Goal: Task Accomplishment & Management: Manage account settings

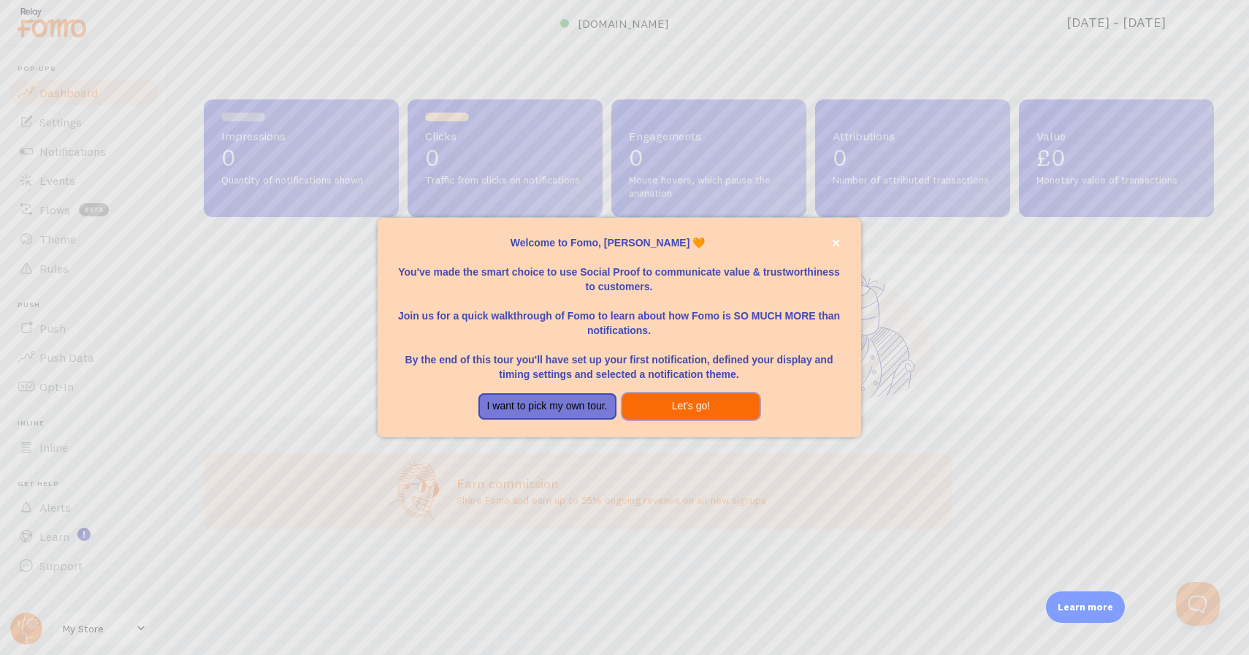
click at [666, 398] on button "Let's go!" at bounding box center [692, 406] width 138 height 26
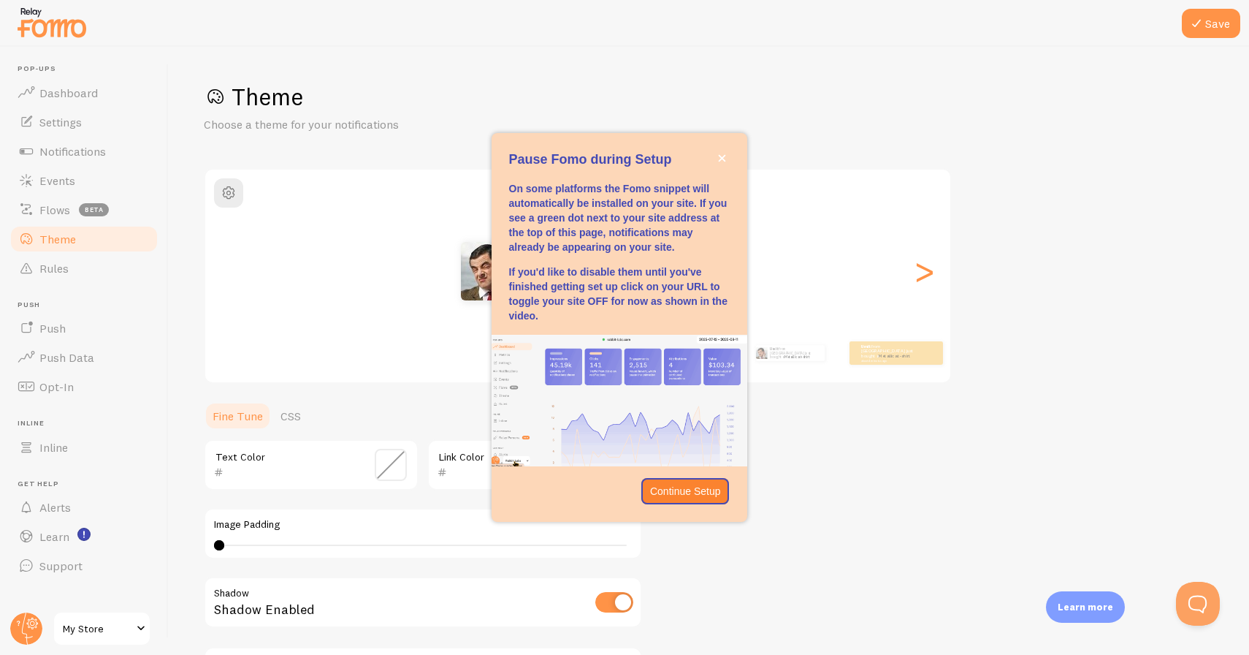
click at [655, 421] on img "Pause Fomo during Setup" at bounding box center [620, 401] width 256 height 132
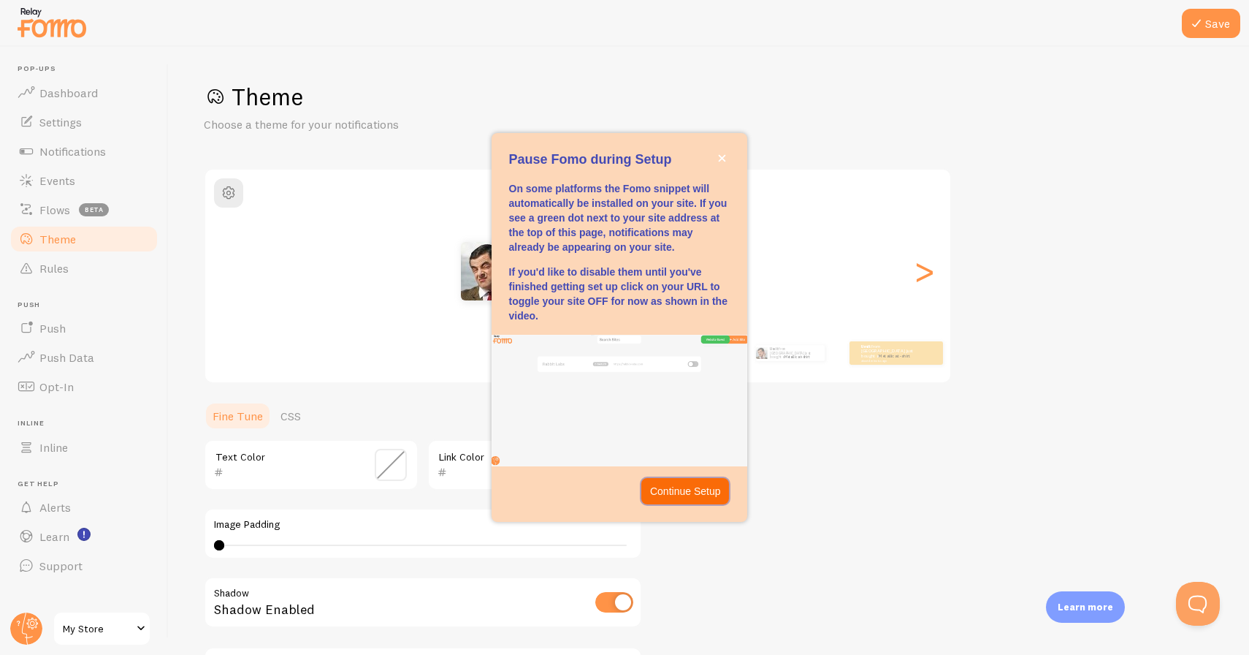
click at [671, 491] on p "Continue Setup" at bounding box center [685, 491] width 71 height 15
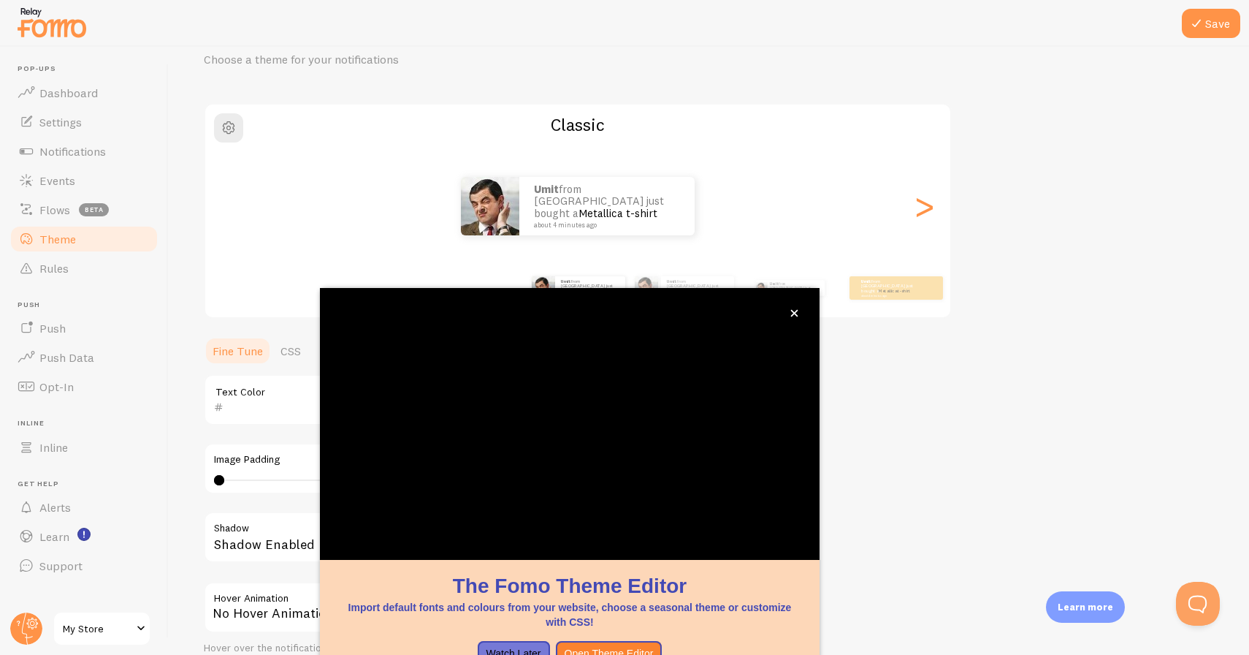
scroll to position [30, 0]
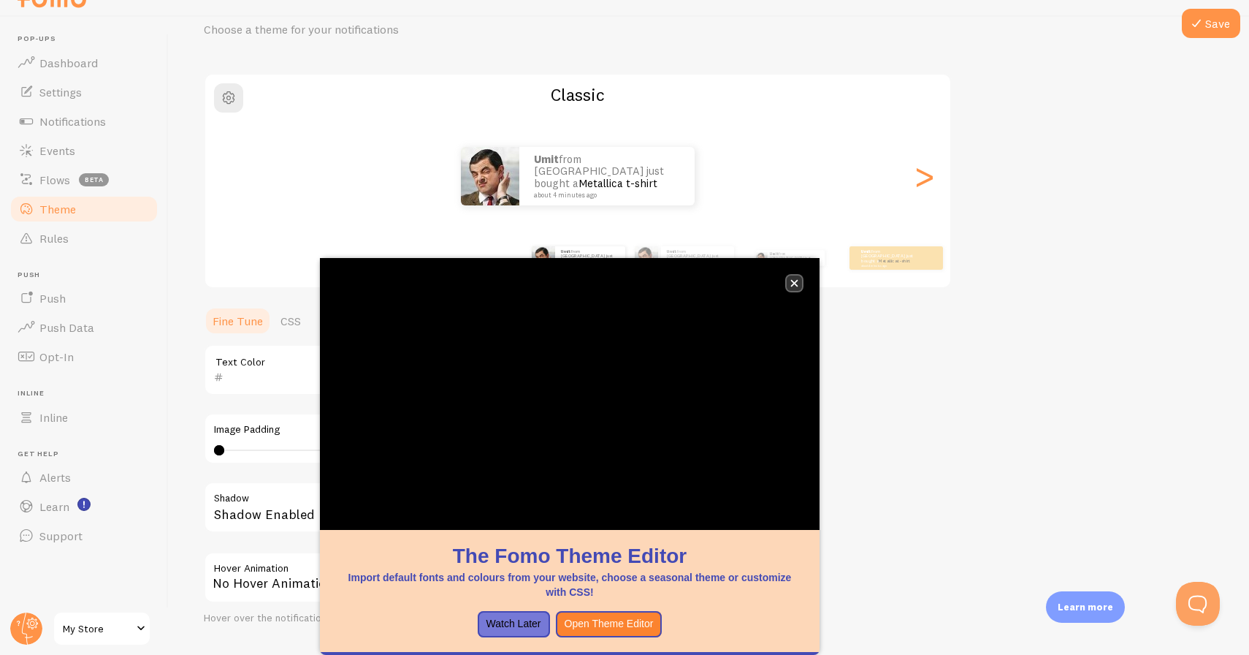
click at [796, 285] on icon "close," at bounding box center [794, 283] width 7 height 7
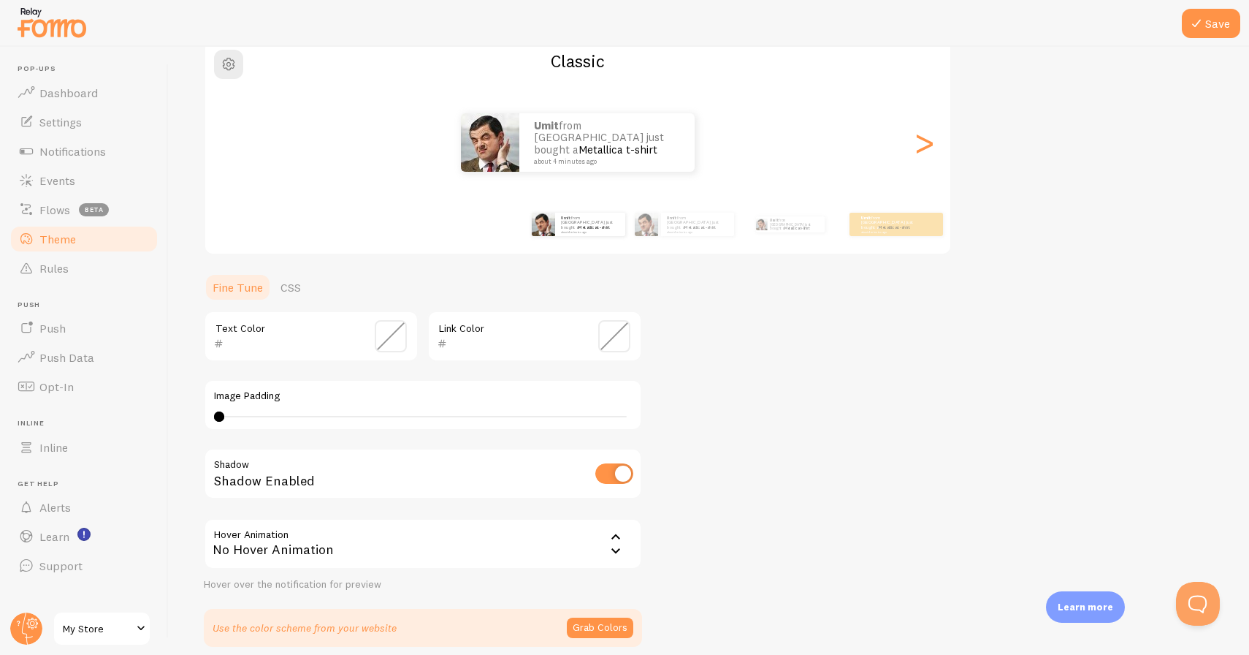
scroll to position [191, 0]
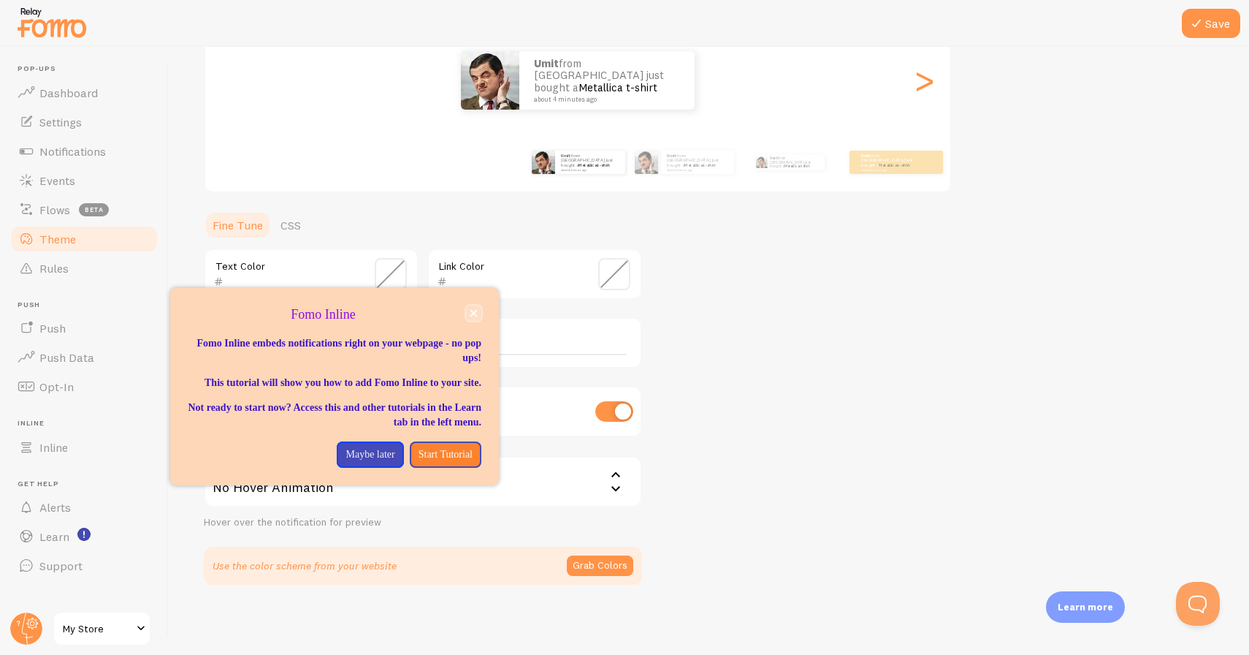
click at [474, 314] on icon "close," at bounding box center [474, 313] width 7 height 7
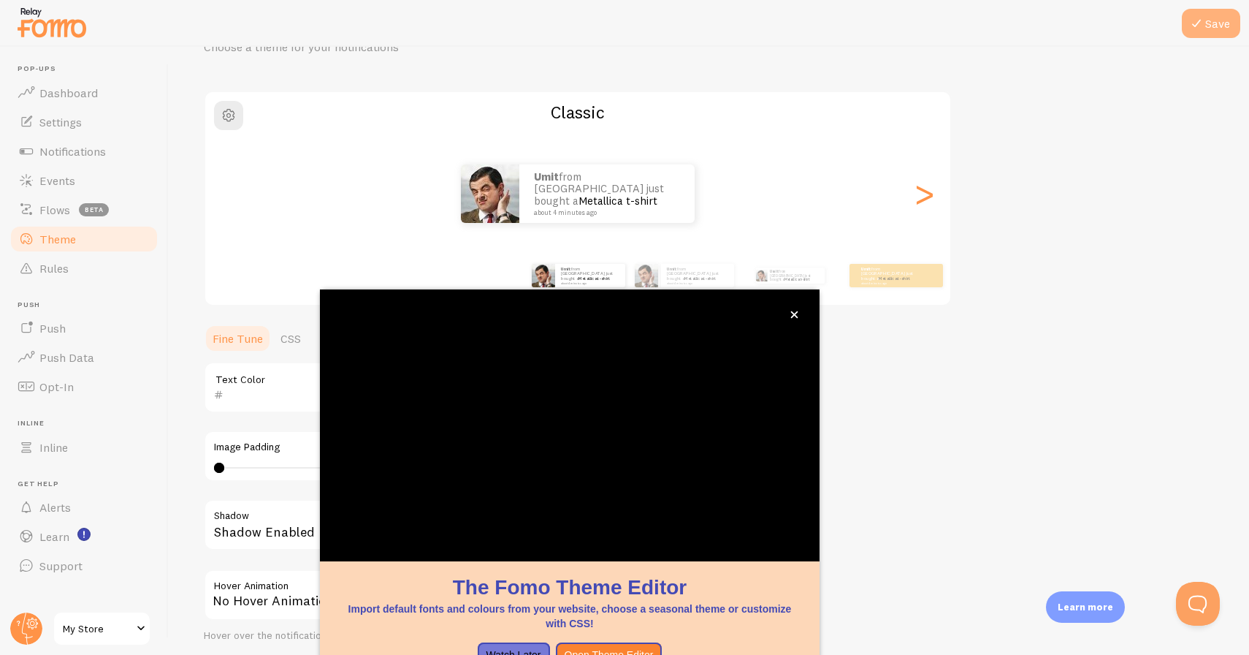
scroll to position [65, 0]
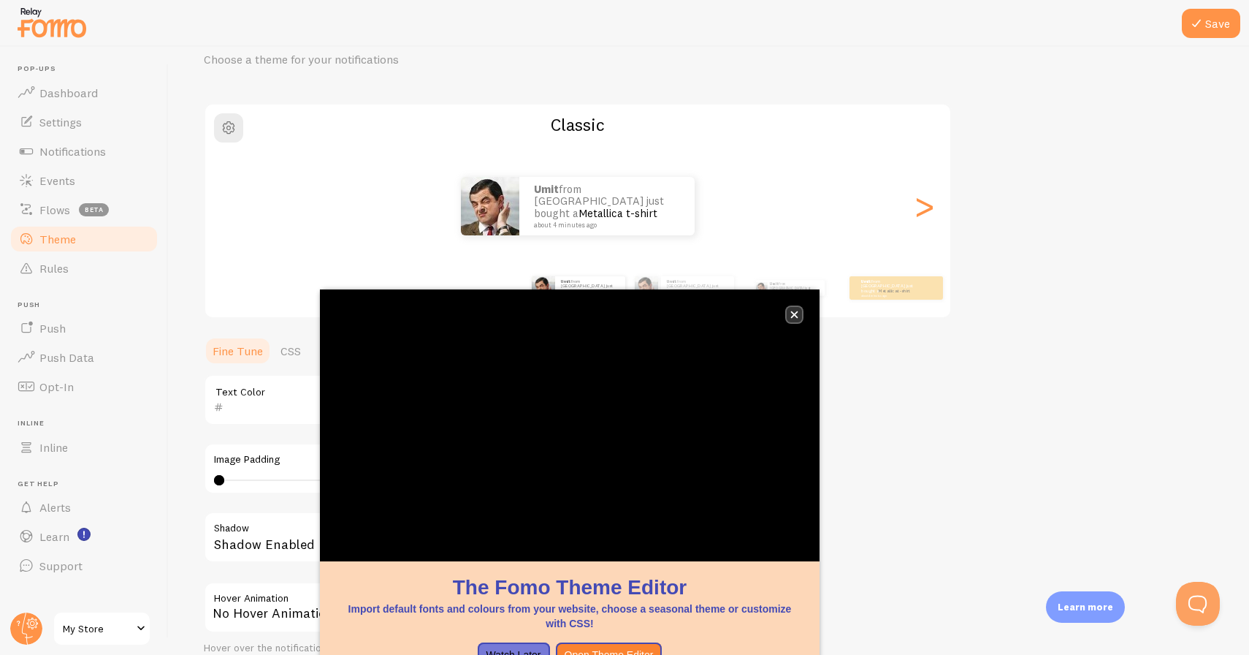
click at [797, 312] on icon "close," at bounding box center [794, 314] width 7 height 7
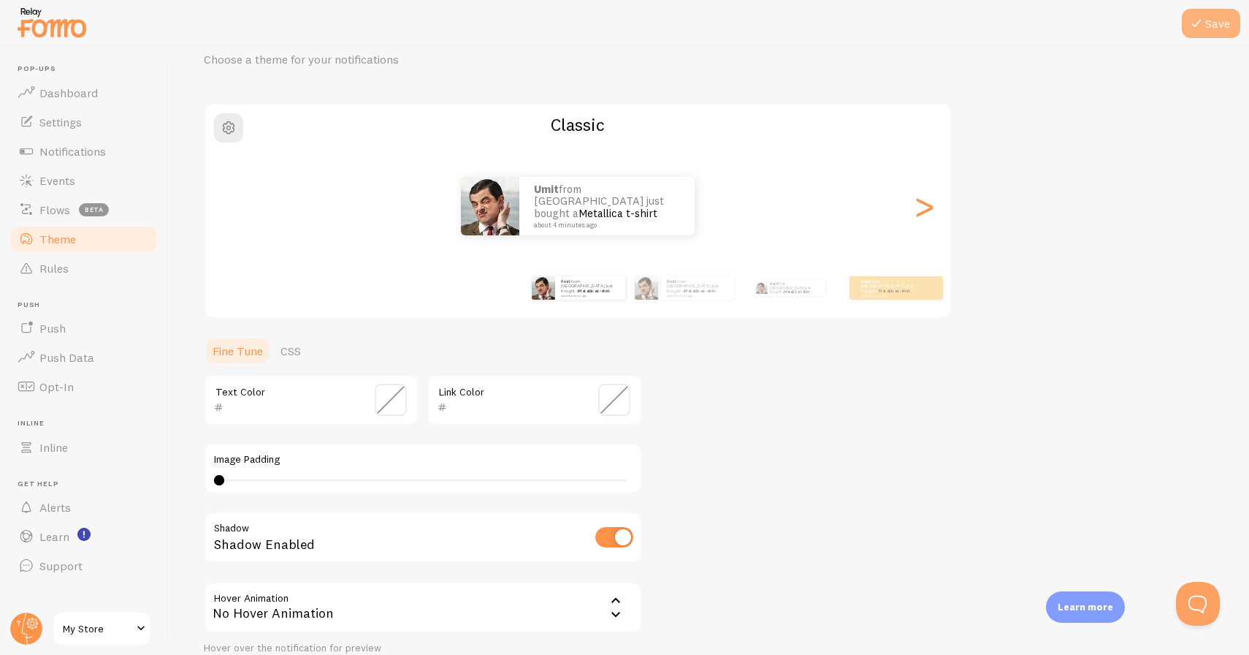
click at [1206, 25] on button "Save" at bounding box center [1211, 23] width 58 height 29
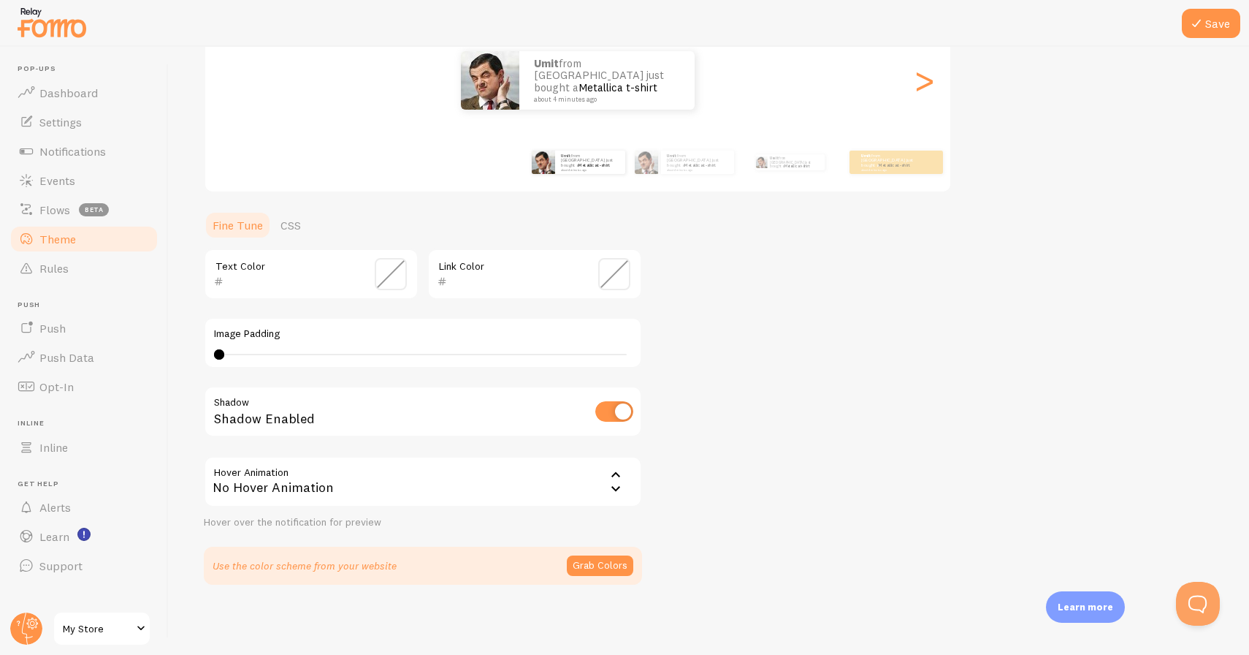
scroll to position [0, 0]
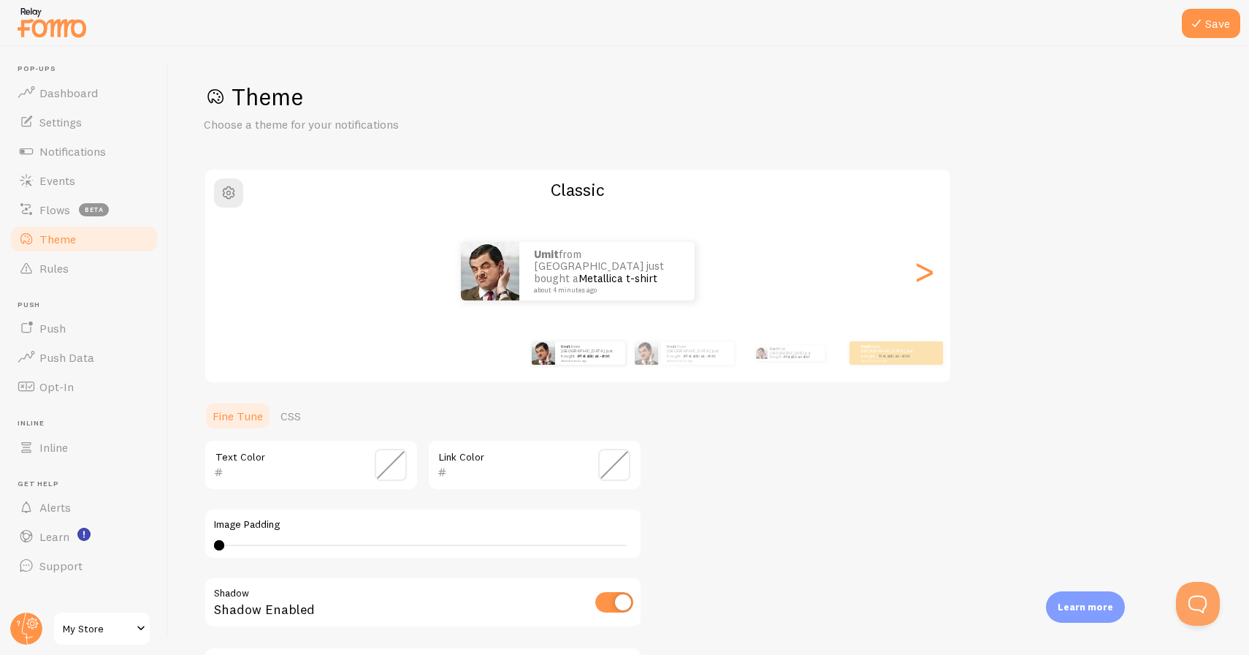
click at [142, 627] on span at bounding box center [141, 629] width 18 height 18
click at [75, 96] on span "Dashboard" at bounding box center [68, 92] width 58 height 15
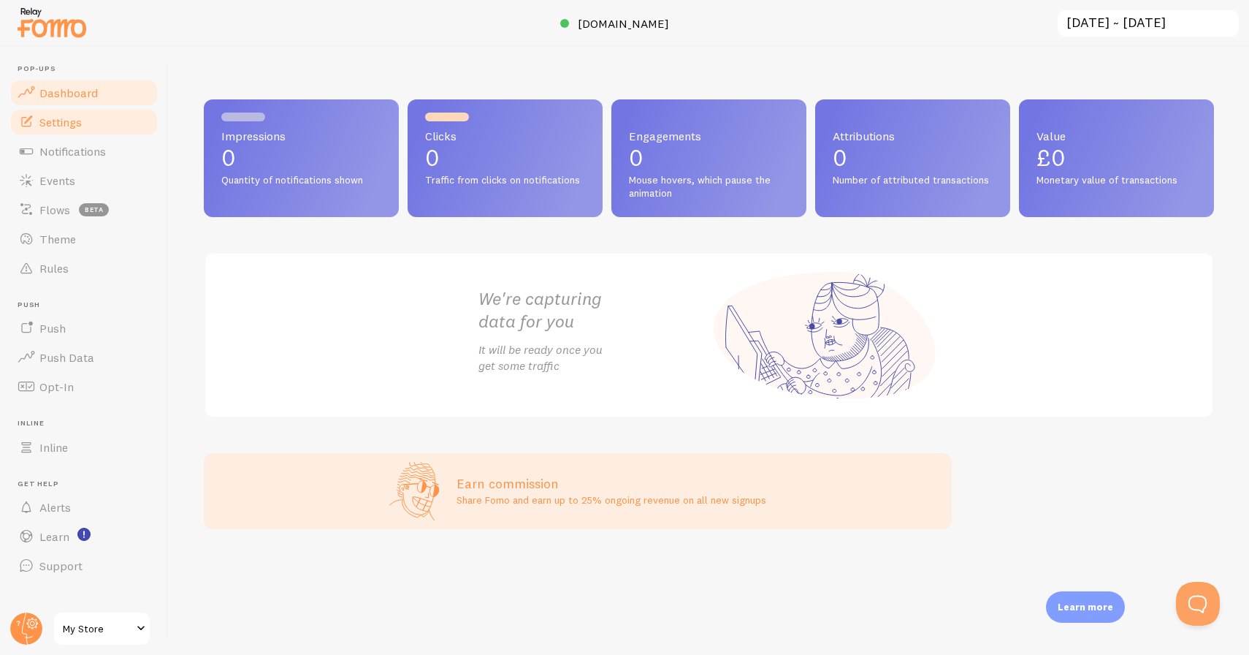
click at [80, 123] on span "Settings" at bounding box center [60, 122] width 42 height 15
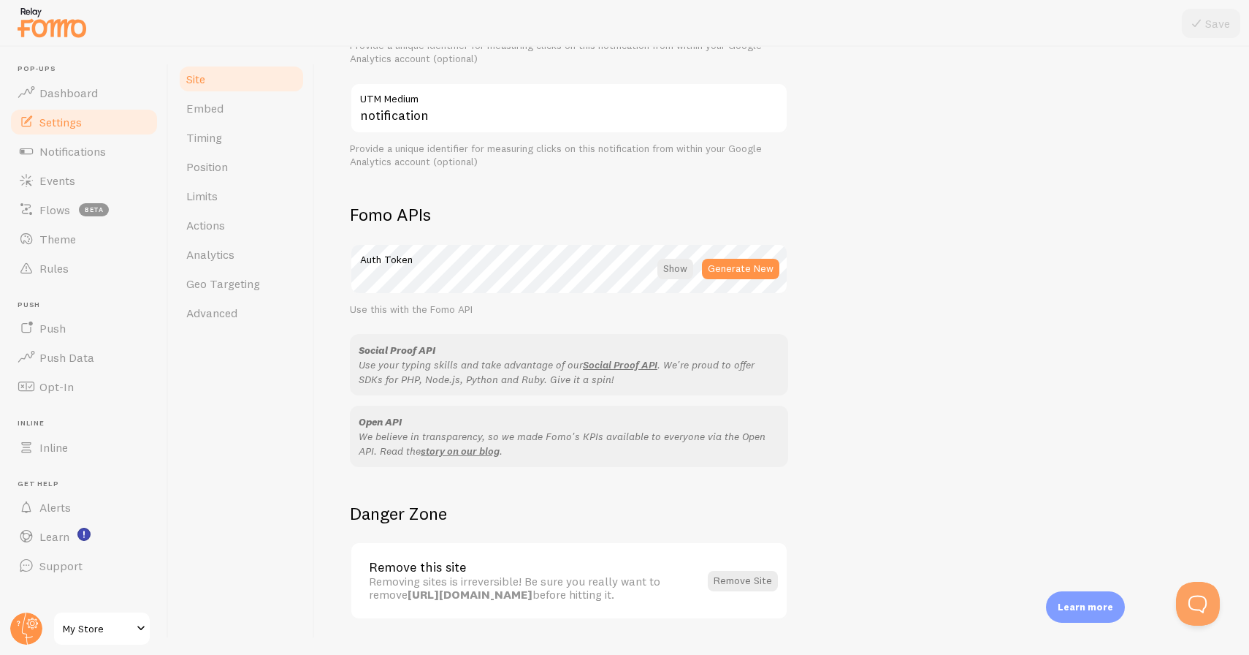
scroll to position [738, 0]
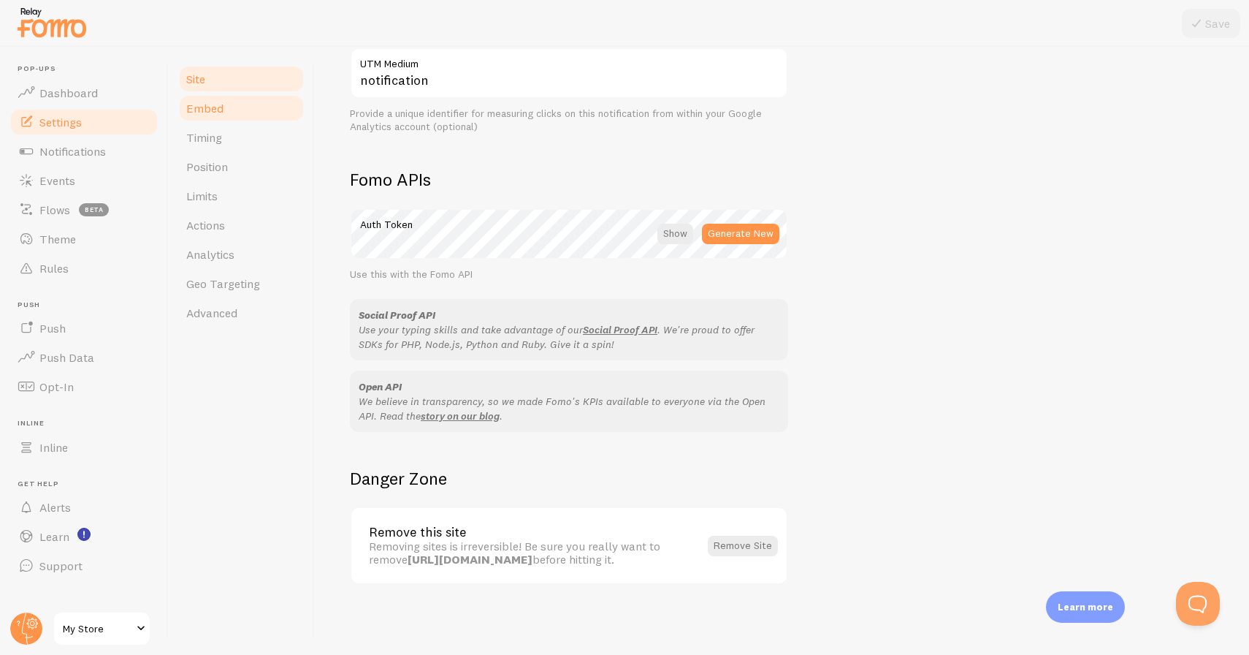
click at [228, 120] on link "Embed" at bounding box center [242, 108] width 128 height 29
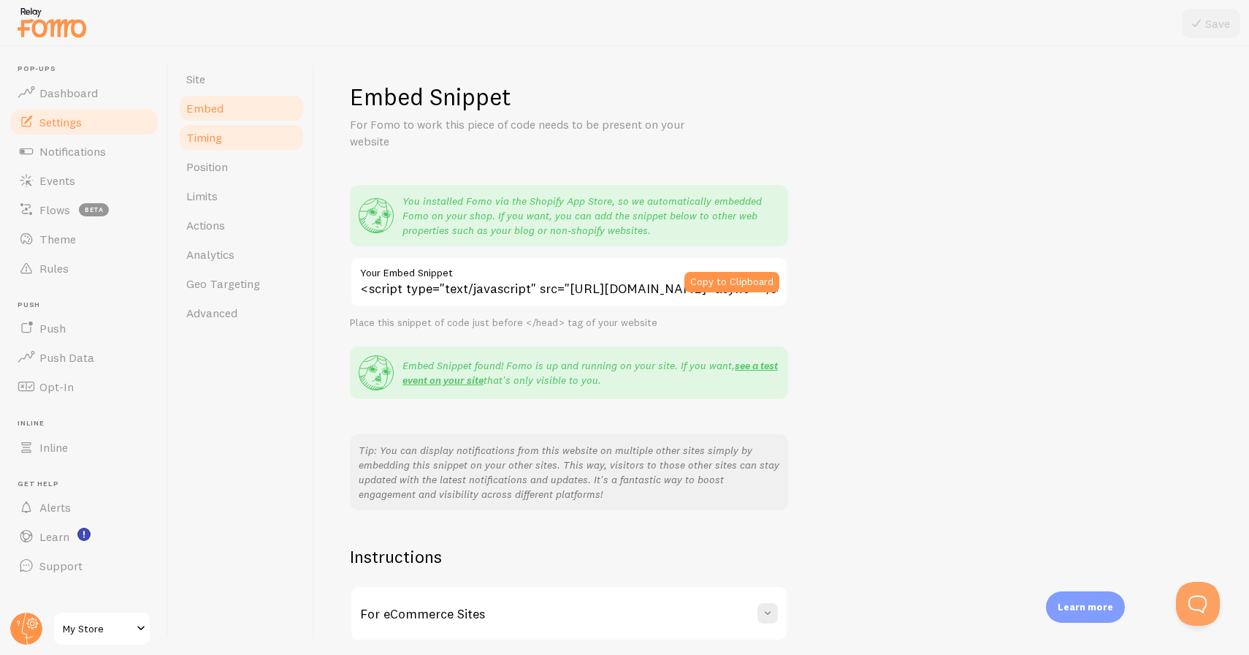
click at [215, 129] on link "Timing" at bounding box center [242, 137] width 128 height 29
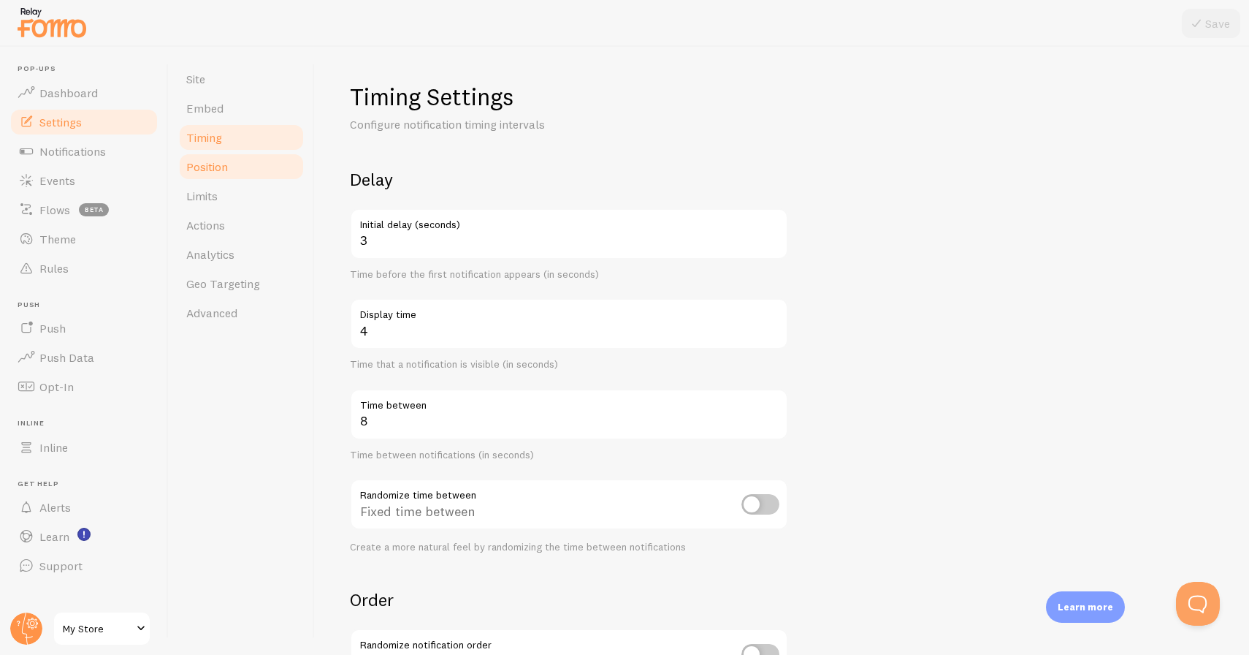
click at [245, 167] on link "Position" at bounding box center [242, 166] width 128 height 29
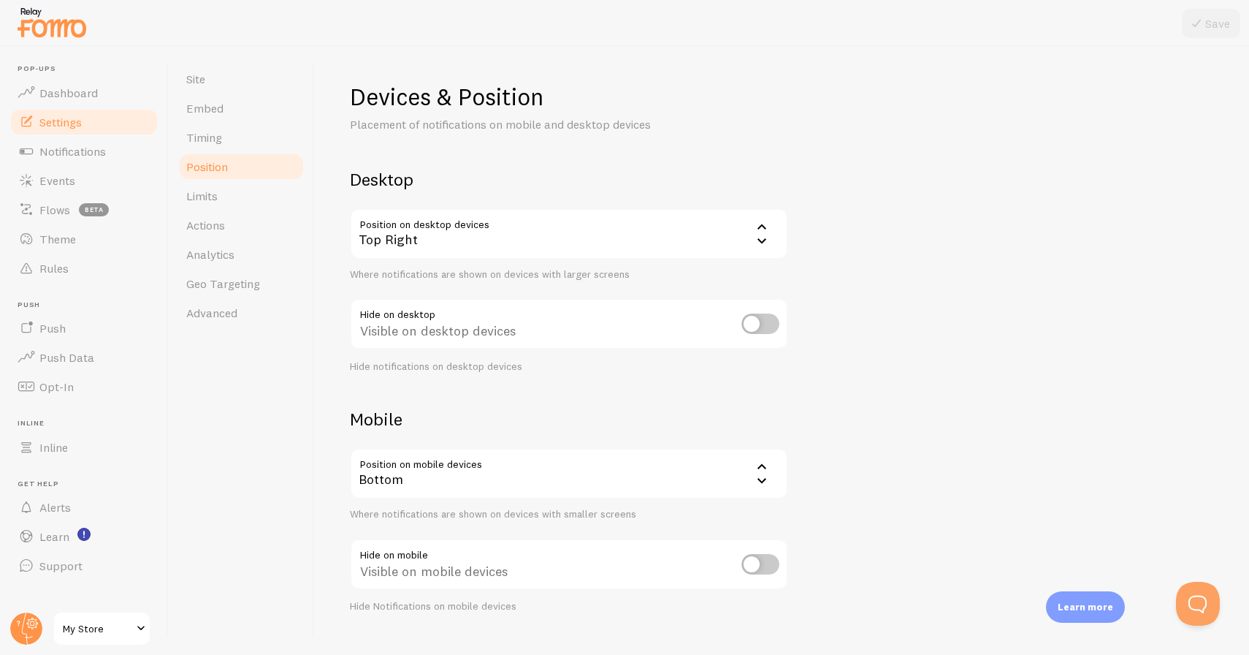
click at [471, 232] on div "Top Right" at bounding box center [569, 233] width 438 height 51
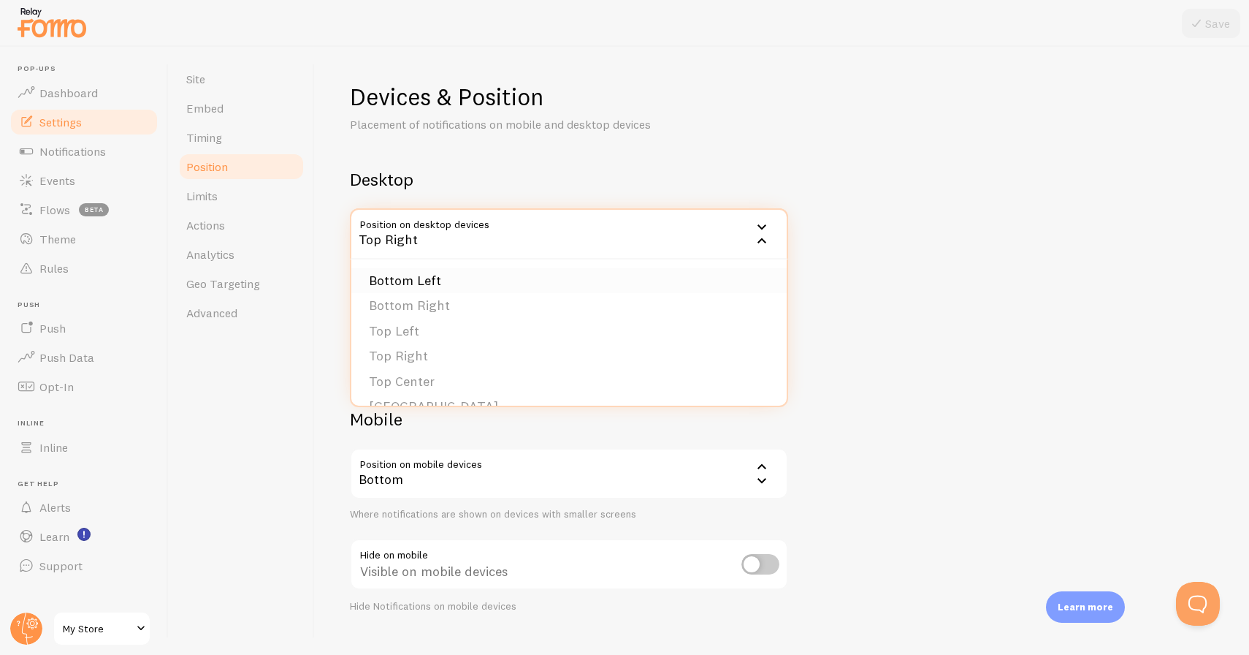
click at [439, 279] on li "Bottom Left" at bounding box center [568, 281] width 435 height 26
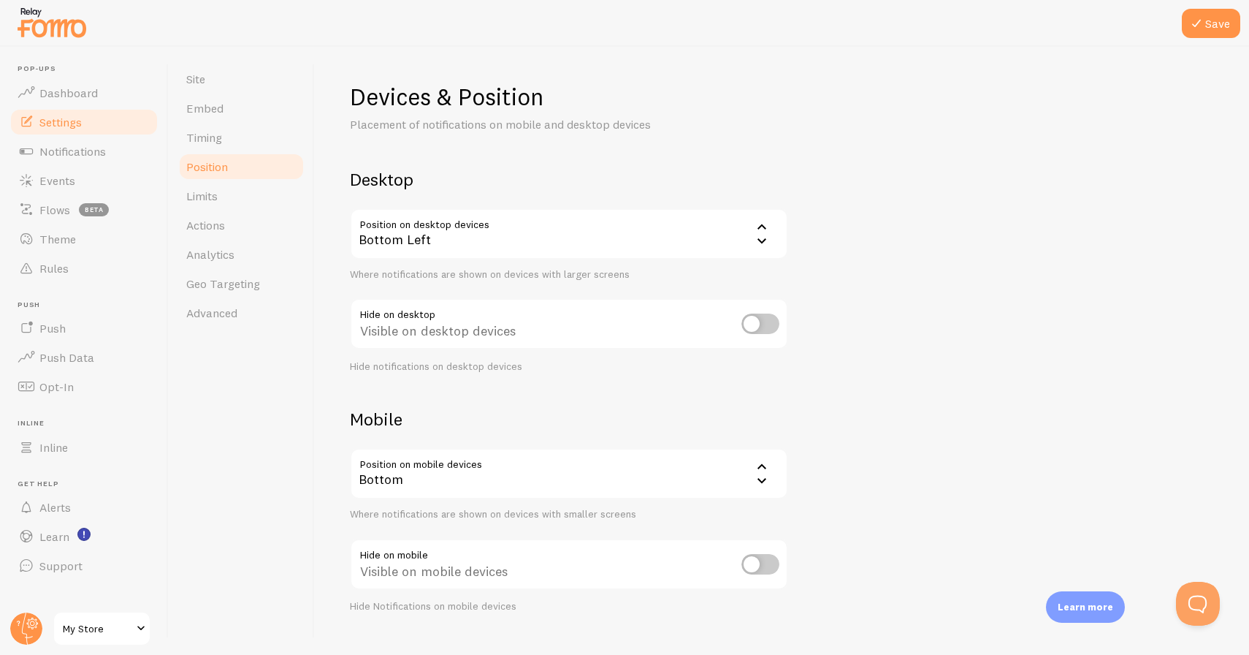
scroll to position [28, 0]
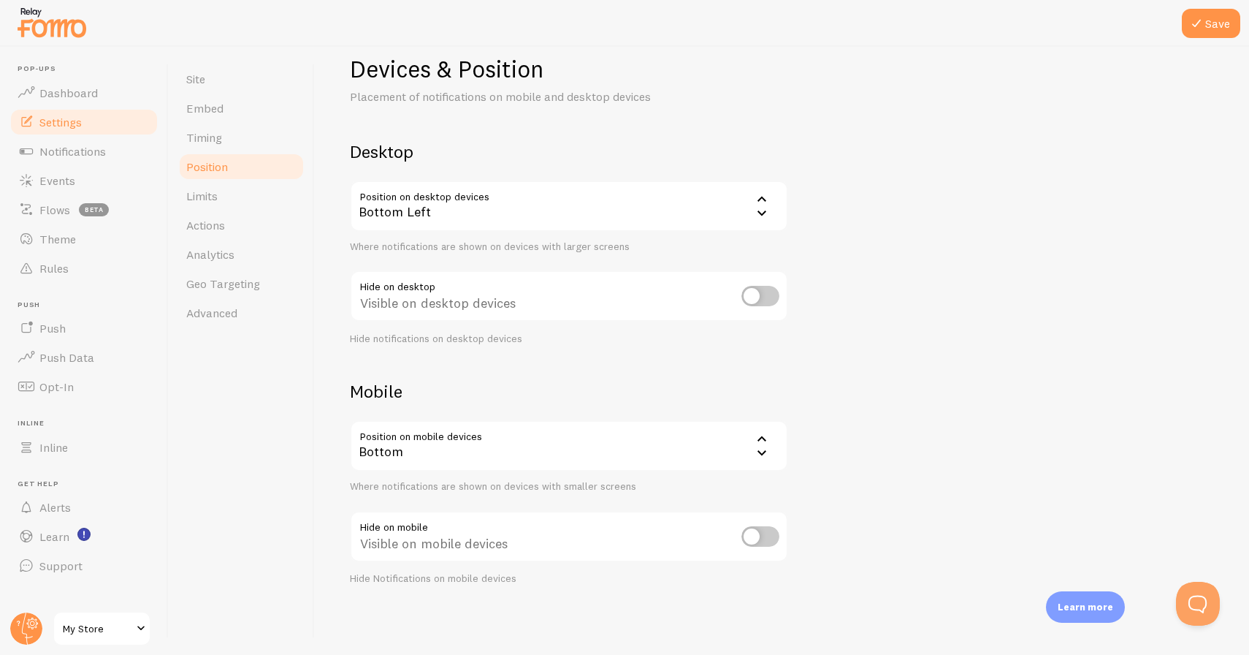
click at [722, 451] on div "Bottom" at bounding box center [569, 445] width 438 height 51
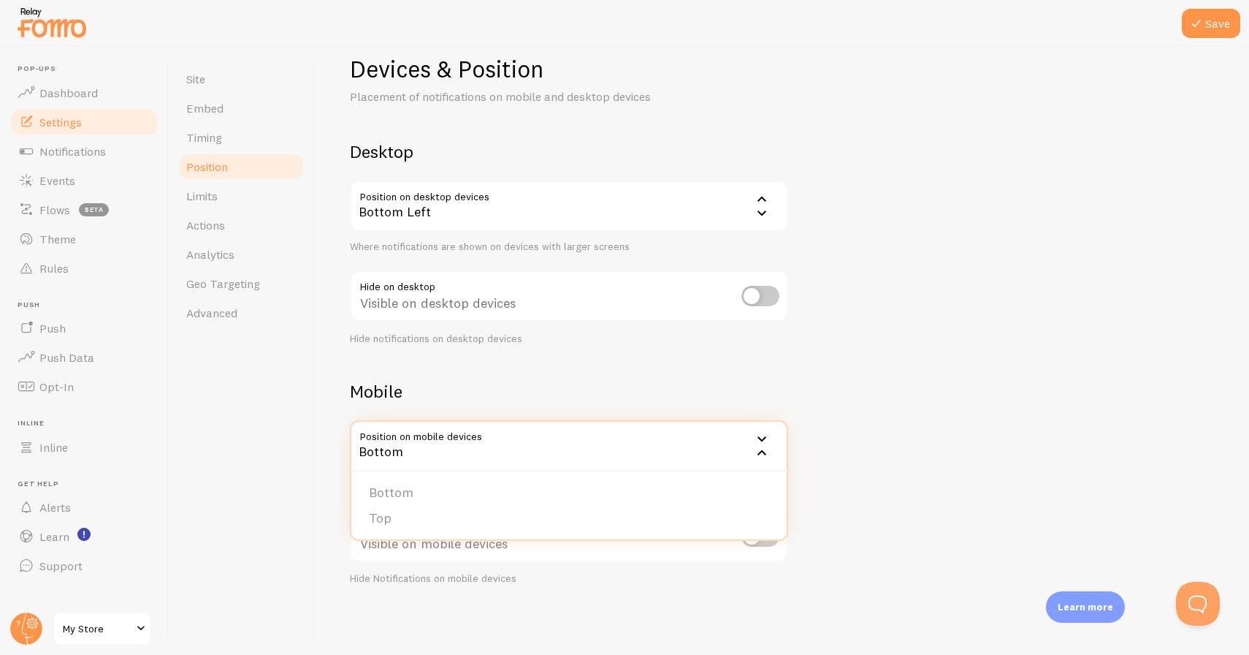
click at [892, 423] on div "Devices & Position Placement of notifications on mobile and desktop devices Des…" at bounding box center [782, 319] width 864 height 531
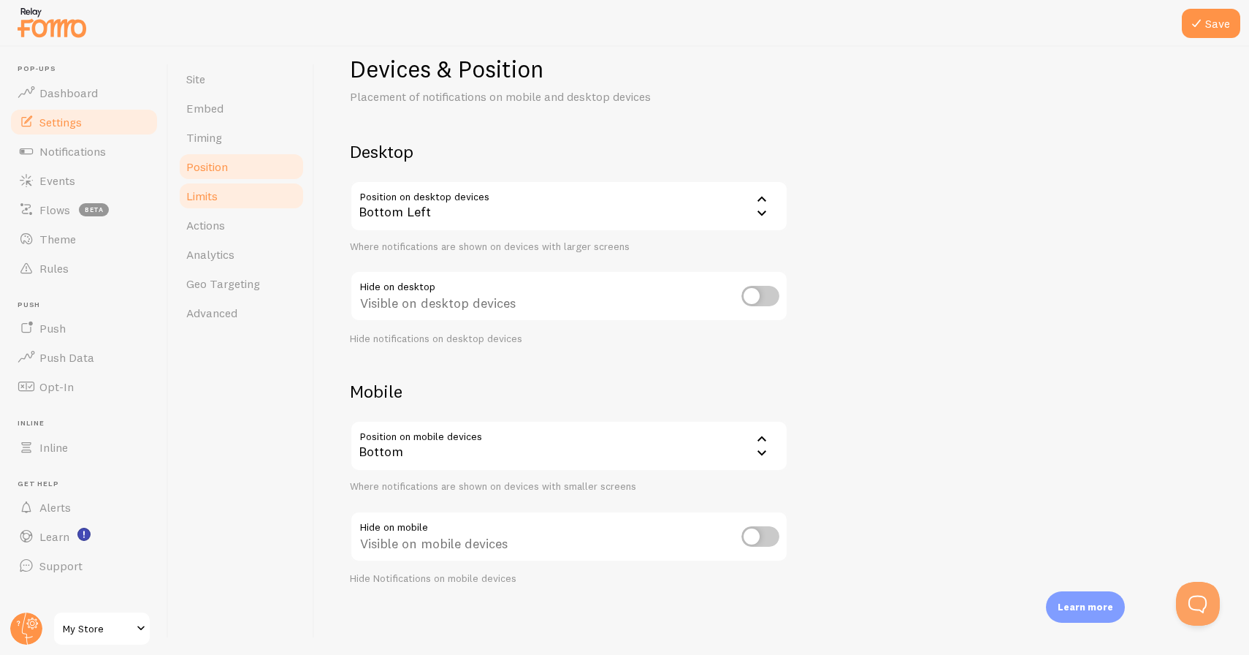
click at [191, 186] on link "Limits" at bounding box center [242, 195] width 128 height 29
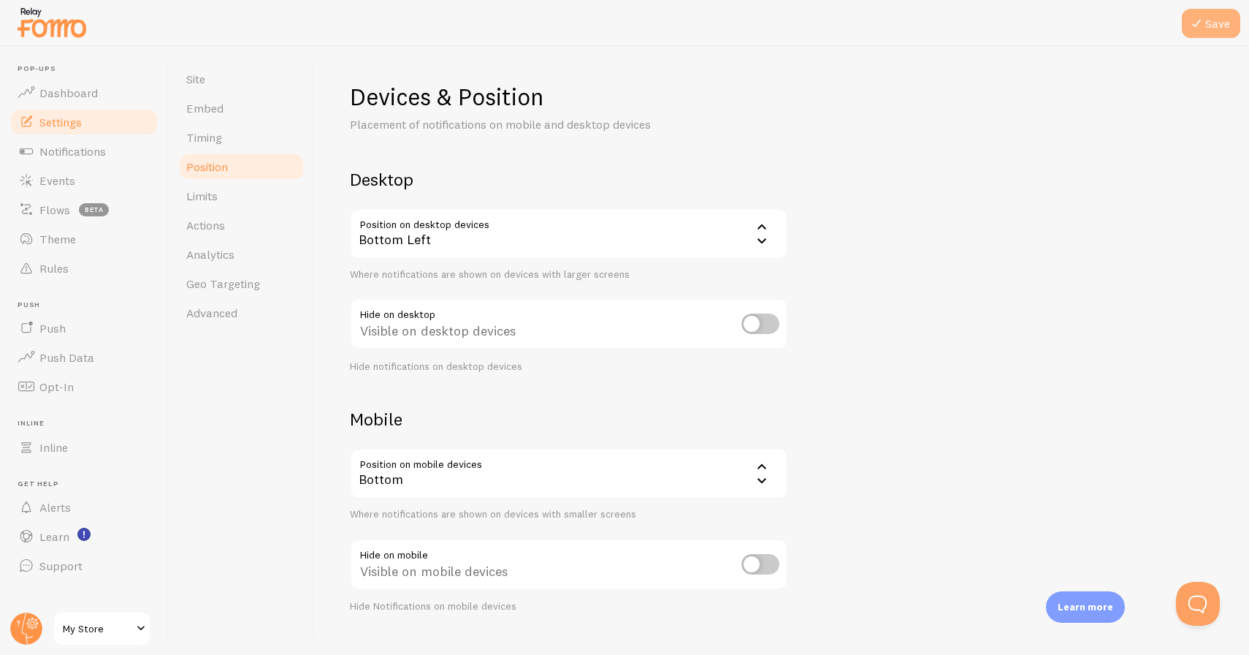
click at [1192, 17] on icon at bounding box center [1197, 24] width 18 height 18
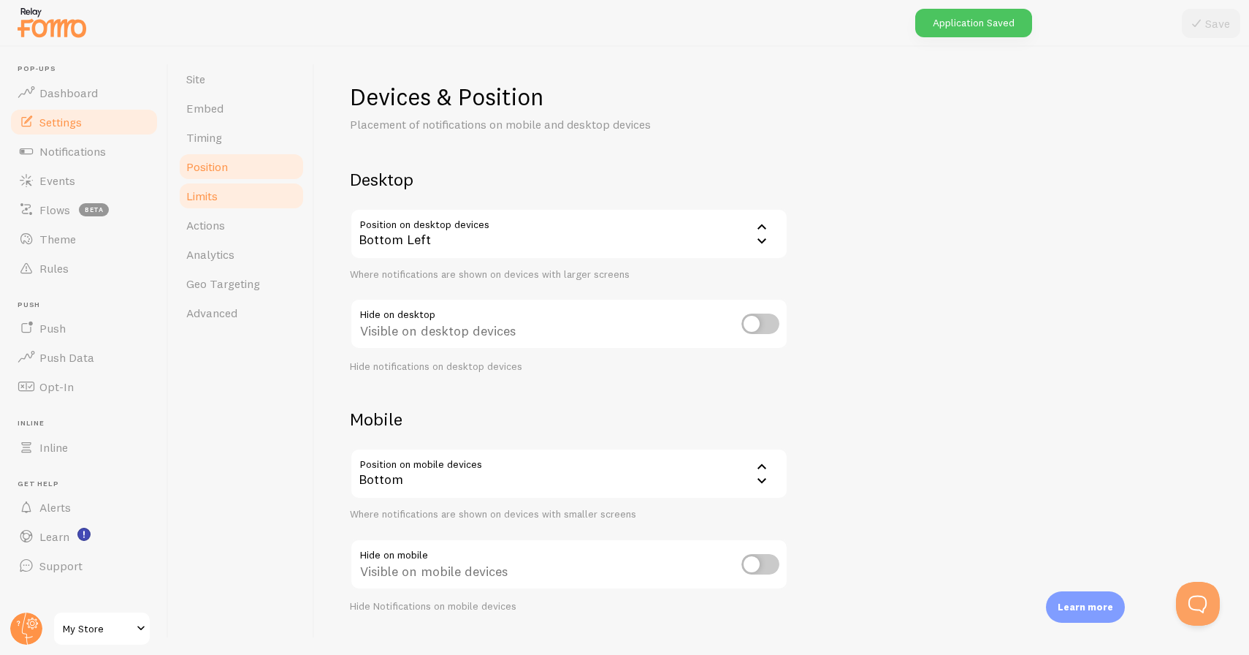
click at [220, 199] on link "Limits" at bounding box center [242, 195] width 128 height 29
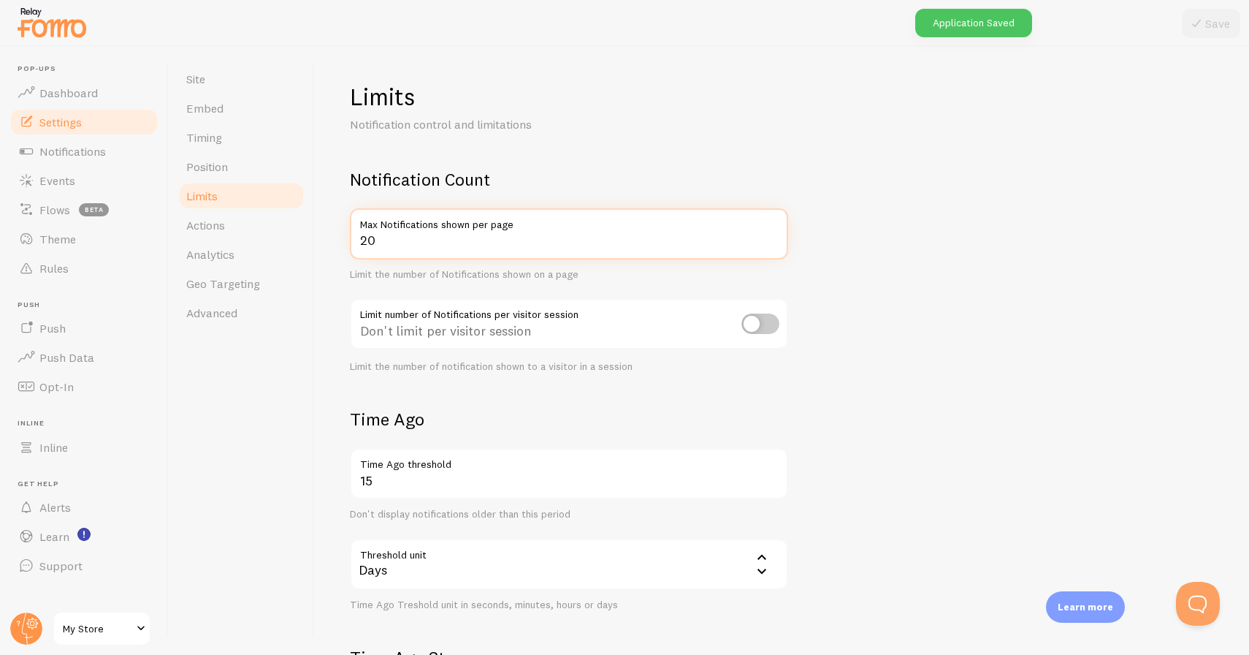
click at [476, 248] on input "20" at bounding box center [569, 233] width 438 height 51
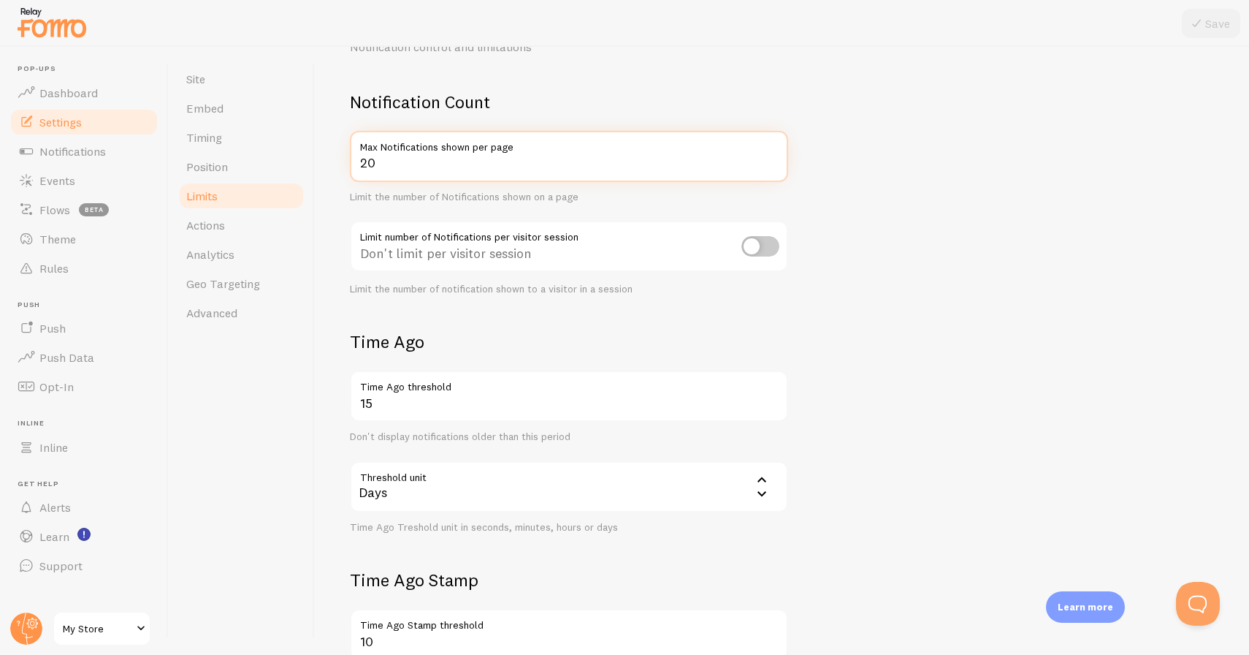
scroll to position [98, 0]
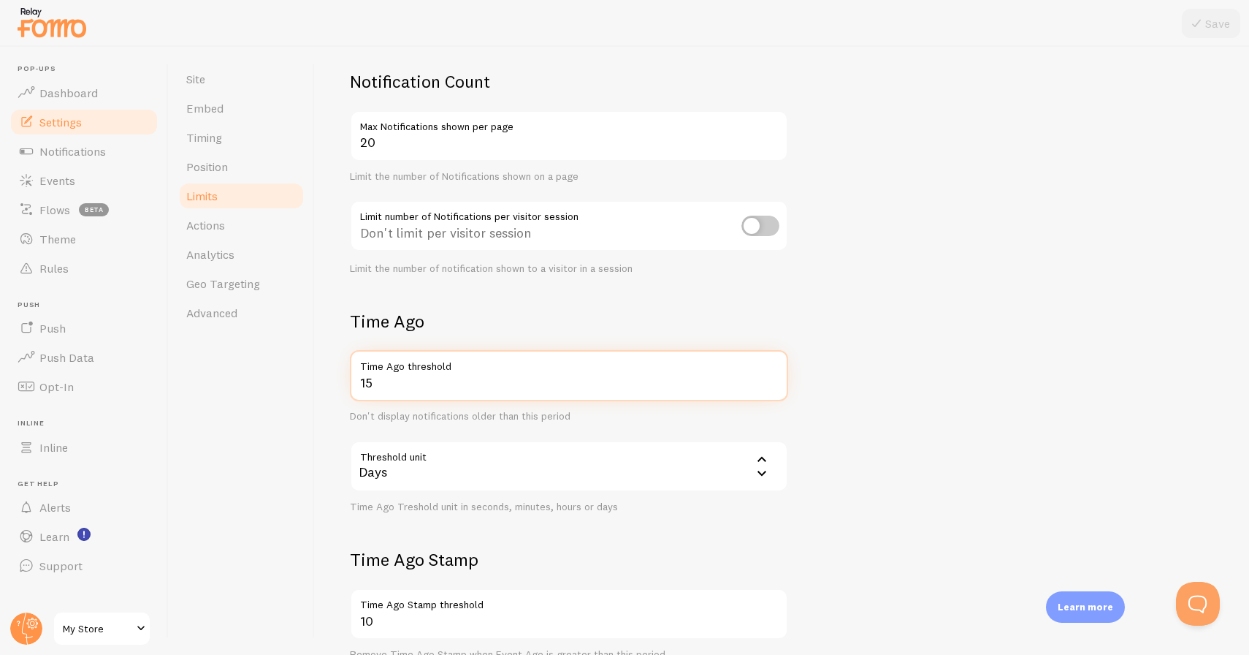
click at [679, 386] on input "15" at bounding box center [569, 375] width 438 height 51
click at [886, 404] on form "Notification Count 20 Max Notifications shown per page Limit the number of Noti…" at bounding box center [782, 410] width 864 height 681
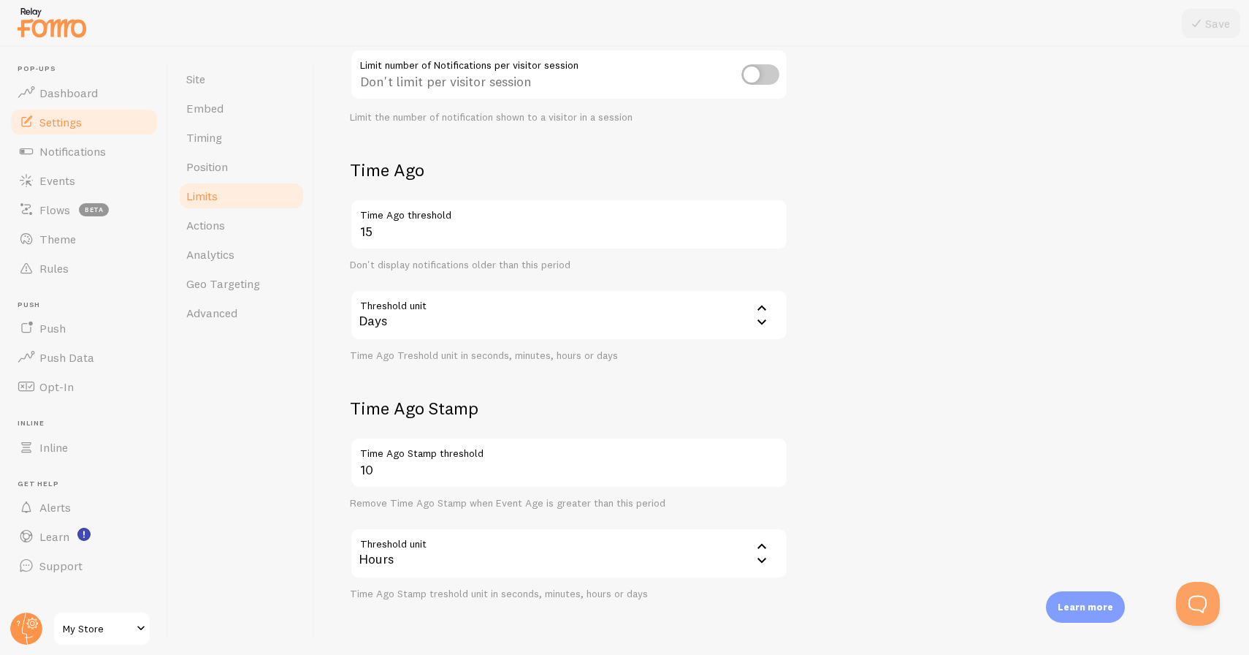
scroll to position [292, 0]
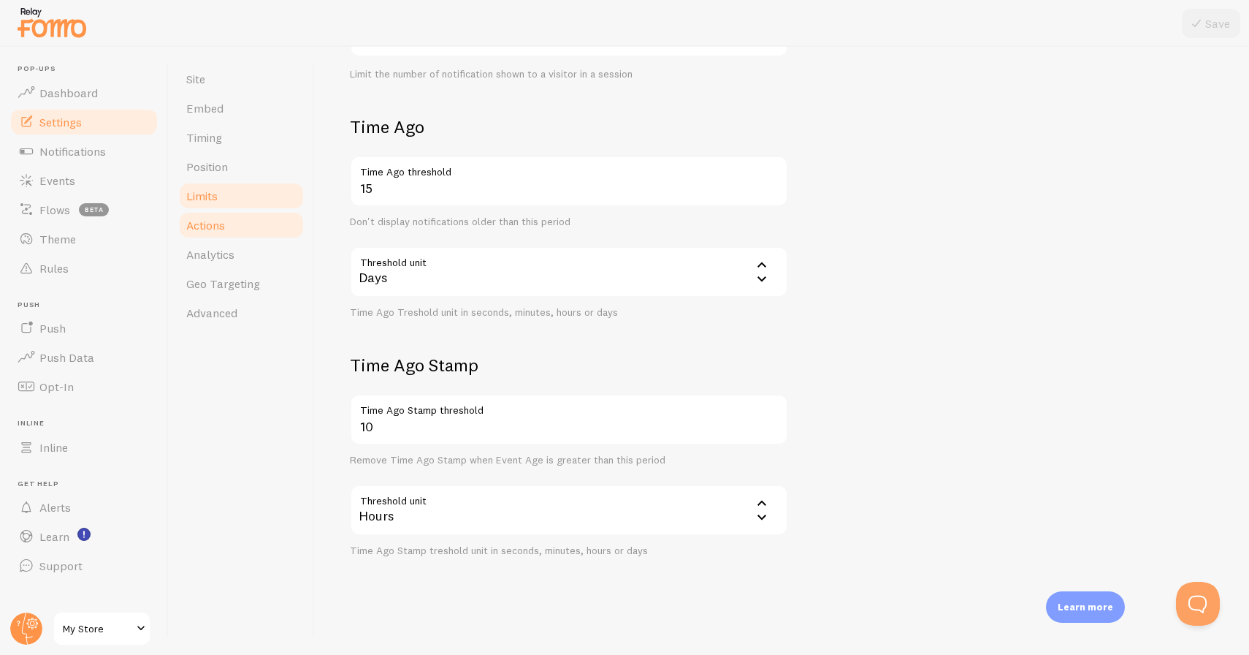
click at [207, 220] on span "Actions" at bounding box center [205, 225] width 39 height 15
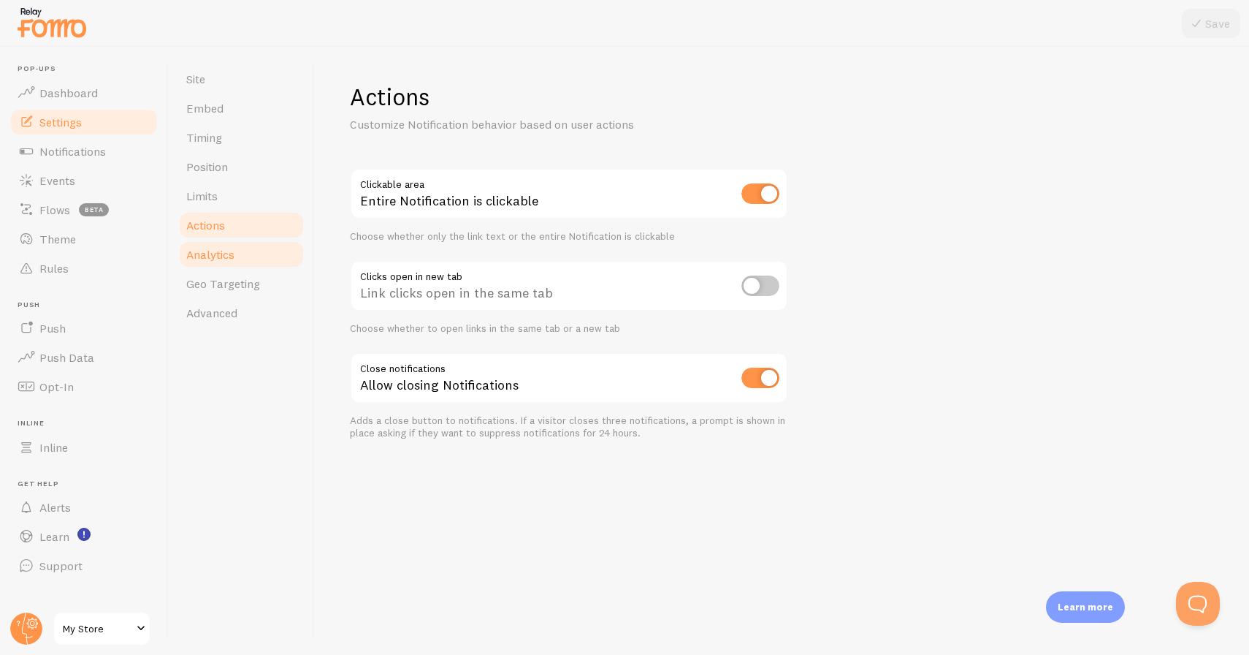
click at [229, 251] on span "Analytics" at bounding box center [210, 254] width 48 height 15
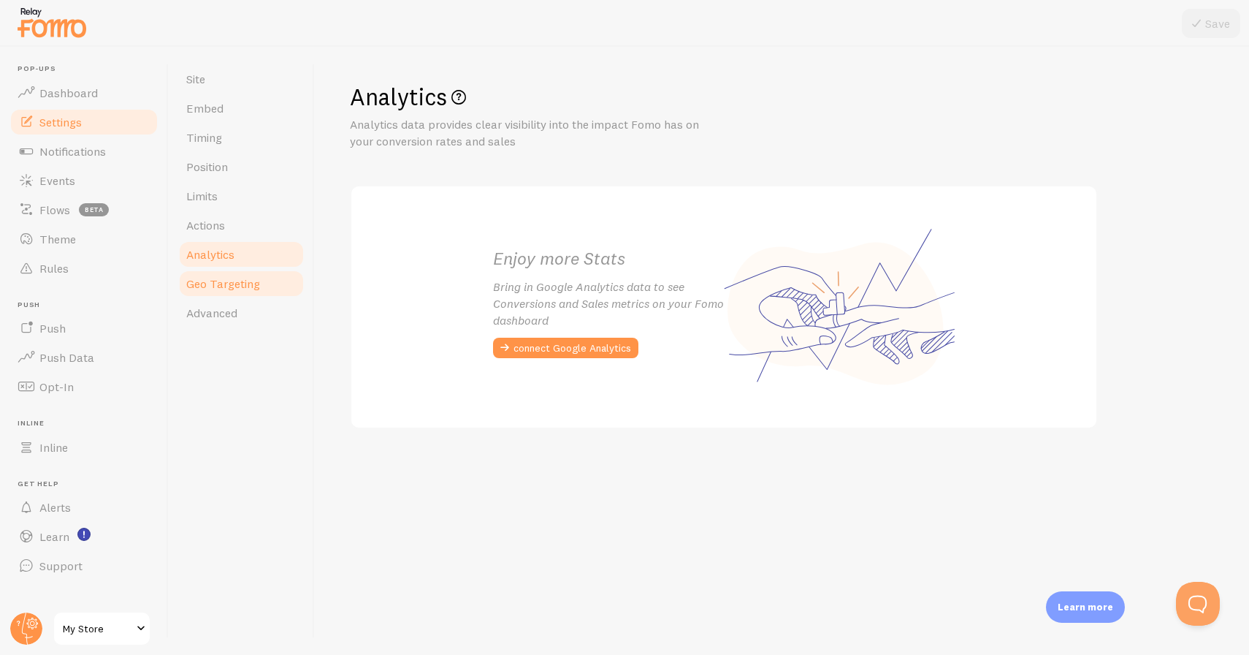
click at [233, 291] on link "Geo Targeting" at bounding box center [242, 283] width 128 height 29
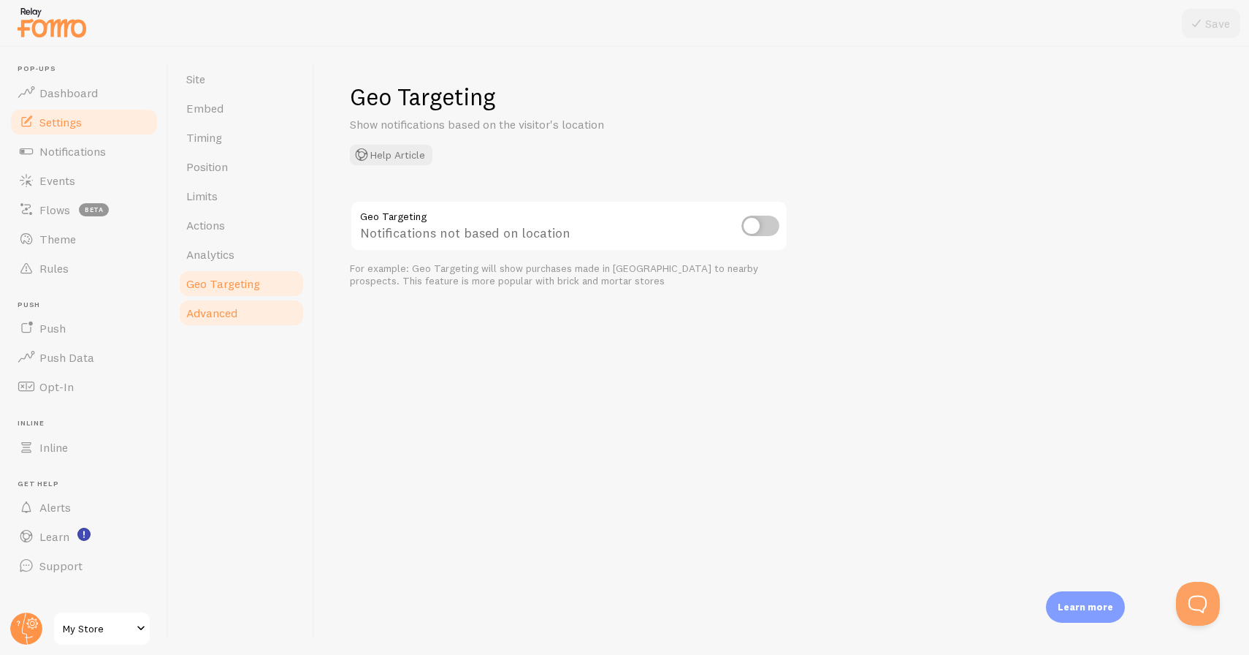
click at [241, 313] on link "Advanced" at bounding box center [242, 312] width 128 height 29
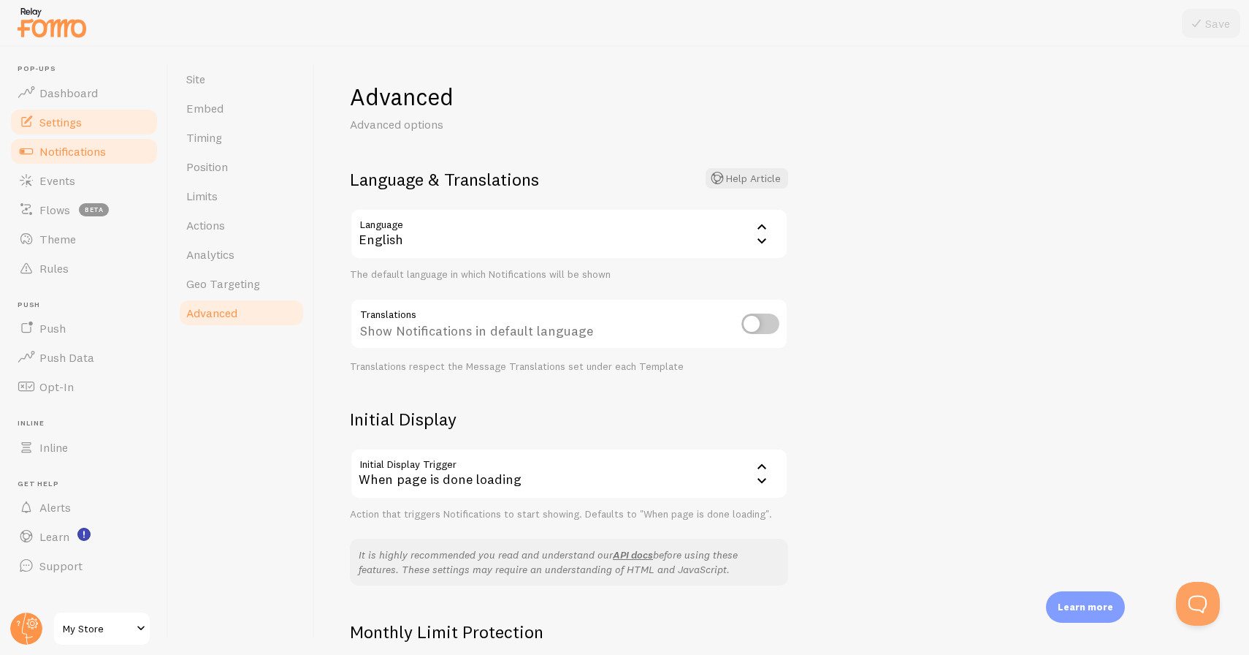
click at [64, 149] on span "Notifications" at bounding box center [72, 151] width 66 height 15
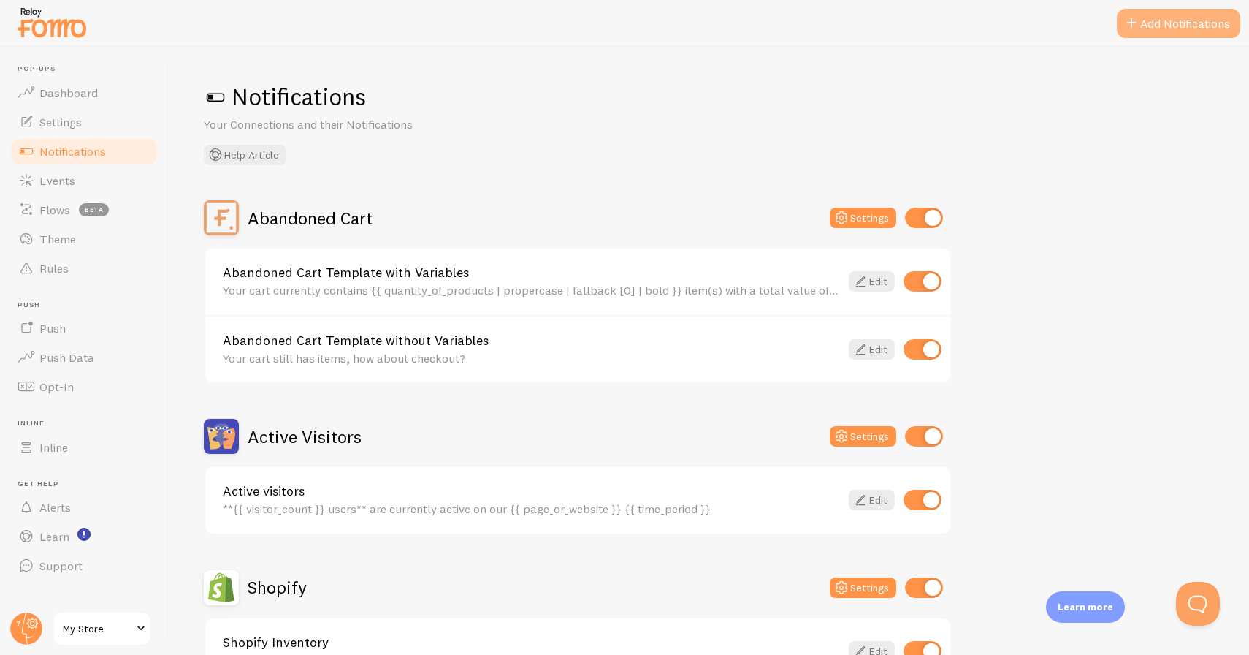
click at [1146, 11] on button "Add Notifications" at bounding box center [1178, 23] width 123 height 29
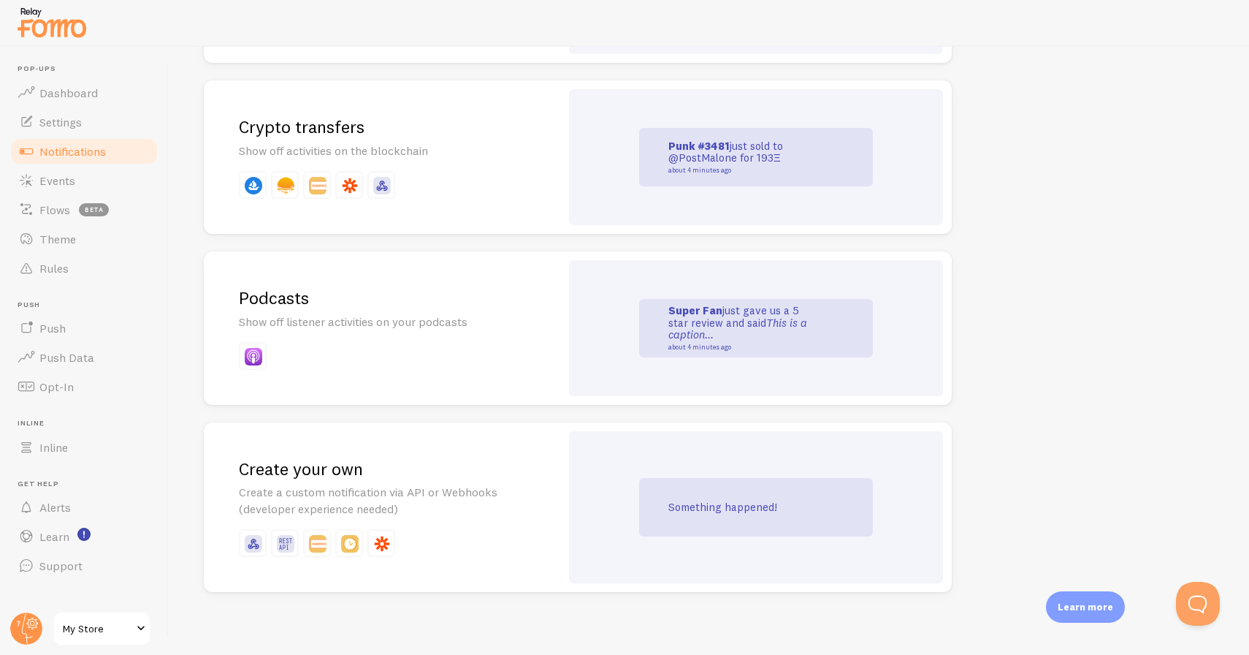
scroll to position [3097, 0]
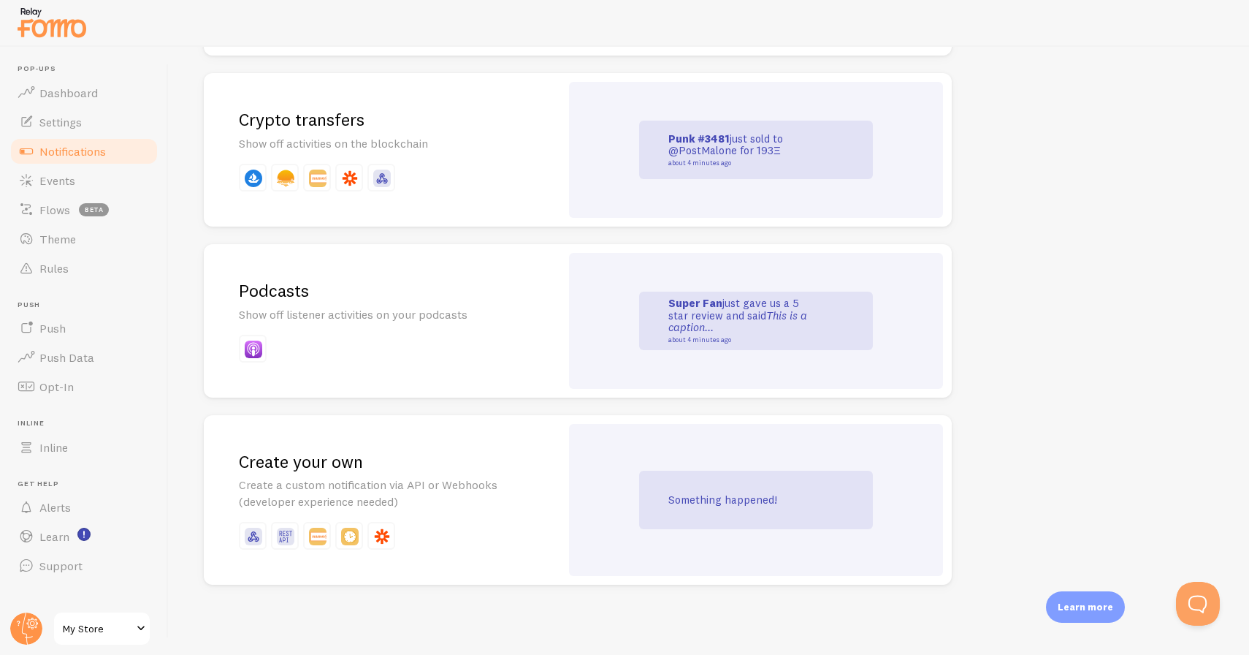
click at [647, 522] on div "Something happened!" at bounding box center [756, 500] width 234 height 58
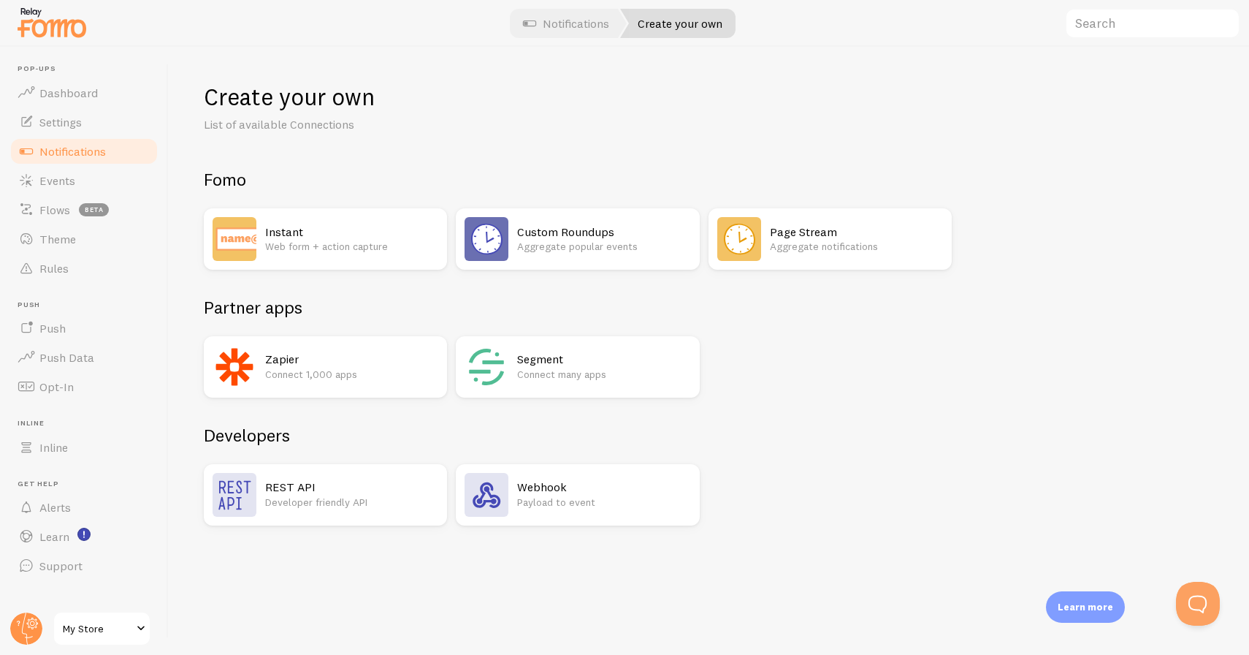
click at [533, 240] on p "Aggregate popular events" at bounding box center [603, 246] width 173 height 15
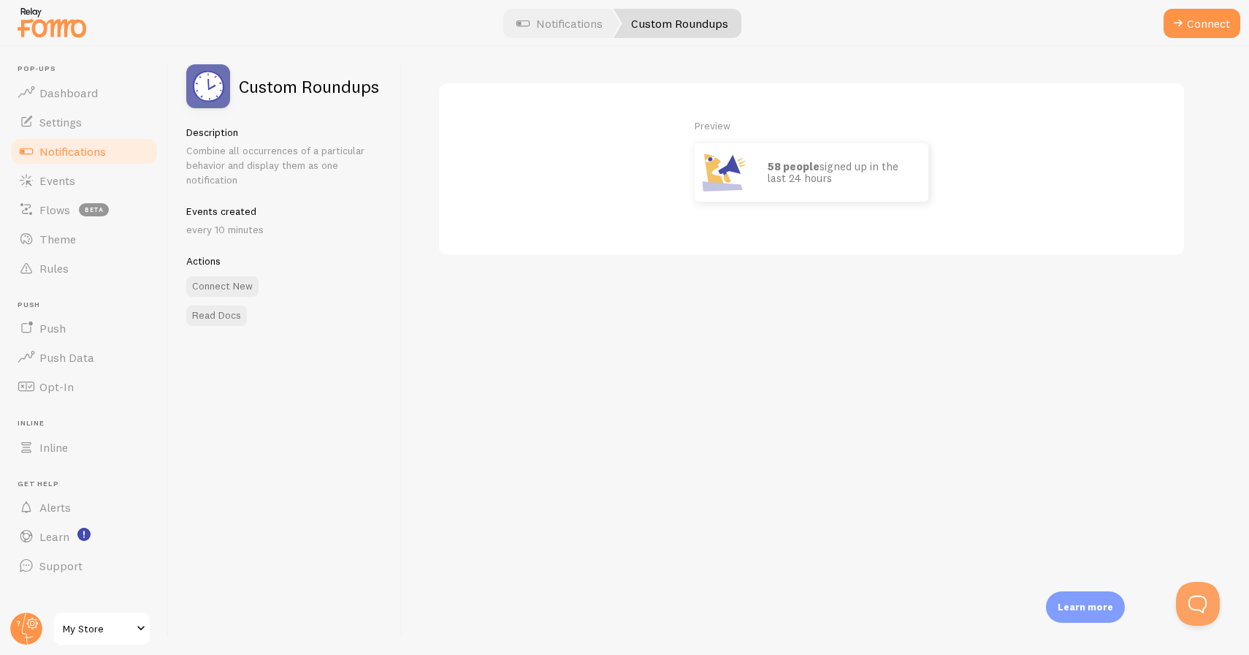
click at [238, 227] on p "every 10 minutes" at bounding box center [285, 229] width 198 height 15
click at [730, 178] on img at bounding box center [724, 172] width 58 height 58
click at [775, 173] on p "58 people signed up in the last 24 hours" at bounding box center [841, 173] width 146 height 24
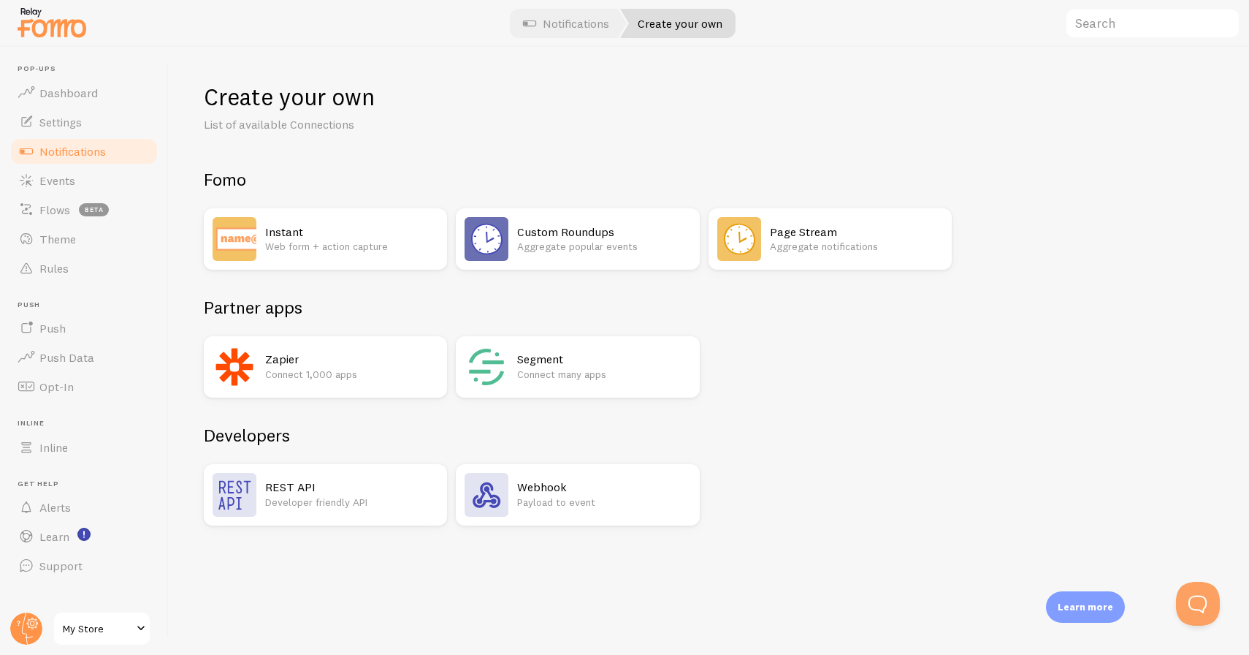
click at [383, 228] on h2 "Instant" at bounding box center [351, 231] width 173 height 15
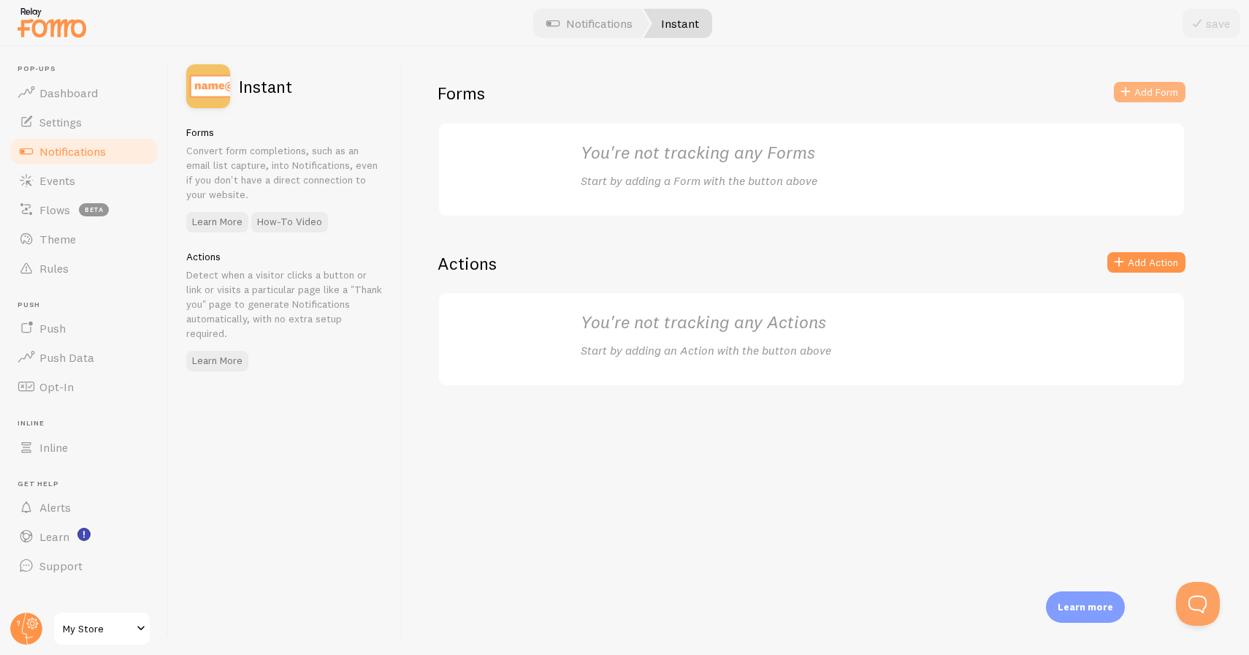
click at [1130, 93] on span at bounding box center [1126, 92] width 18 height 18
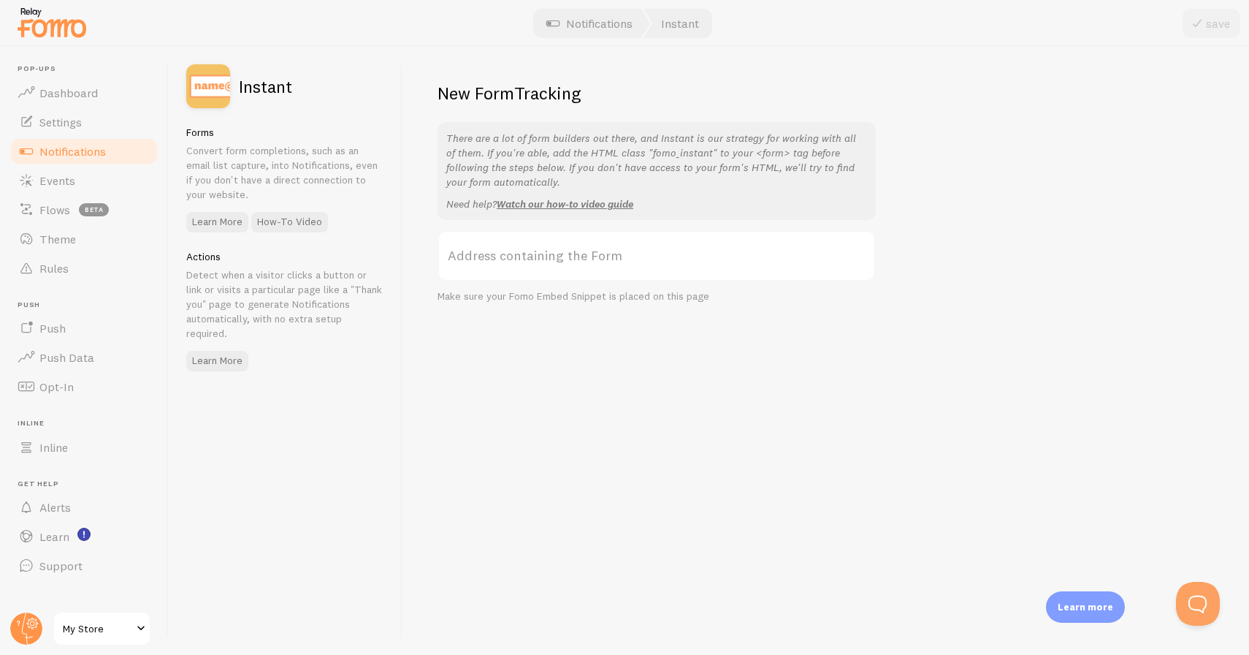
click at [623, 260] on label "Address containing the Form" at bounding box center [657, 255] width 438 height 51
click at [623, 260] on input "Address containing the Form" at bounding box center [657, 255] width 438 height 51
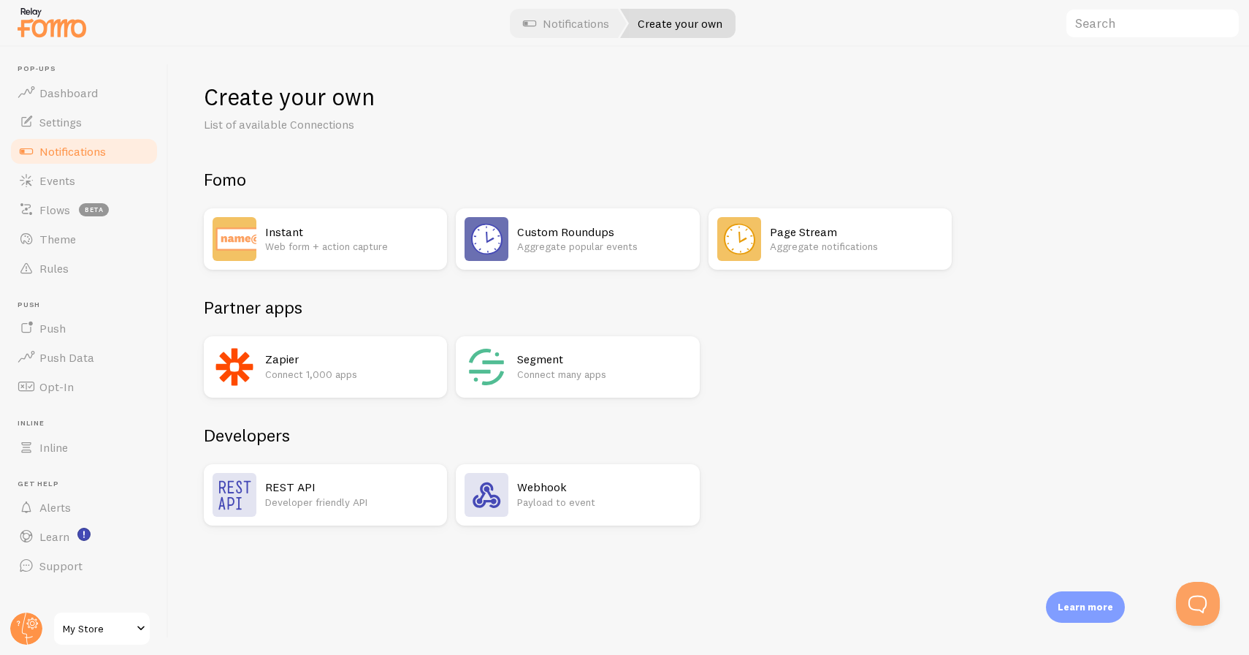
click at [857, 251] on p "Aggregate notifications" at bounding box center [856, 246] width 173 height 15
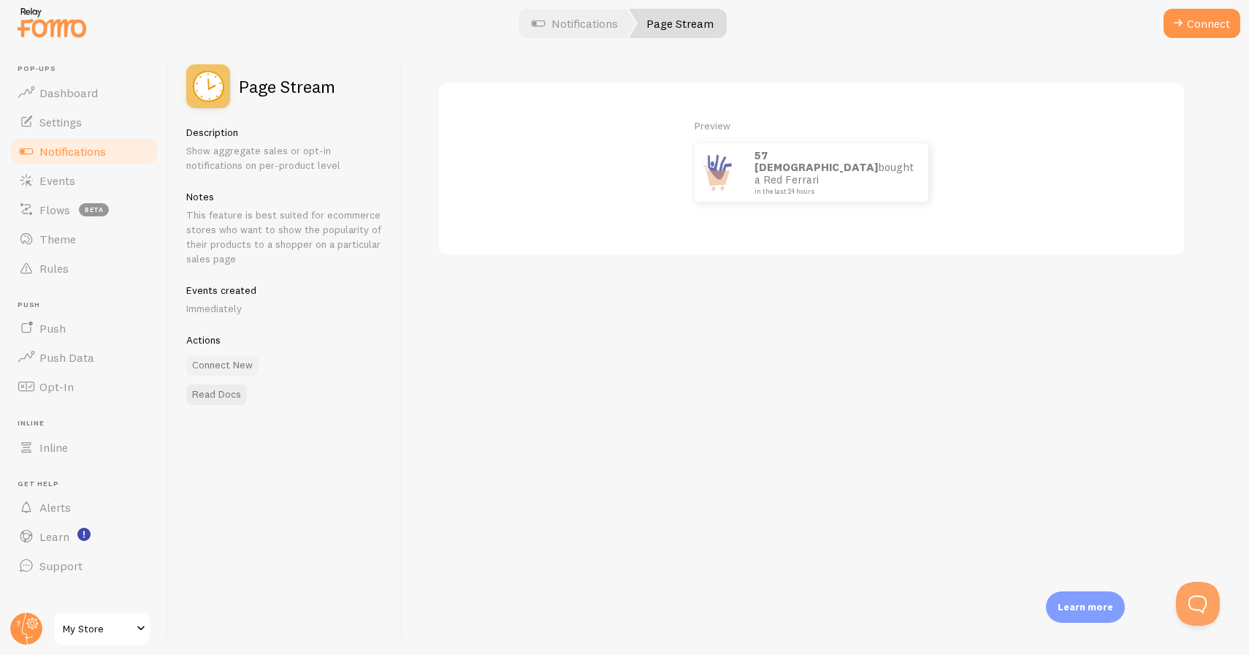
click at [225, 368] on button "Connect New" at bounding box center [222, 365] width 72 height 20
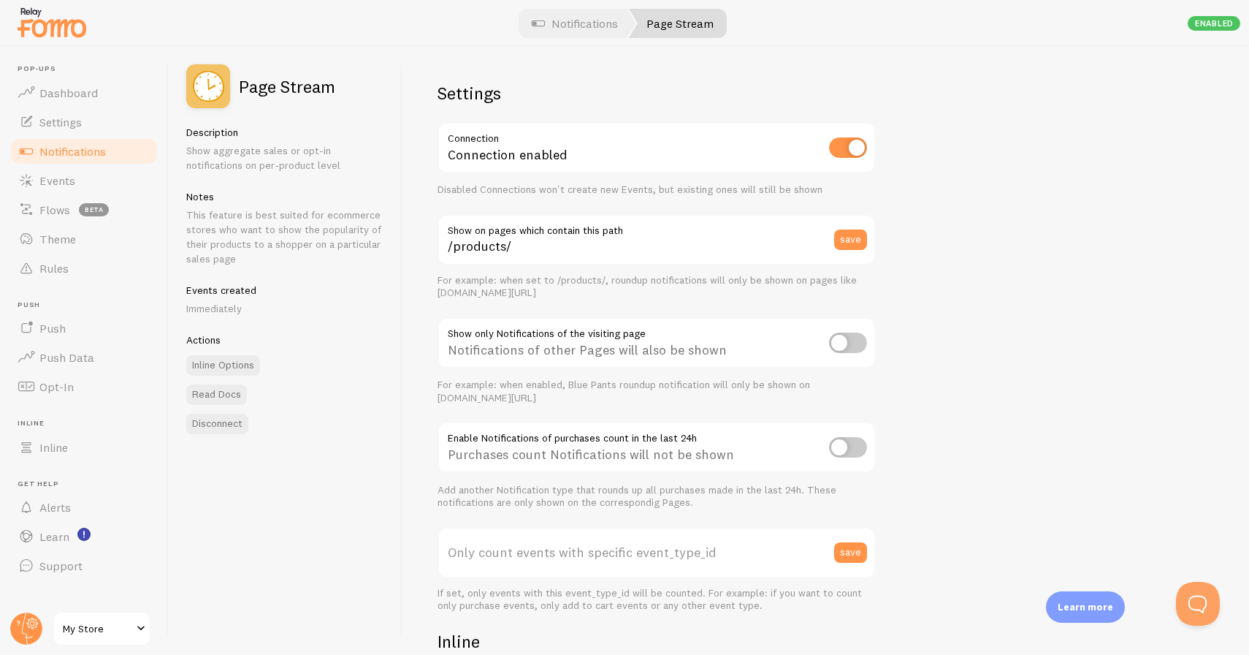
click at [680, 13] on link "Page Stream" at bounding box center [678, 23] width 98 height 29
click at [851, 244] on button "save" at bounding box center [850, 239] width 33 height 20
click at [72, 180] on span "Events" at bounding box center [57, 180] width 36 height 15
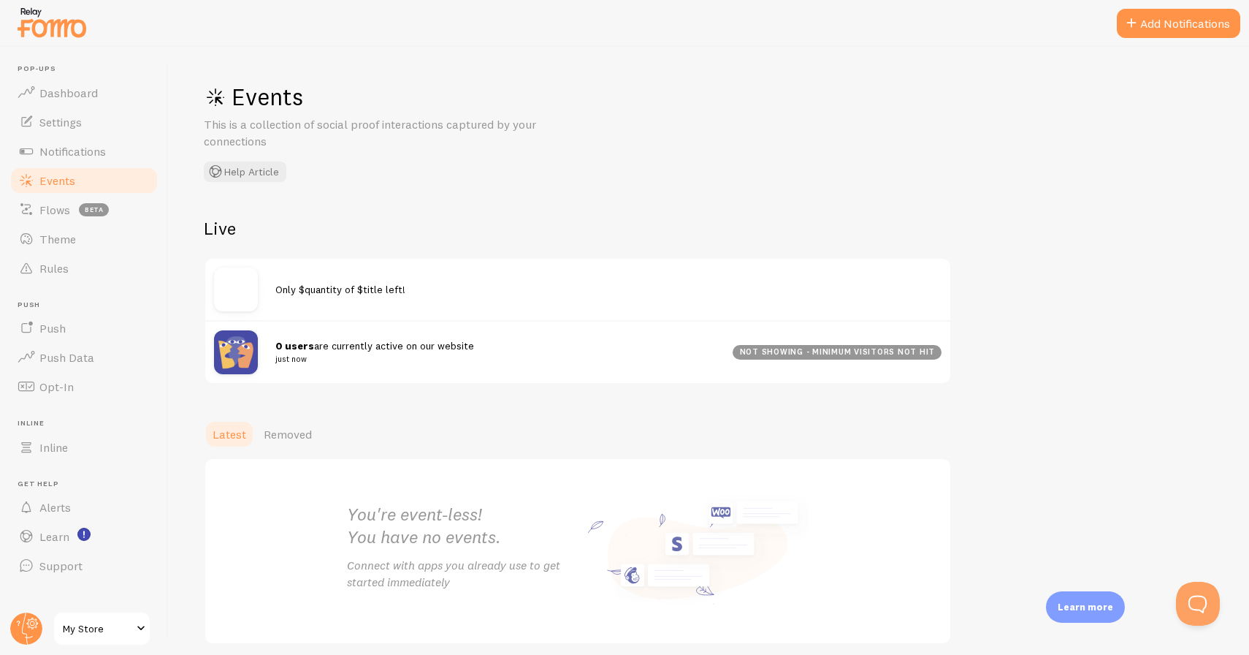
click at [298, 292] on span "Only $quantity of $title left!" at bounding box center [340, 289] width 130 height 13
click at [304, 343] on strong "0 users" at bounding box center [294, 345] width 39 height 13
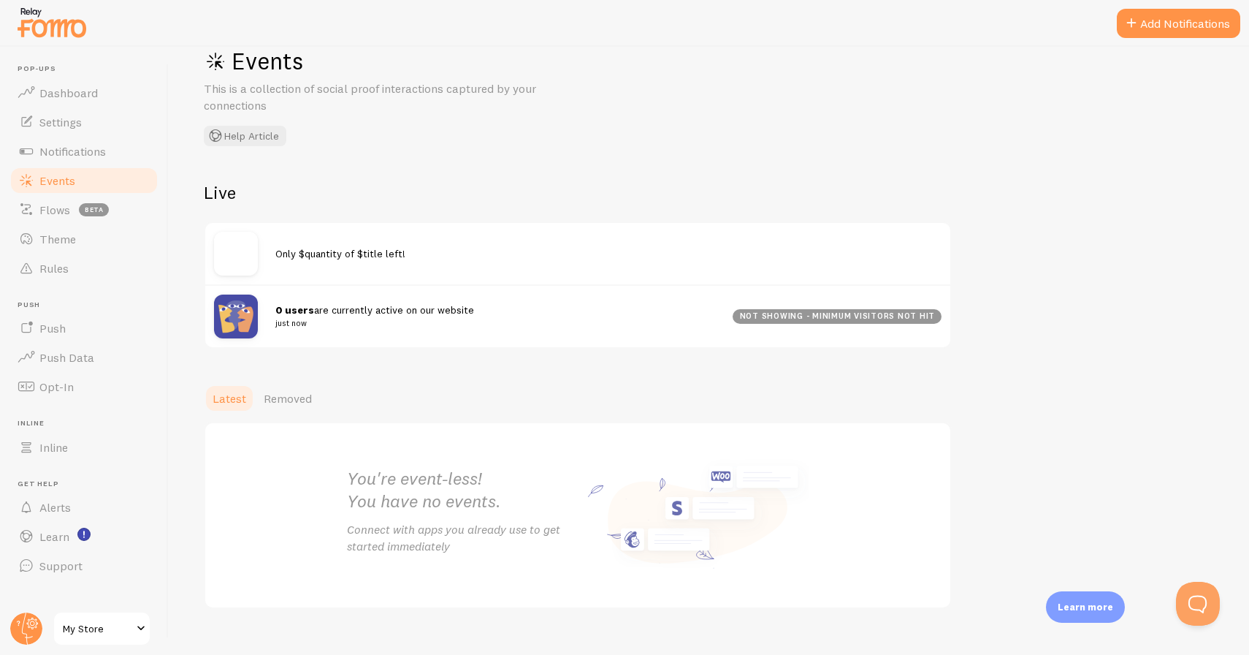
scroll to position [59, 0]
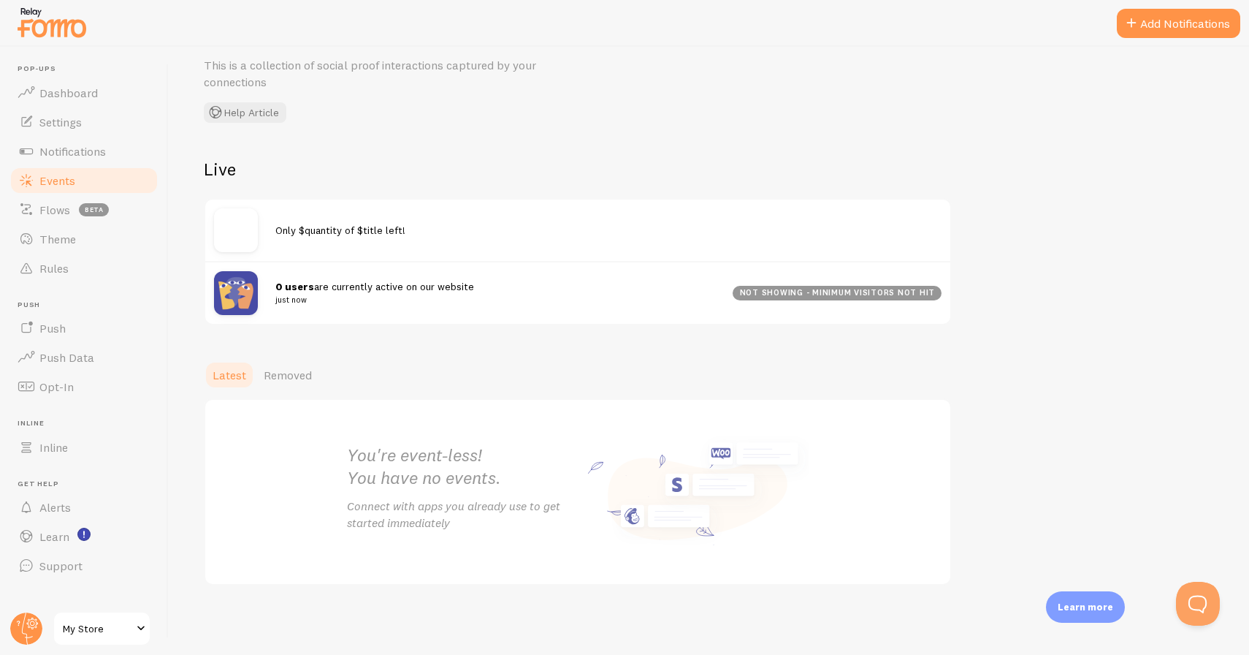
click at [389, 284] on span "0 users are currently active on our website just now" at bounding box center [495, 293] width 440 height 27
click at [1142, 23] on button "Add Notifications" at bounding box center [1178, 23] width 123 height 29
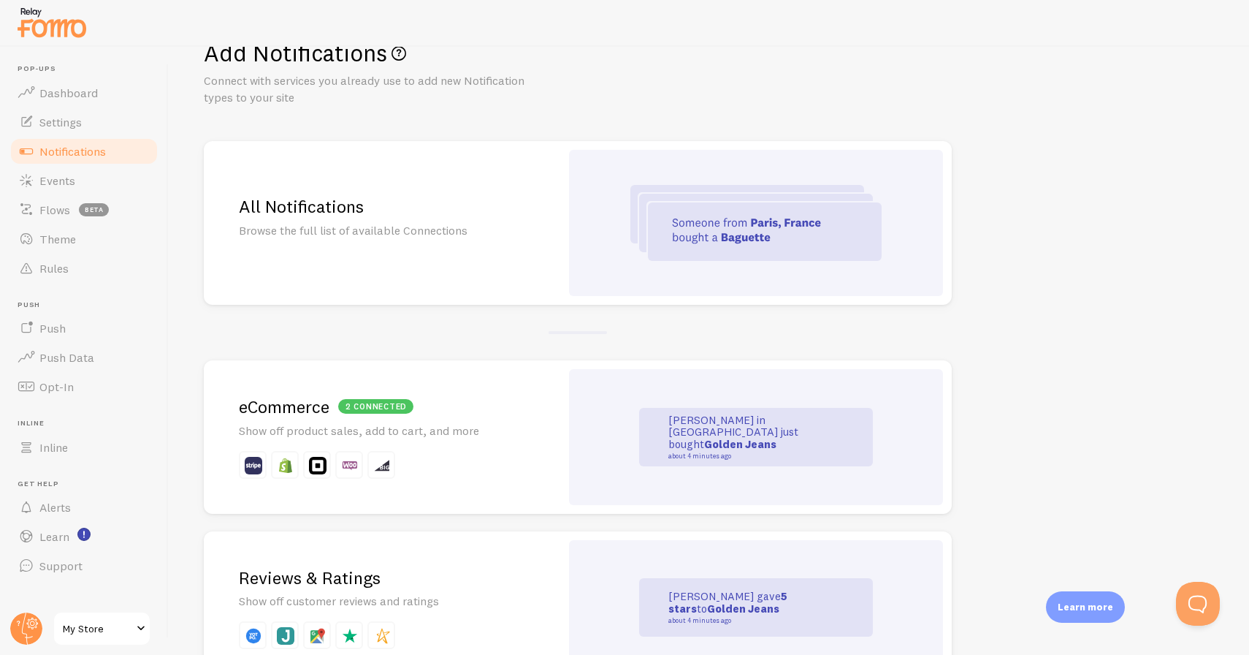
scroll to position [46, 0]
click at [725, 240] on img at bounding box center [756, 221] width 251 height 76
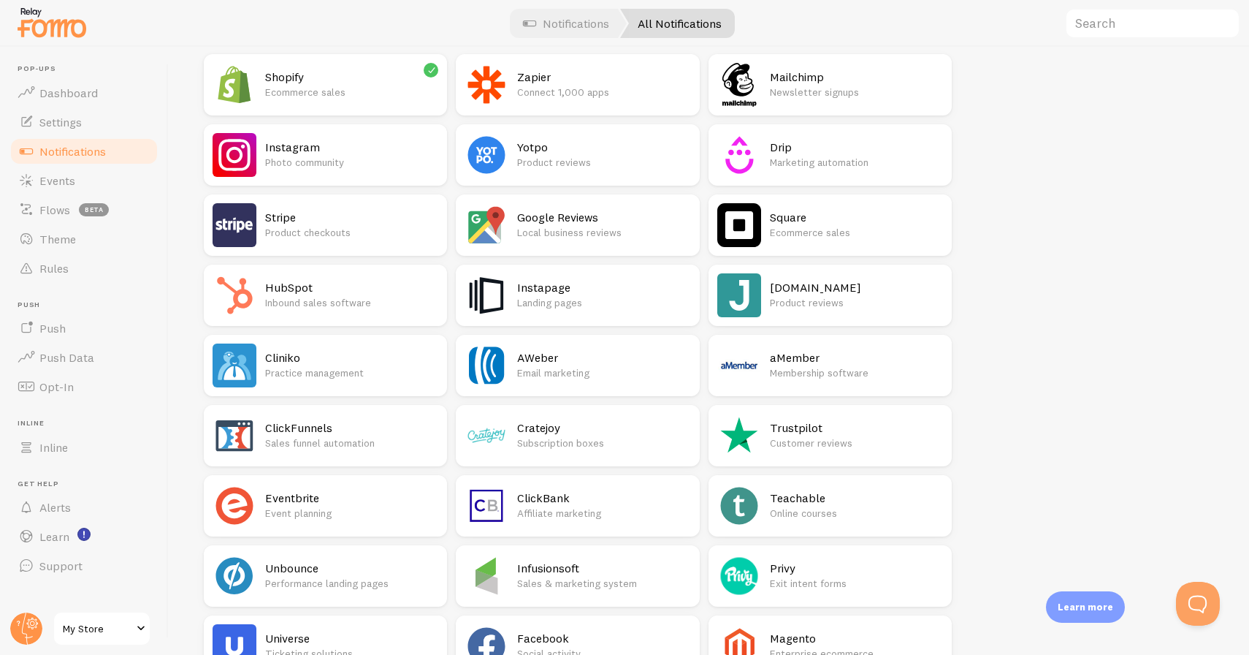
scroll to position [311, 0]
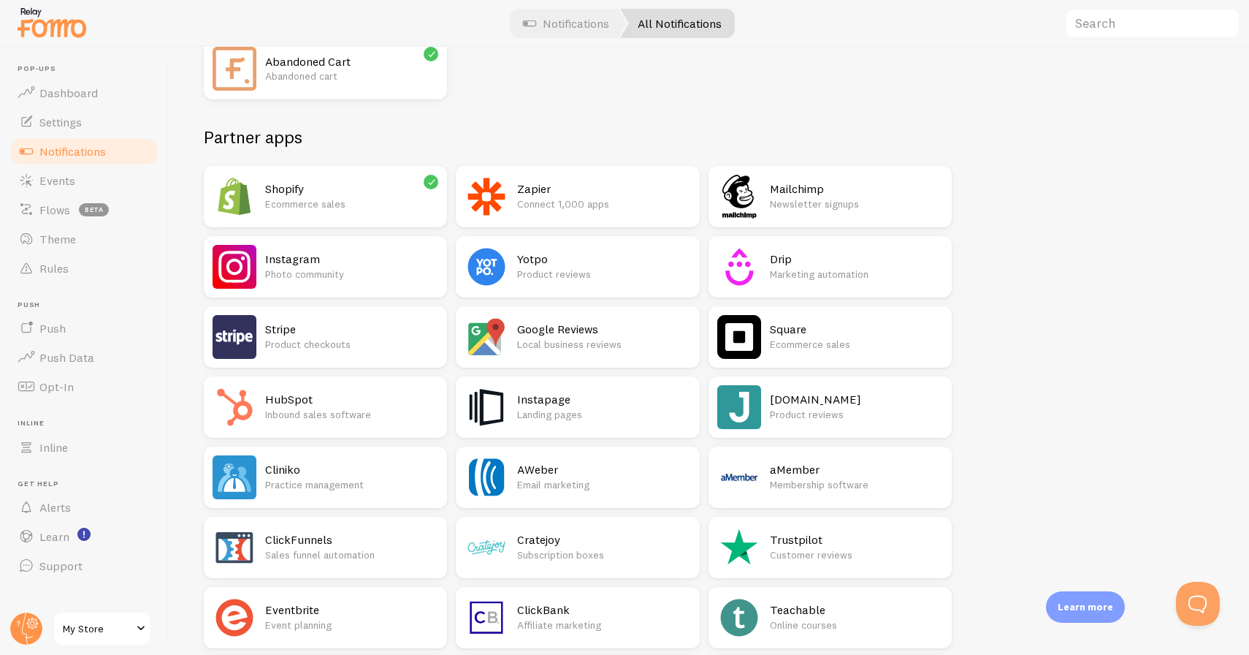
click at [524, 192] on h2 "Zapier" at bounding box center [603, 188] width 173 height 15
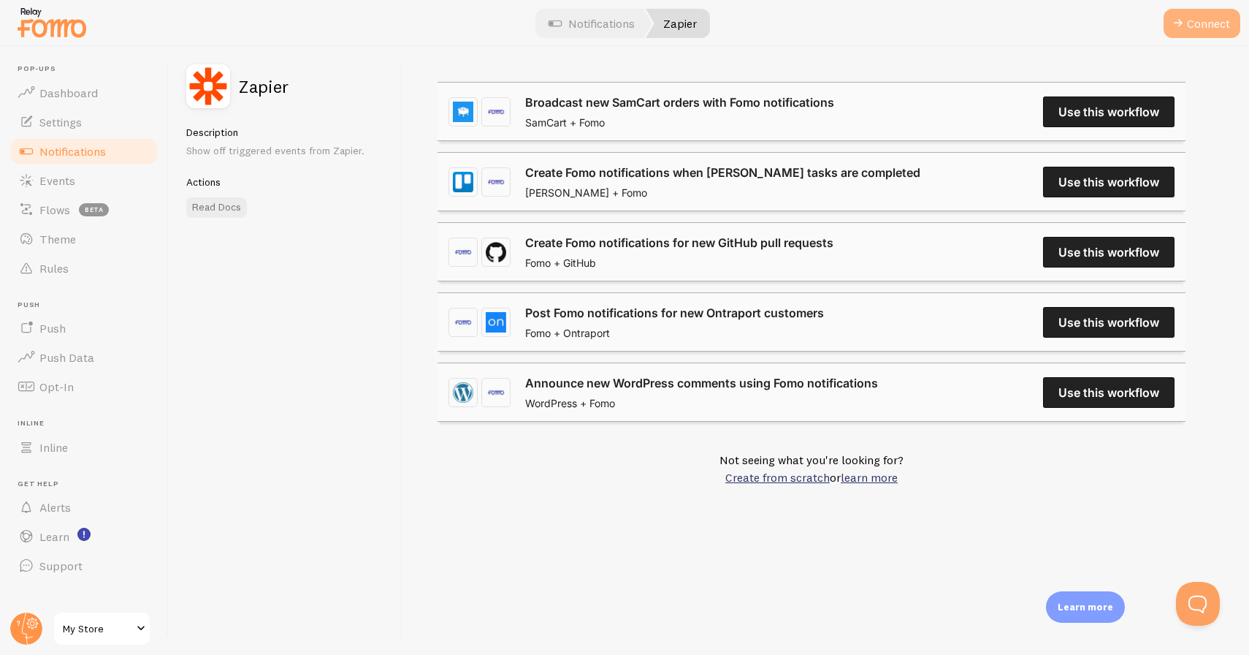
click at [1188, 28] on button "Connect" at bounding box center [1202, 23] width 77 height 29
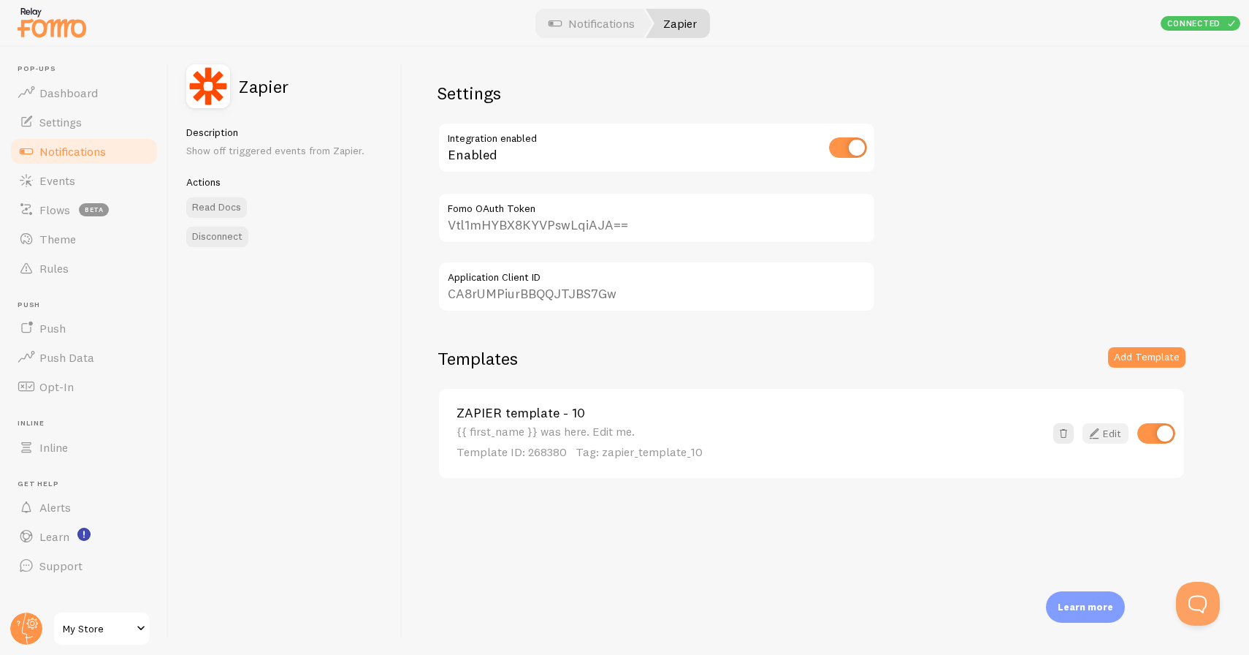
click at [1116, 438] on link "Edit" at bounding box center [1106, 433] width 46 height 20
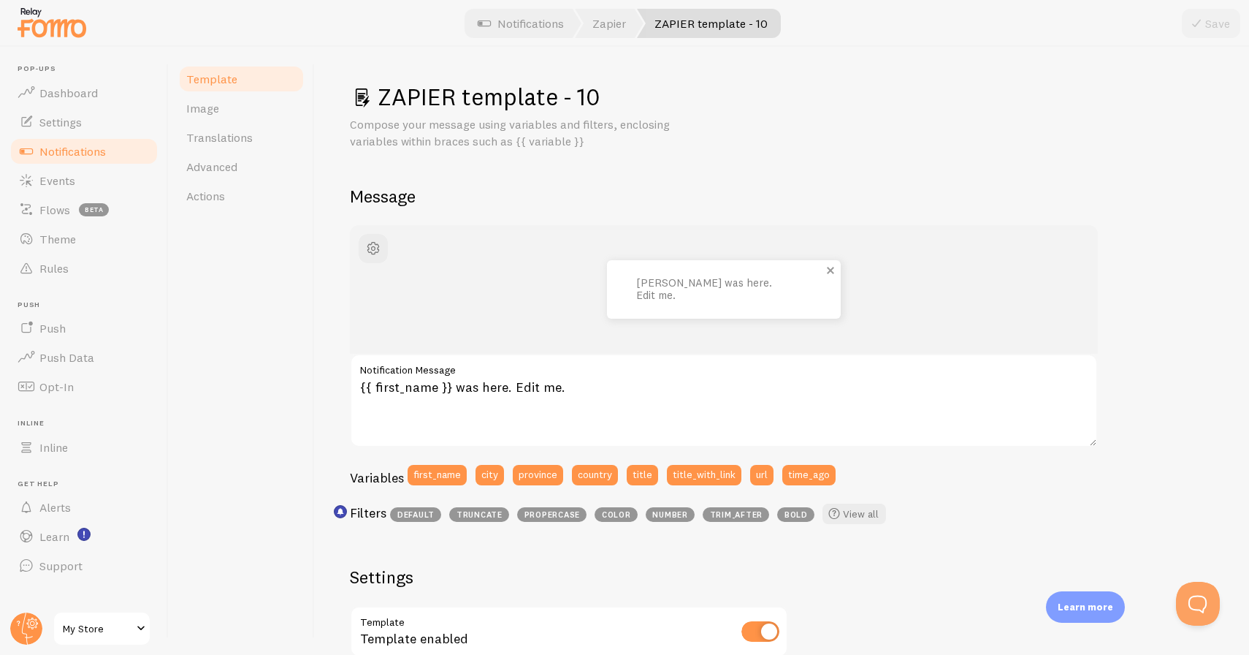
click at [666, 289] on p "John was here. Edit me." at bounding box center [709, 289] width 146 height 24
click at [683, 318] on div "John was here. Edit me." at bounding box center [724, 289] width 234 height 58
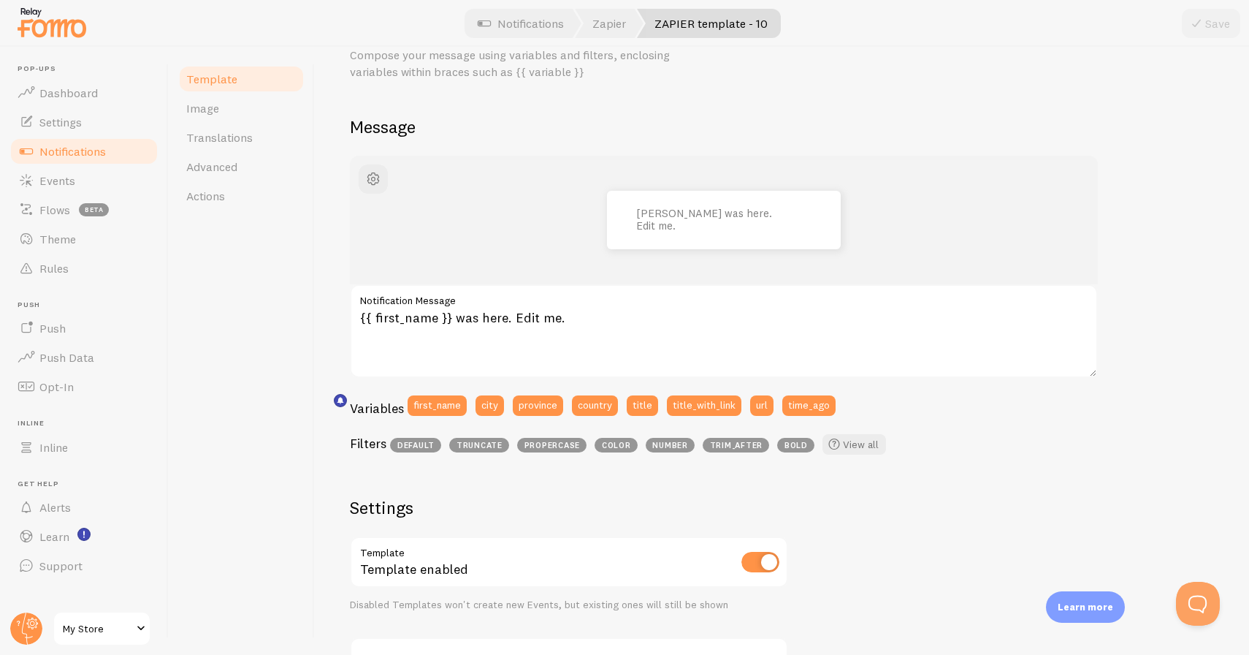
scroll to position [42, 0]
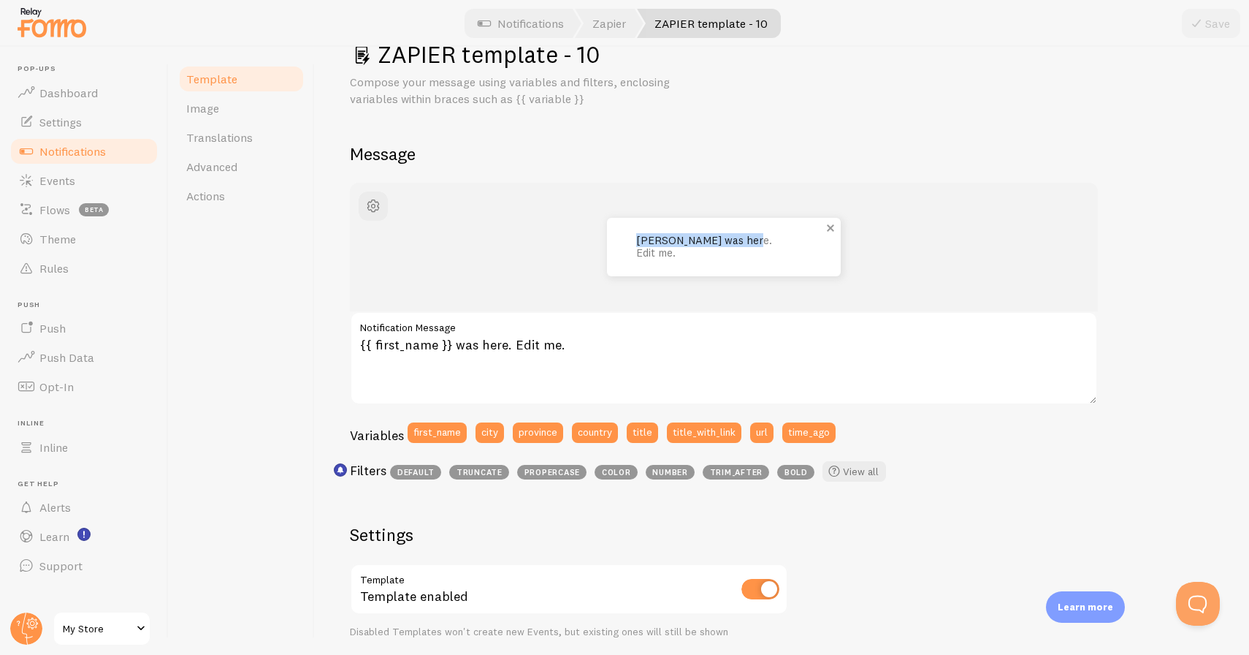
drag, startPoint x: 638, startPoint y: 249, endPoint x: 741, endPoint y: 249, distance: 103.0
click at [741, 249] on p "John was here. Edit me." at bounding box center [709, 247] width 146 height 24
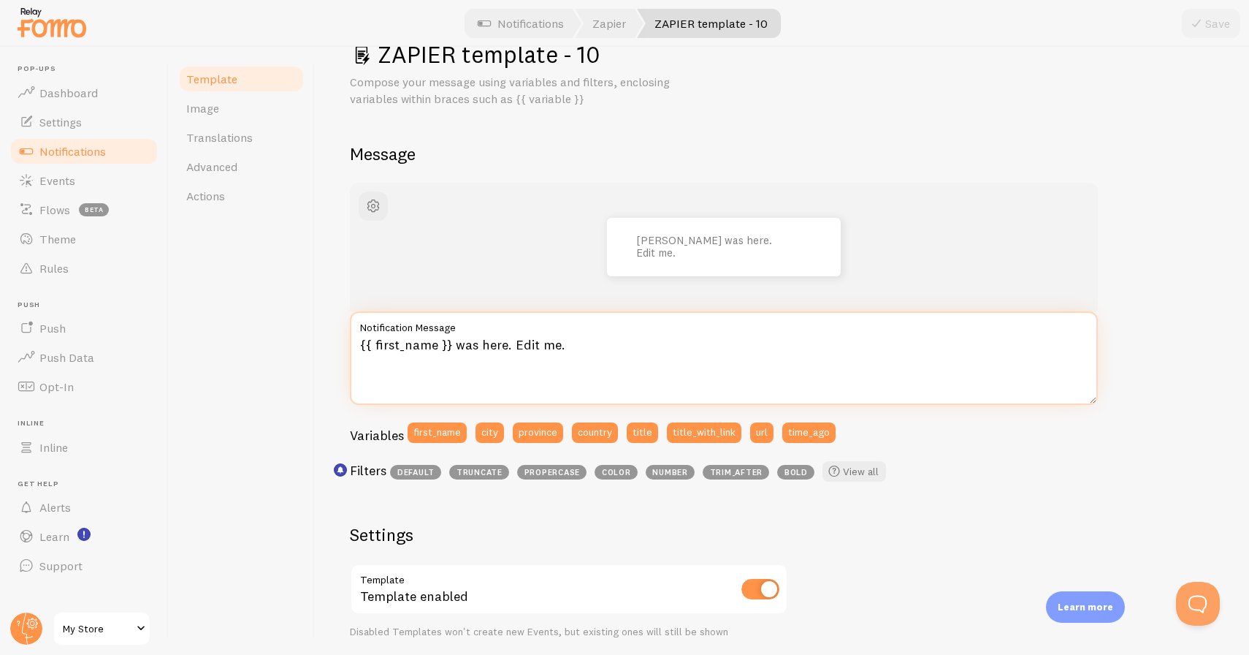
click at [461, 366] on textarea "{{ first_name }} was here. Edit me." at bounding box center [724, 358] width 748 height 94
click at [461, 346] on textarea "{{ first_name }} was here. Edit me." at bounding box center [724, 358] width 748 height 94
click at [399, 346] on textarea "{{ first_name }} was here. Edit me." at bounding box center [724, 358] width 748 height 94
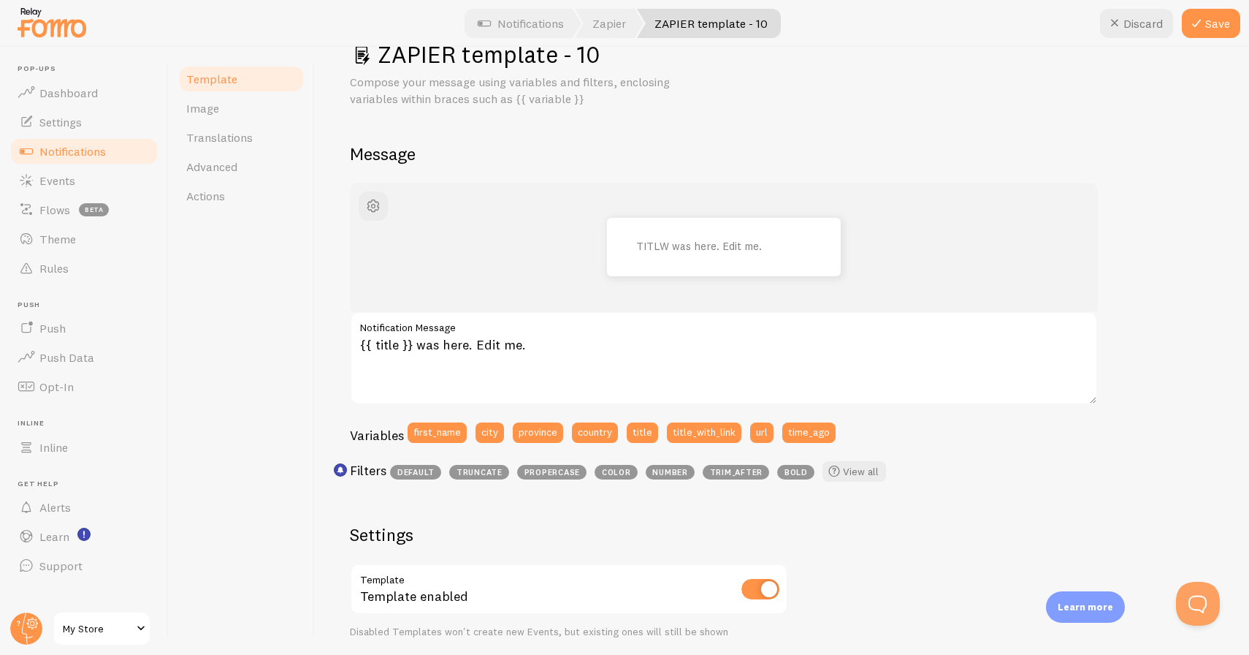
click at [558, 415] on div "TITLW was here. Edit me. {{ title }} was here. Edit me. Notification Message Va…" at bounding box center [724, 336] width 748 height 306
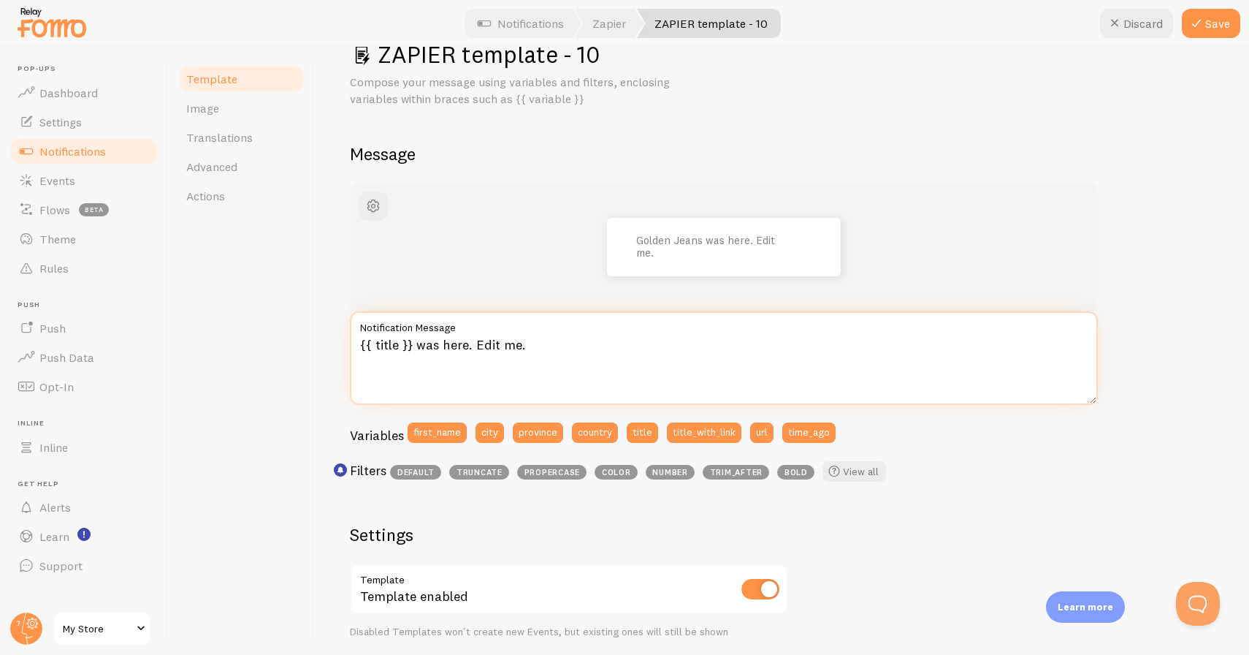
click at [415, 344] on textarea "{{ title }} was here. Edit me." at bounding box center [724, 358] width 748 height 94
click at [528, 343] on textarea "{{ title }} was here. Edit me." at bounding box center [724, 358] width 748 height 94
click at [358, 343] on textarea "{{ title }} was here. Edit me." at bounding box center [724, 358] width 748 height 94
click at [396, 343] on textarea "{{ title }} was here. Edit me." at bounding box center [724, 358] width 748 height 94
click at [473, 344] on textarea "Someone bought Cadburry {{ title }} was here. Edit me." at bounding box center [724, 358] width 748 height 94
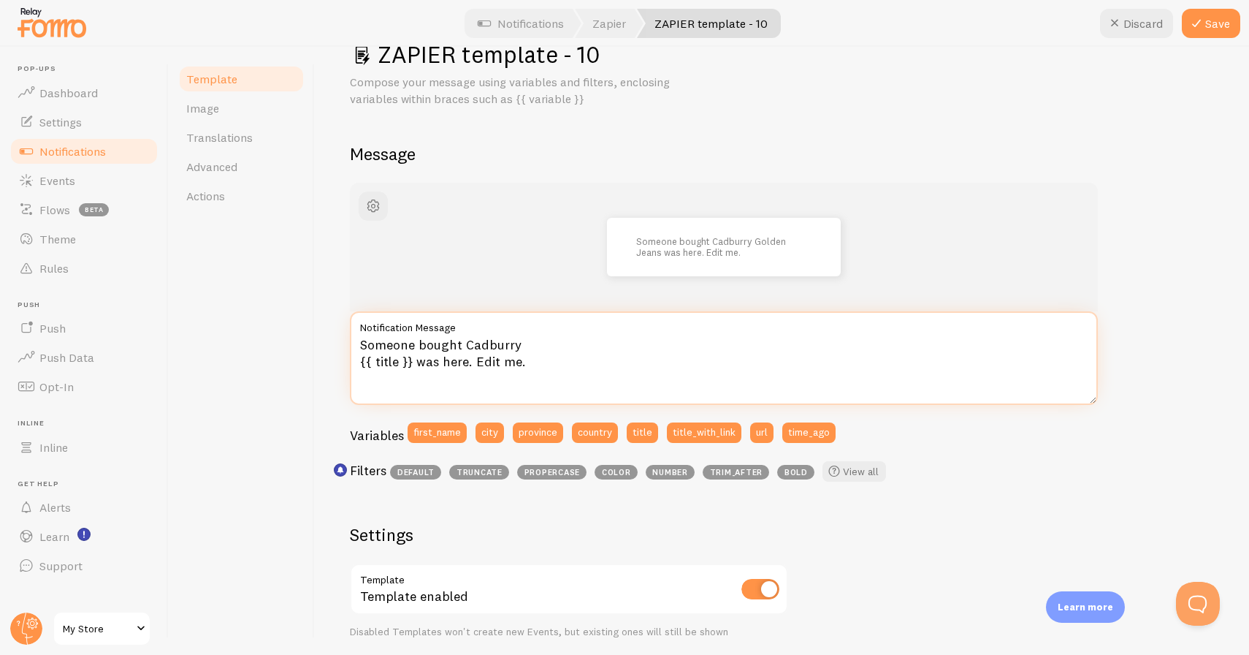
click at [473, 344] on textarea "Someone bought Cadburry {{ title }} was here. Edit me." at bounding box center [724, 358] width 748 height 94
click at [359, 363] on textarea "Someone bought {{ title }} was here. Edit me." at bounding box center [724, 358] width 748 height 94
drag, startPoint x: 519, startPoint y: 341, endPoint x: 659, endPoint y: 341, distance: 140.3
click at [659, 341] on textarea "Someone bought {{ title }} was here. Edit me." at bounding box center [724, 358] width 748 height 94
click at [394, 346] on textarea "Someone bought {{ title }} just few mins ago." at bounding box center [724, 358] width 748 height 94
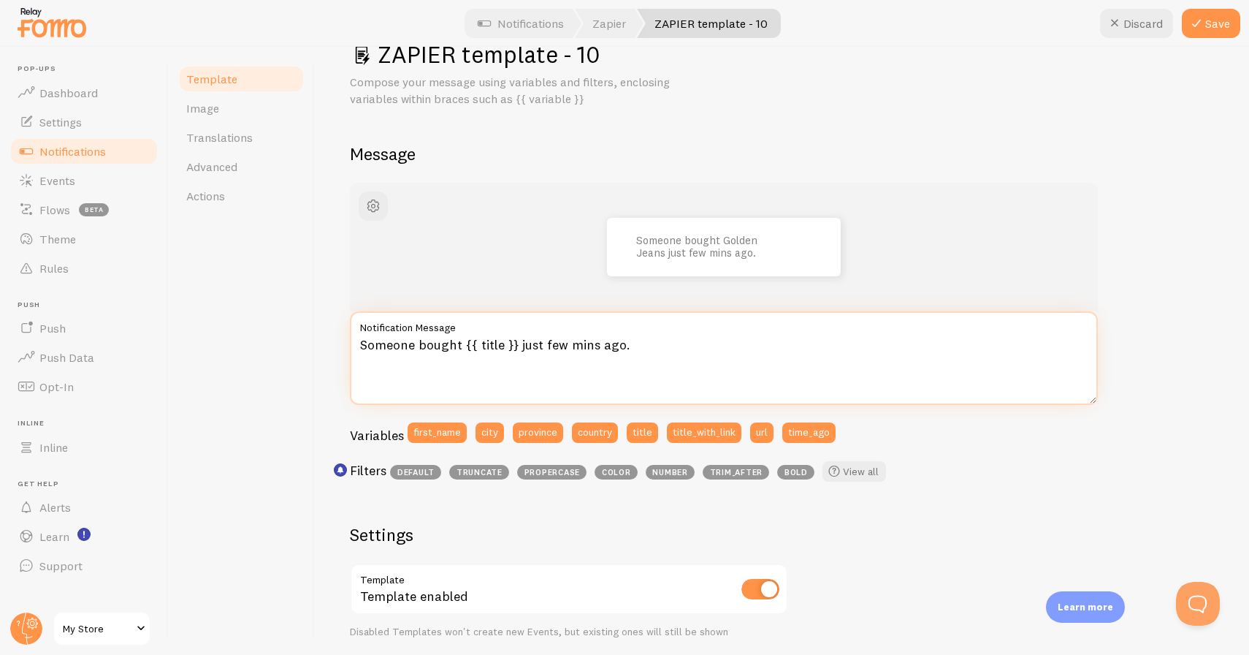
click at [394, 346] on textarea "Someone bought {{ title }} just few mins ago." at bounding box center [724, 358] width 748 height 94
click at [503, 369] on textarea "John bought {{ title }} just few mins ago." at bounding box center [724, 358] width 748 height 94
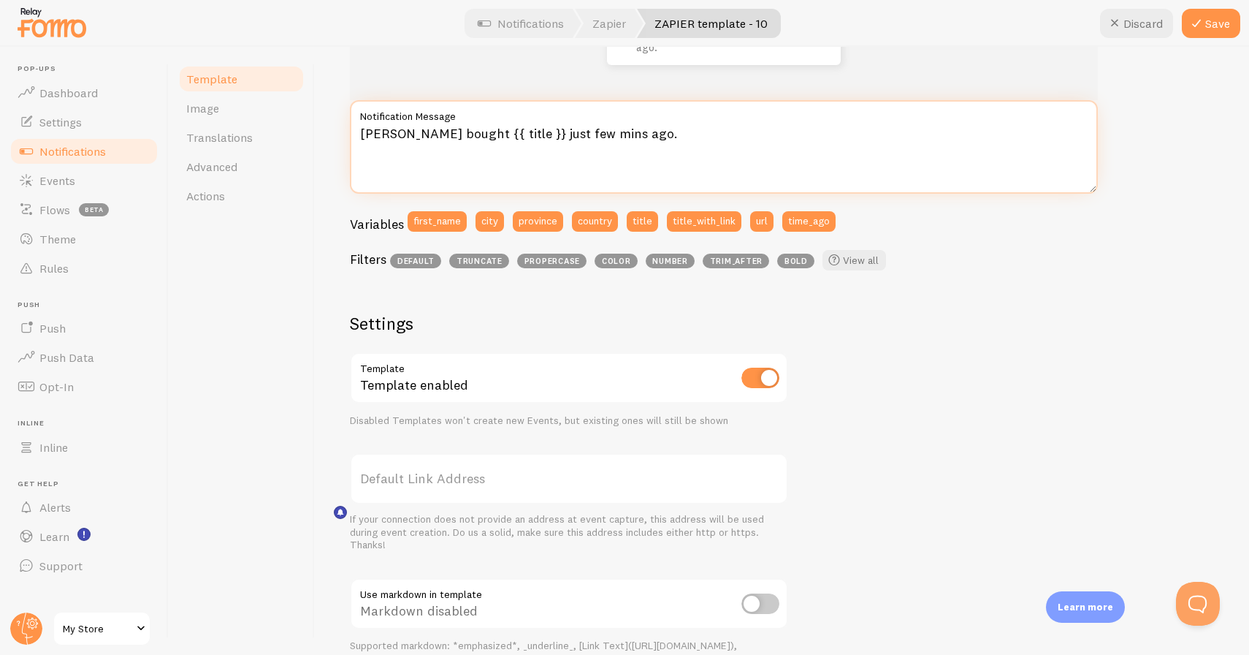
scroll to position [0, 0]
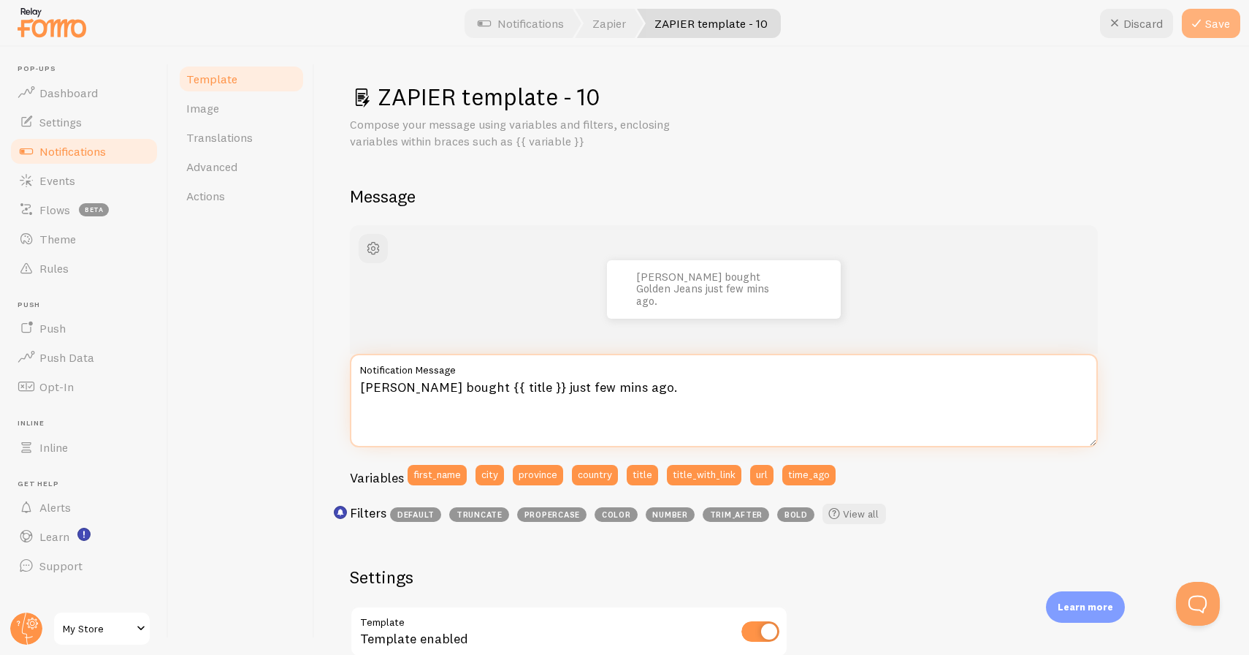
type textarea "John bought {{ title }} just few mins ago."
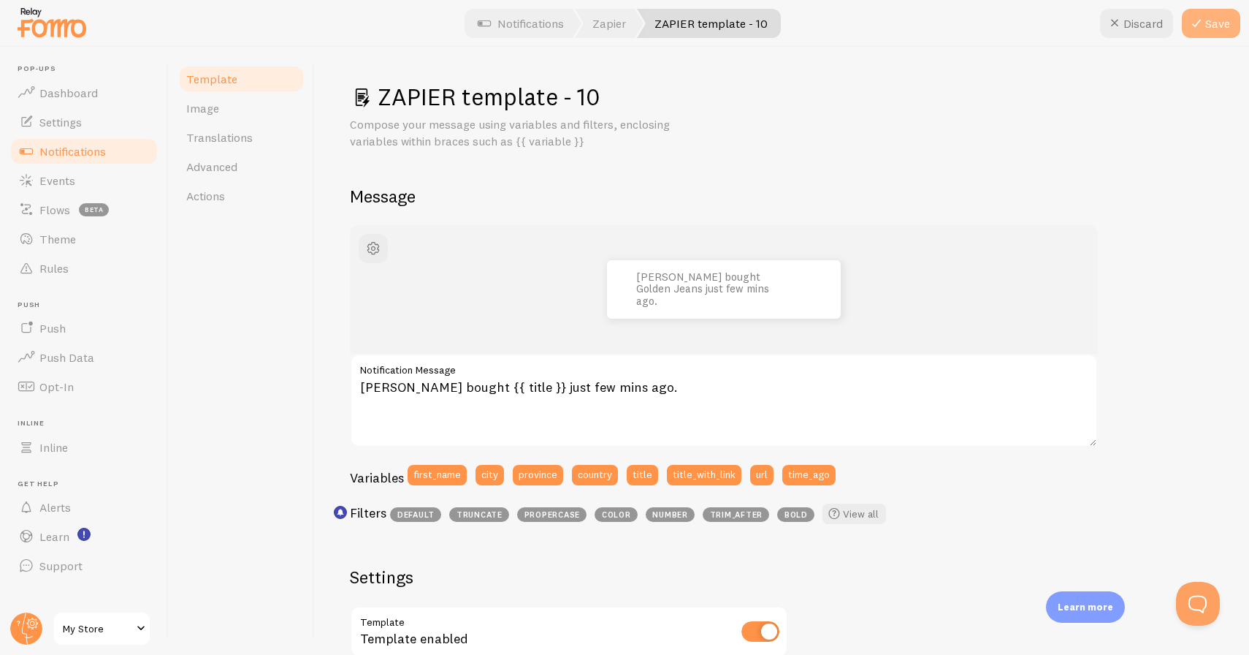
click at [1206, 25] on button "Save" at bounding box center [1211, 23] width 58 height 29
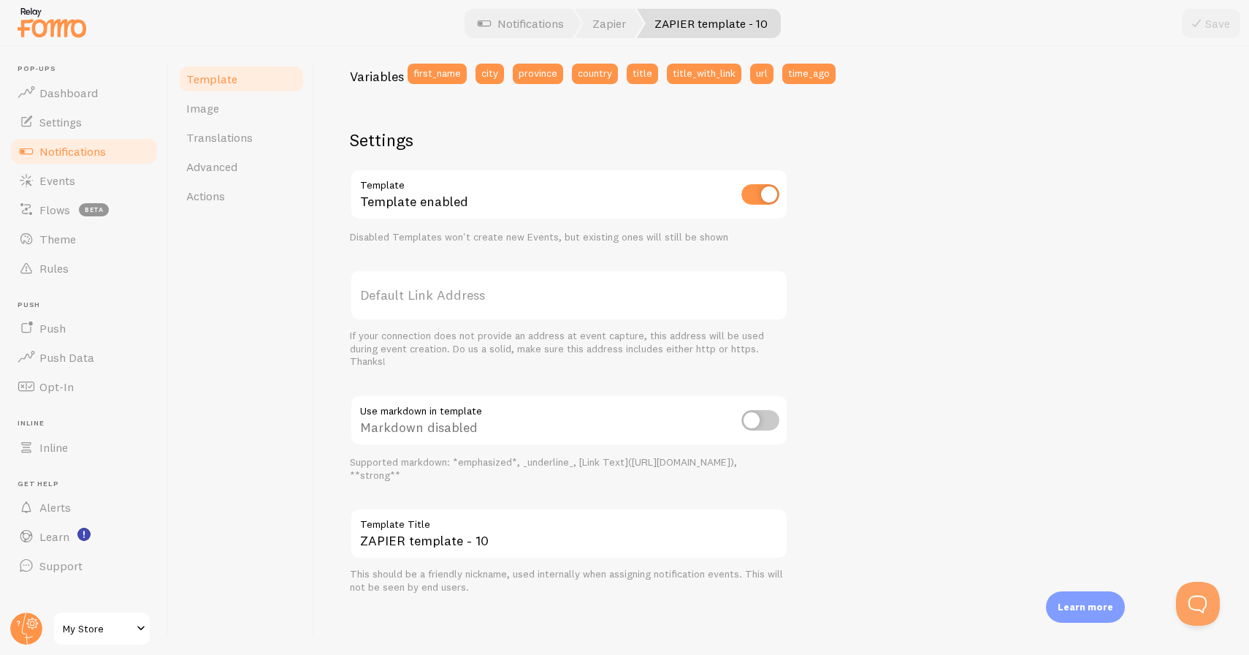
scroll to position [401, 0]
click at [436, 297] on label "Default Link Address" at bounding box center [569, 295] width 438 height 51
click at [436, 297] on input "Default Link Address" at bounding box center [569, 295] width 438 height 51
click at [486, 356] on div "If your connection does not provide an address at event capture, this address w…" at bounding box center [569, 349] width 438 height 39
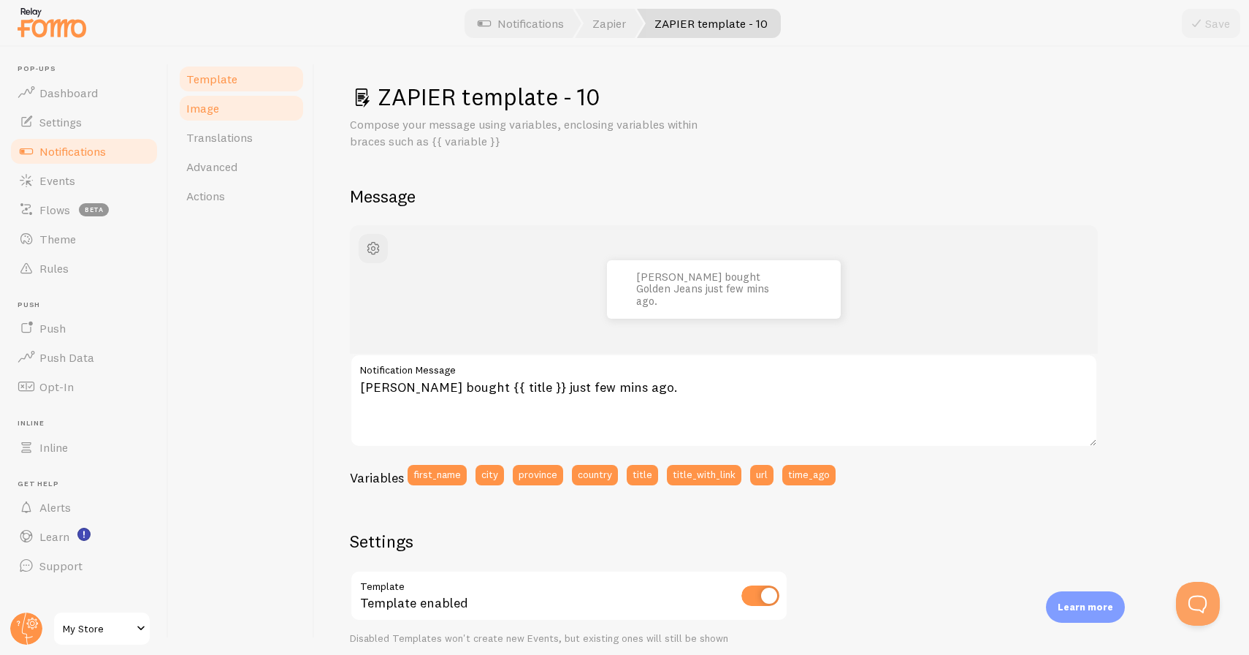
click at [242, 110] on link "Image" at bounding box center [242, 108] width 128 height 29
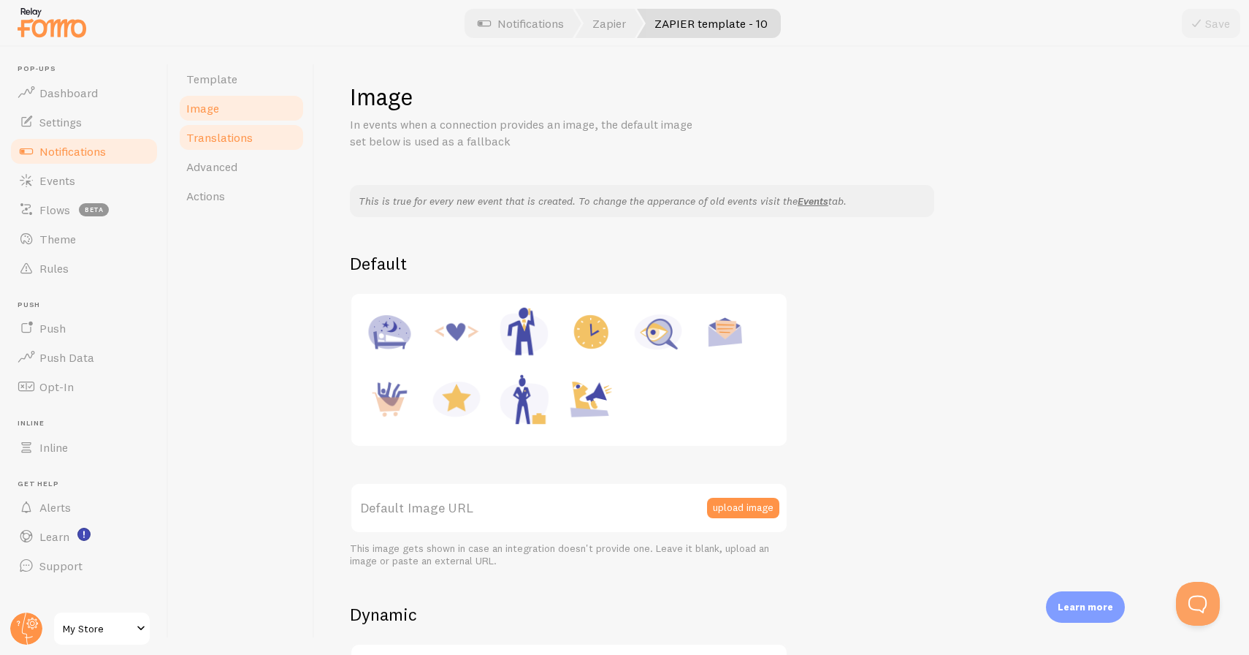
click at [242, 144] on span "Translations" at bounding box center [219, 137] width 66 height 15
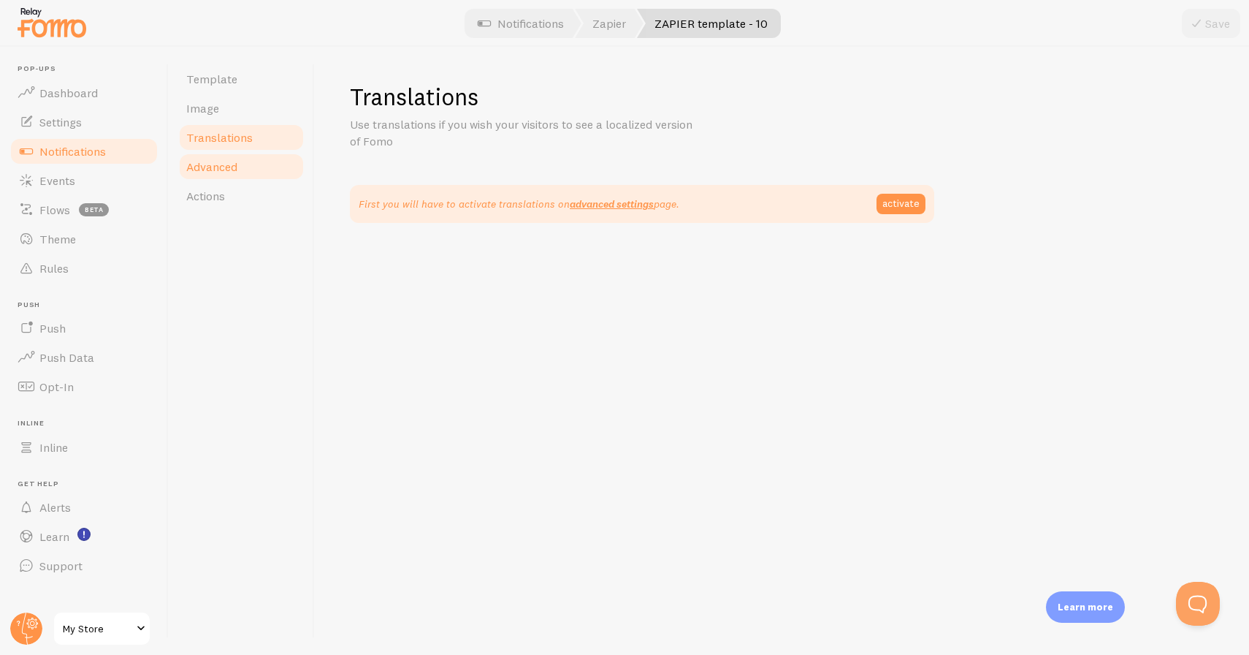
click at [261, 171] on link "Advanced" at bounding box center [242, 166] width 128 height 29
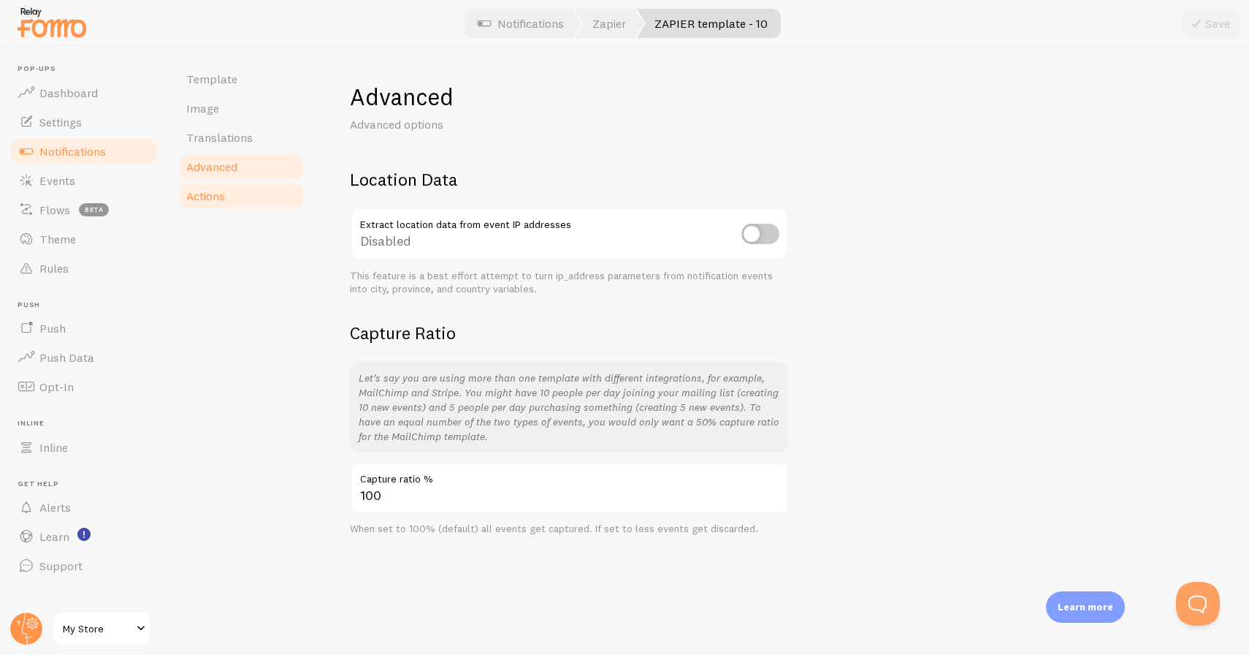
click at [241, 198] on link "Actions" at bounding box center [242, 195] width 128 height 29
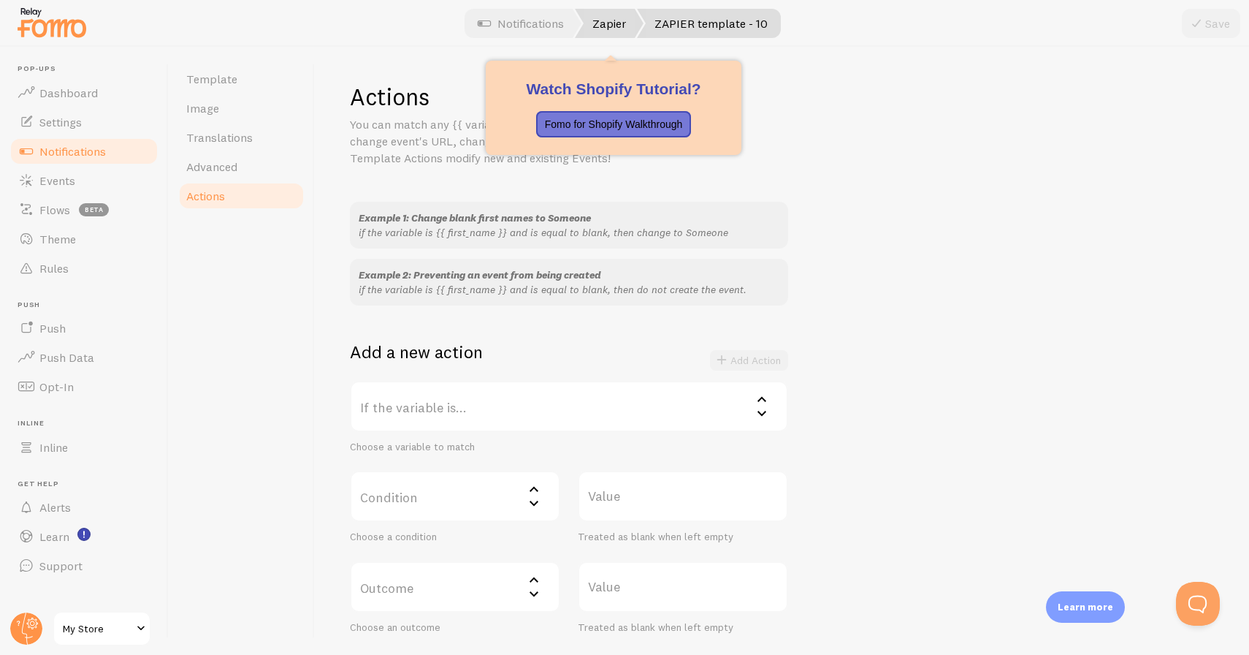
click at [621, 24] on link "Zapier" at bounding box center [609, 23] width 69 height 29
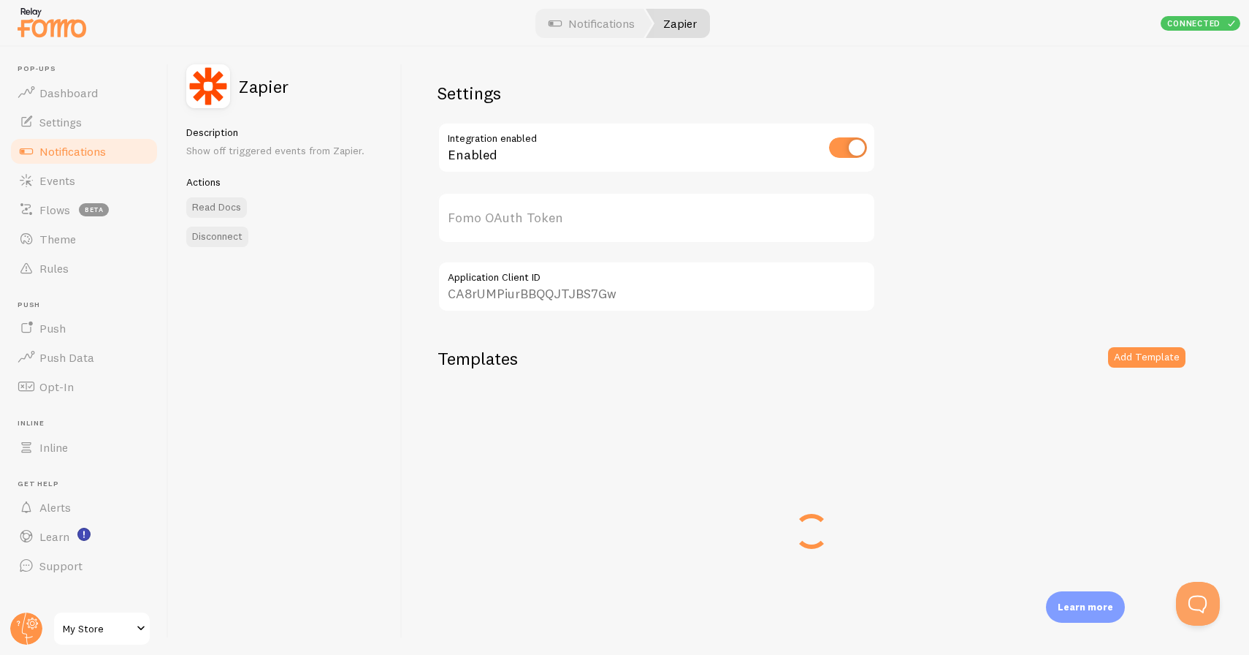
type input "Vtl1mHYBX8KYVPswLqiAJA=="
click at [76, 159] on link "Notifications" at bounding box center [84, 151] width 151 height 29
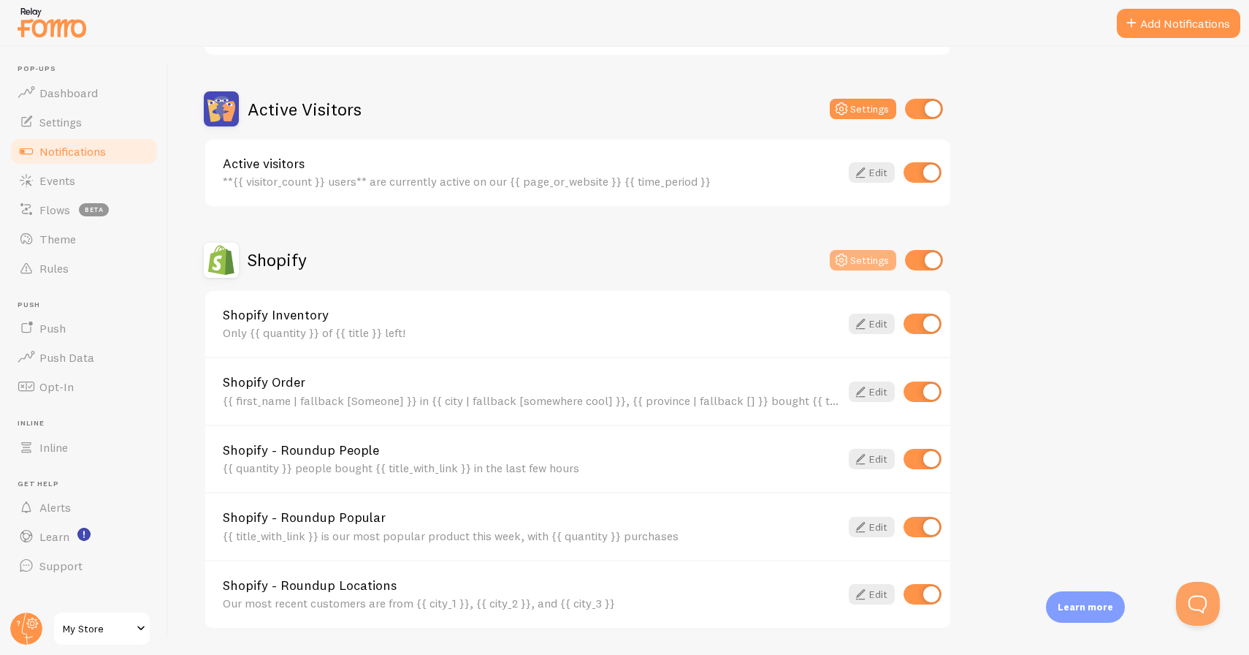
scroll to position [400, 0]
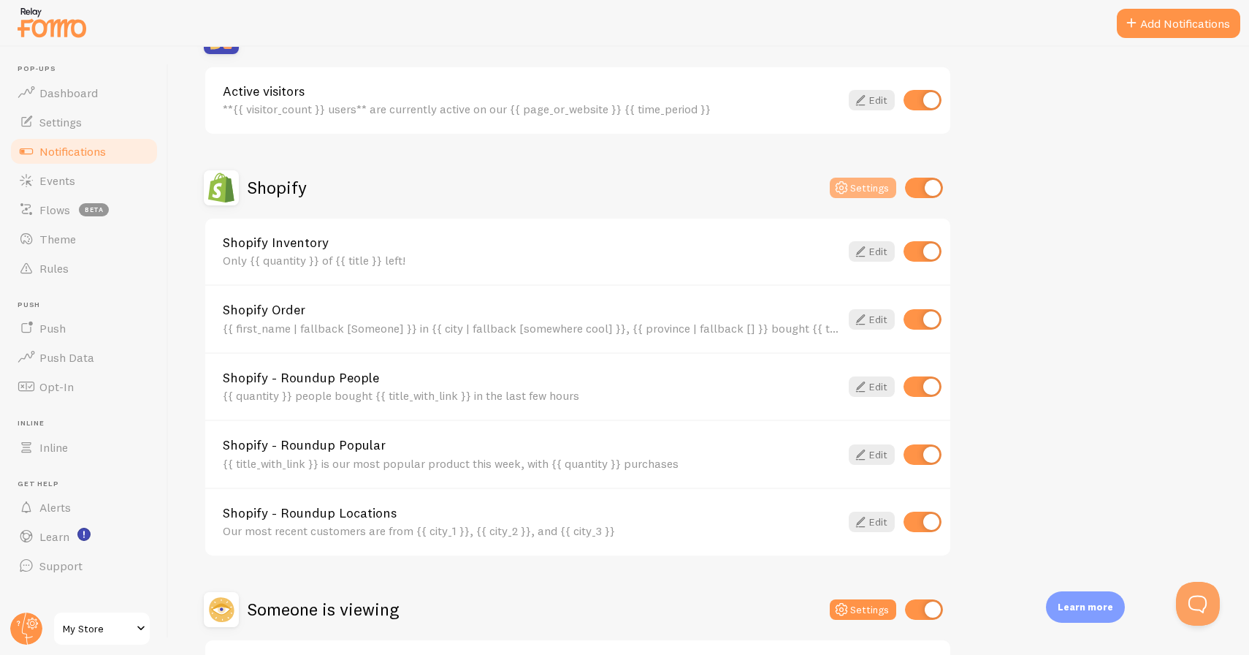
click at [858, 191] on button "Settings" at bounding box center [863, 188] width 66 height 20
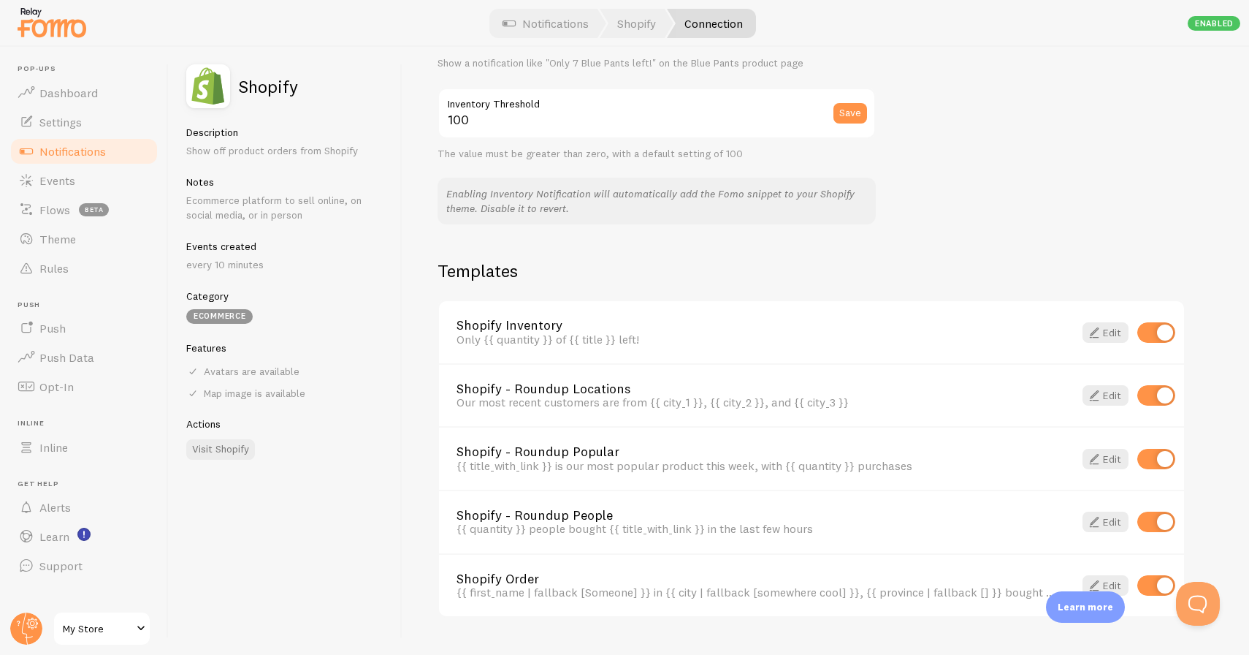
scroll to position [883, 0]
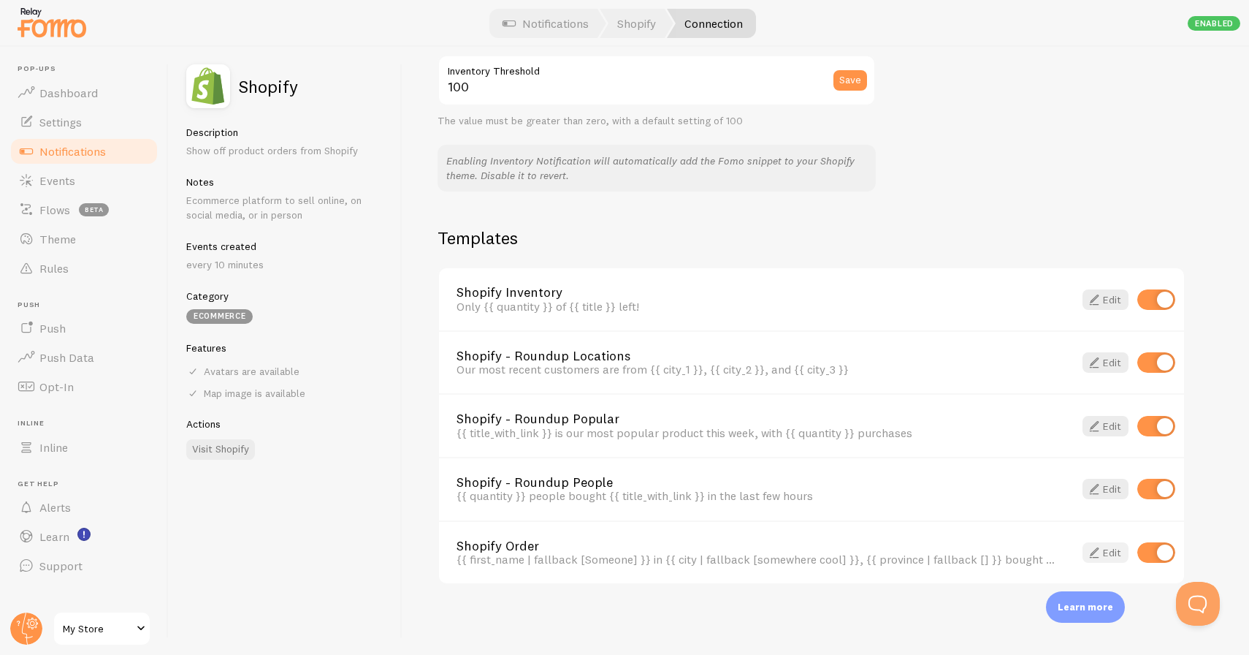
click at [1103, 549] on link "Edit" at bounding box center [1106, 552] width 46 height 20
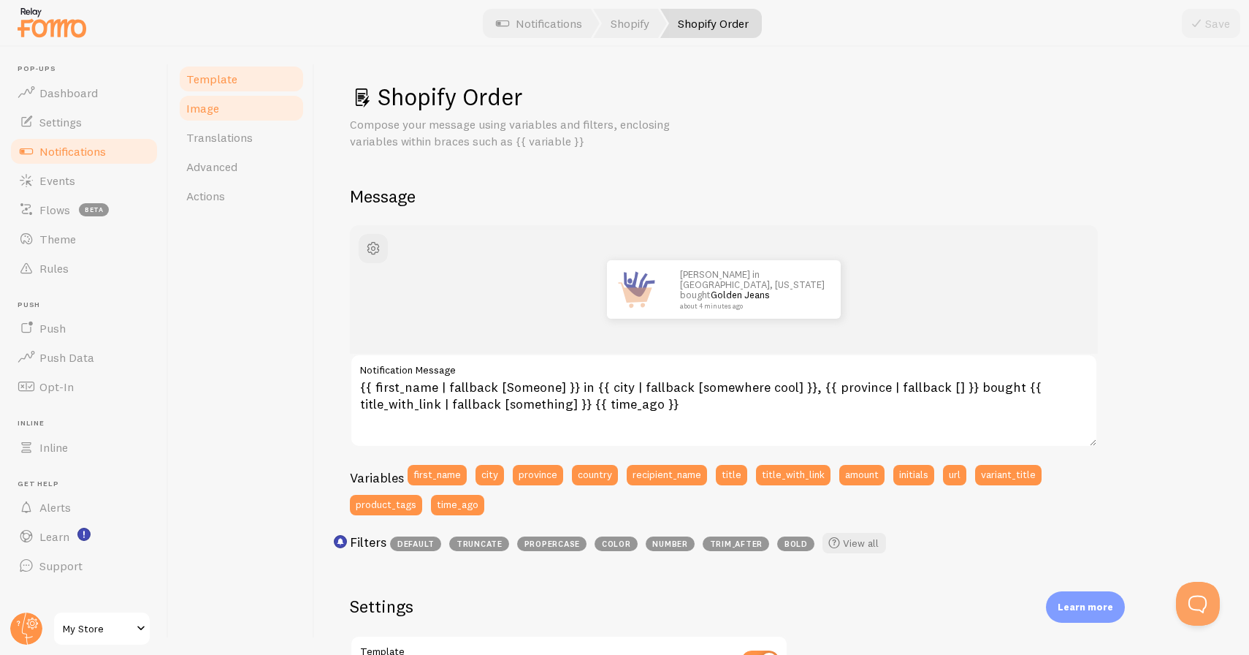
click at [223, 104] on link "Image" at bounding box center [242, 108] width 128 height 29
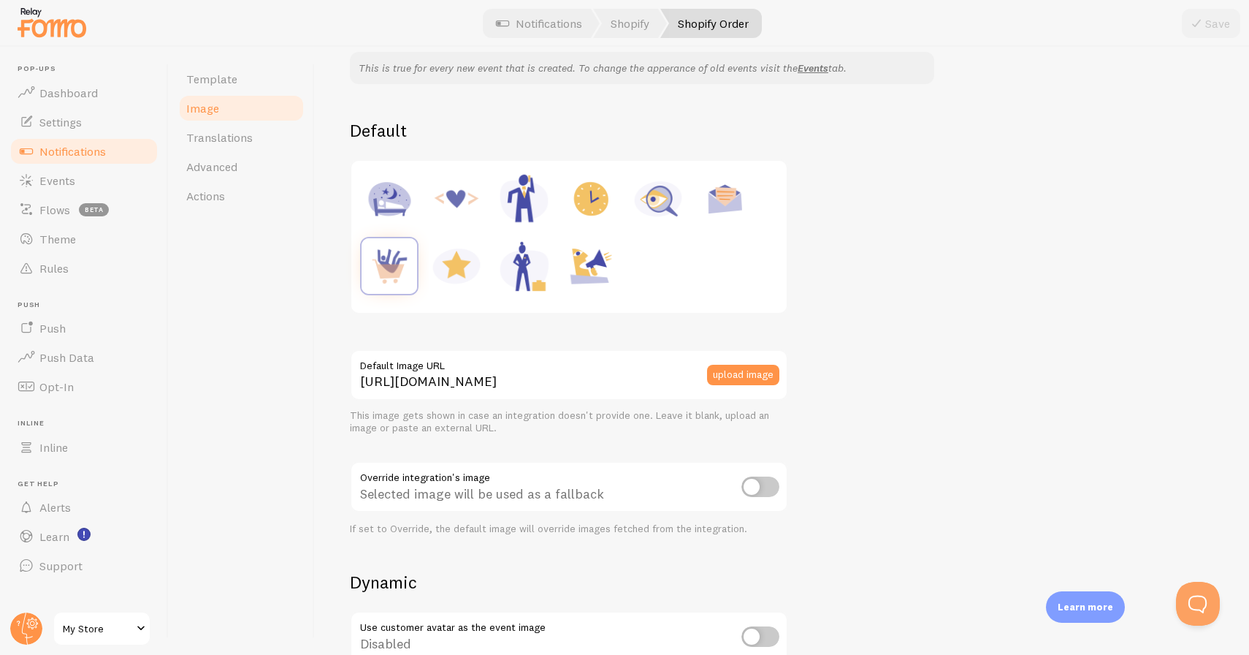
scroll to position [75, 0]
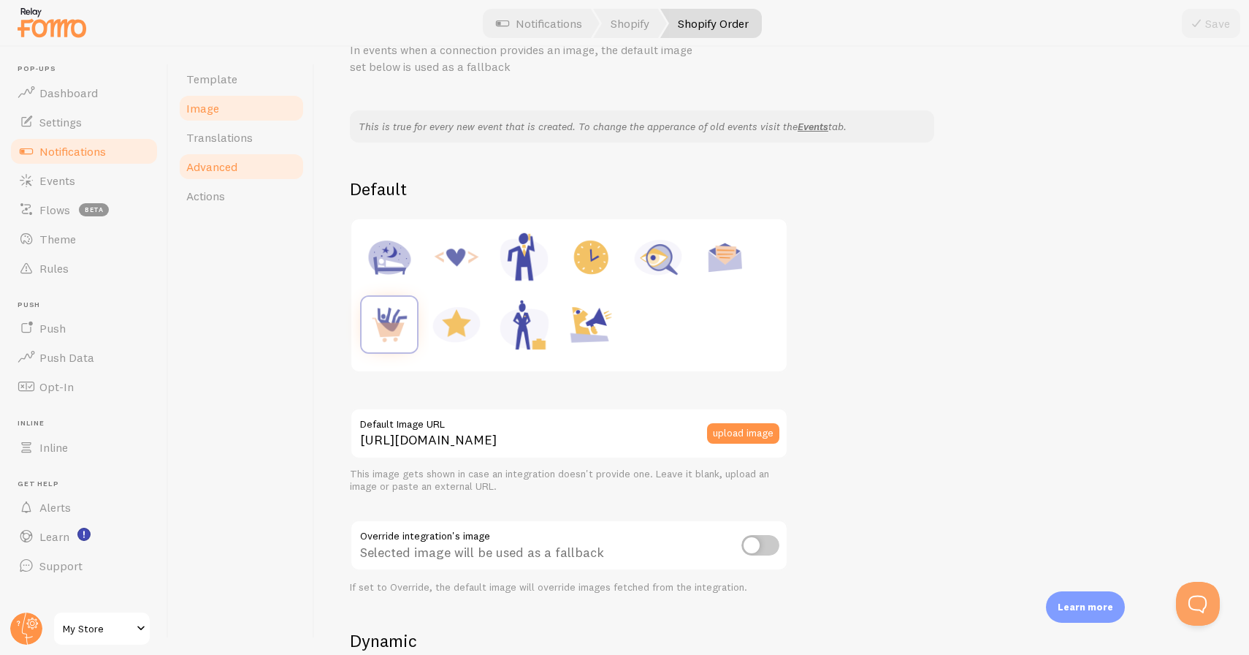
click at [238, 159] on link "Advanced" at bounding box center [242, 166] width 128 height 29
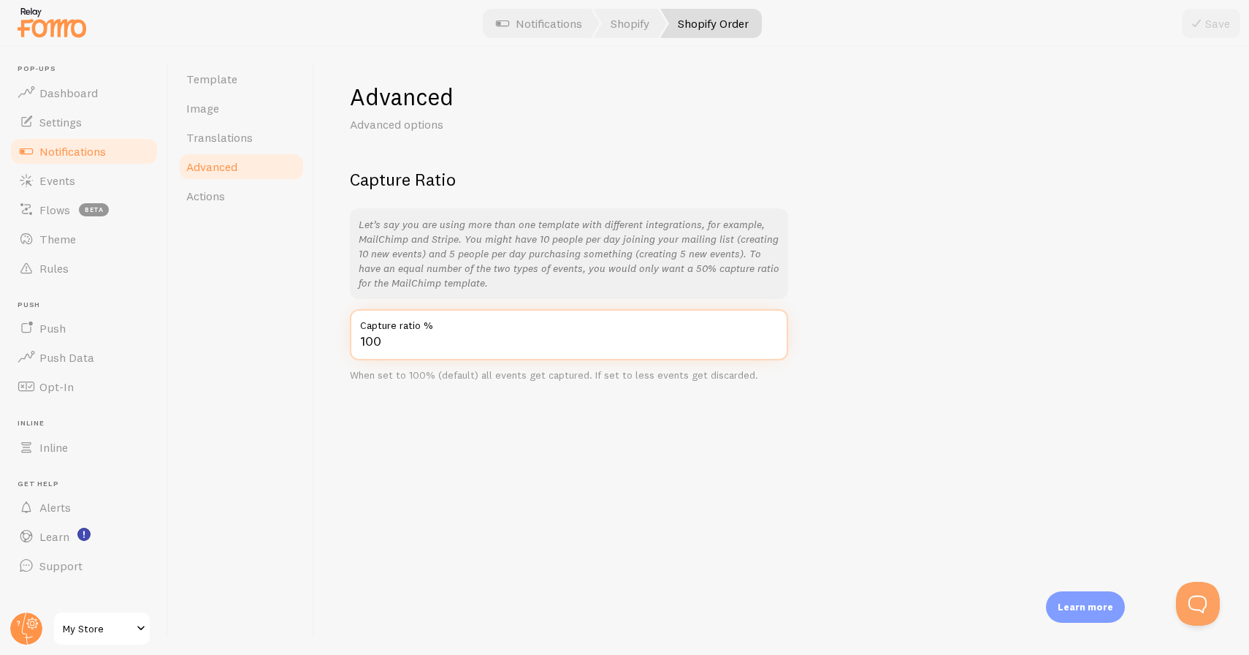
click at [373, 343] on input "100" at bounding box center [569, 334] width 438 height 51
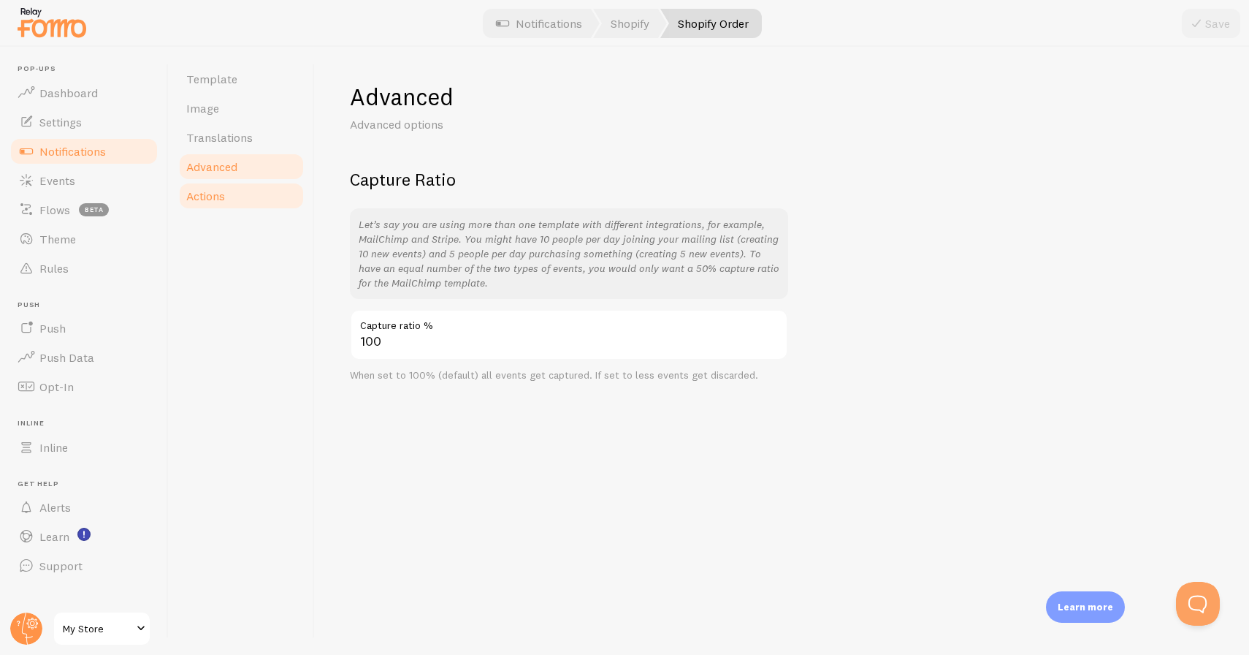
click at [230, 204] on link "Actions" at bounding box center [242, 195] width 128 height 29
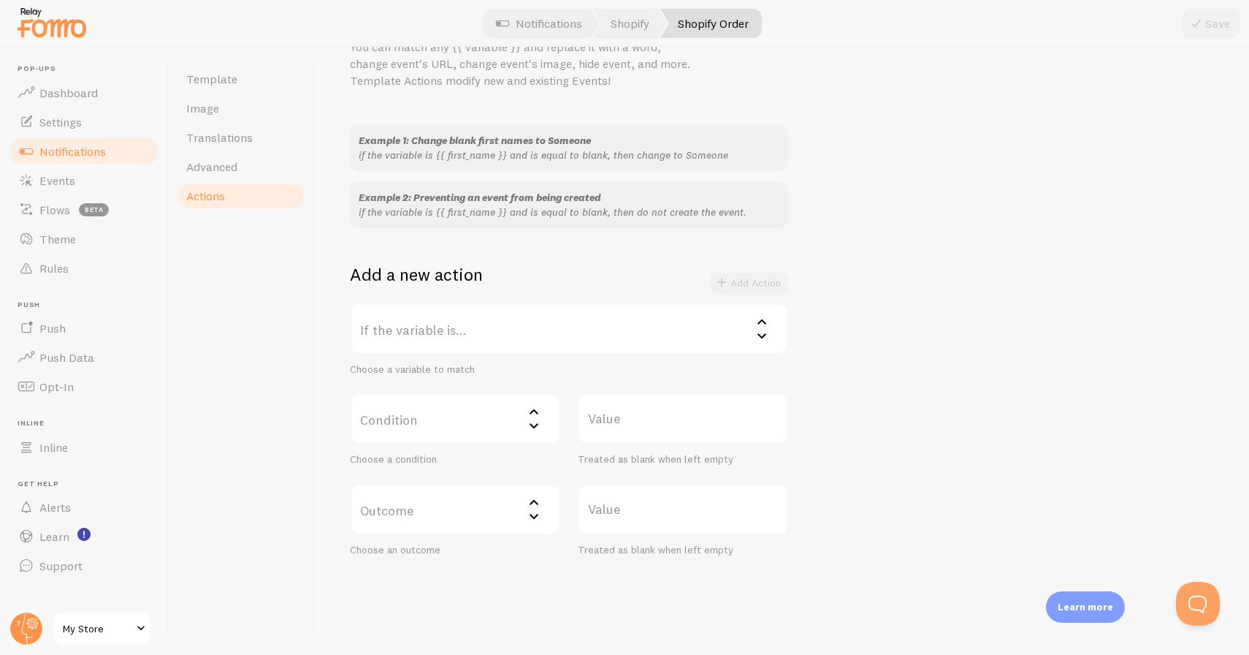
scroll to position [104, 0]
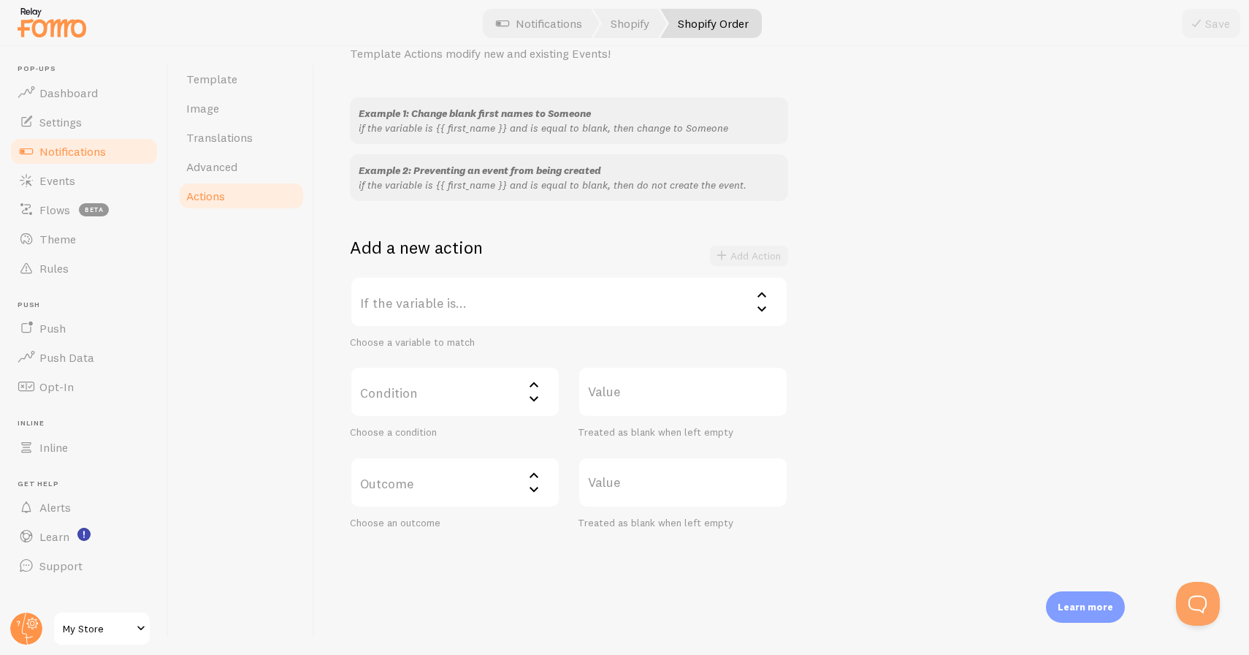
click at [493, 387] on label "Condition" at bounding box center [455, 391] width 210 height 51
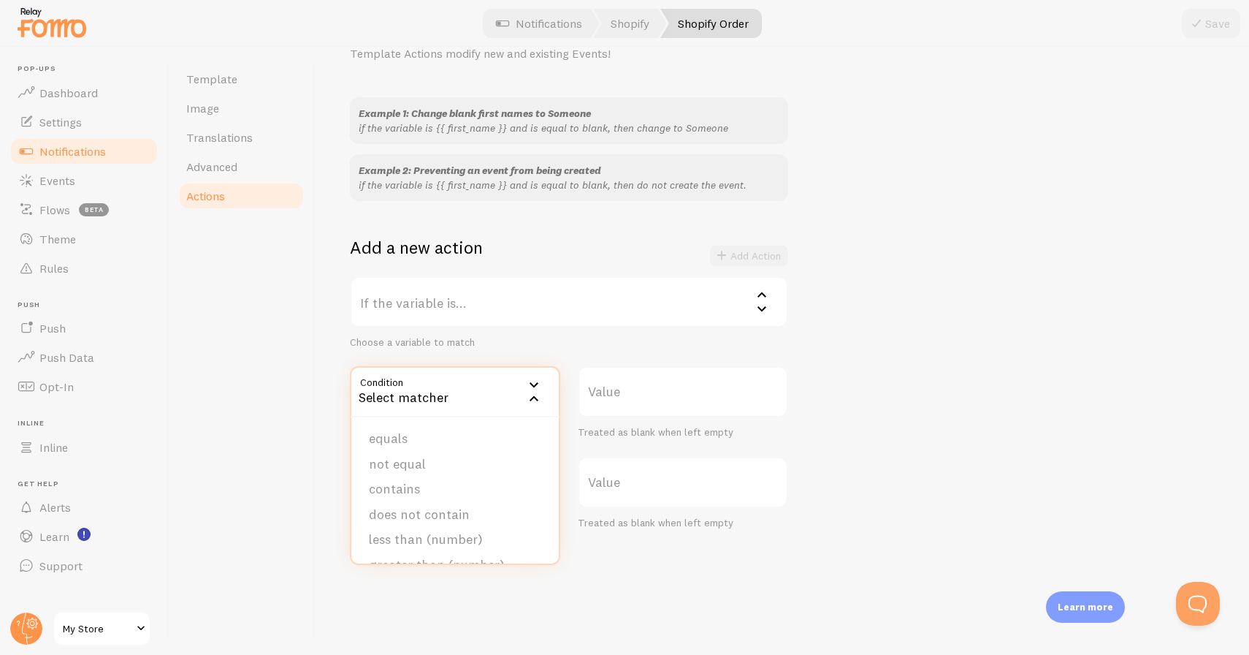
click at [536, 308] on label "If the variable is..." at bounding box center [569, 301] width 438 height 51
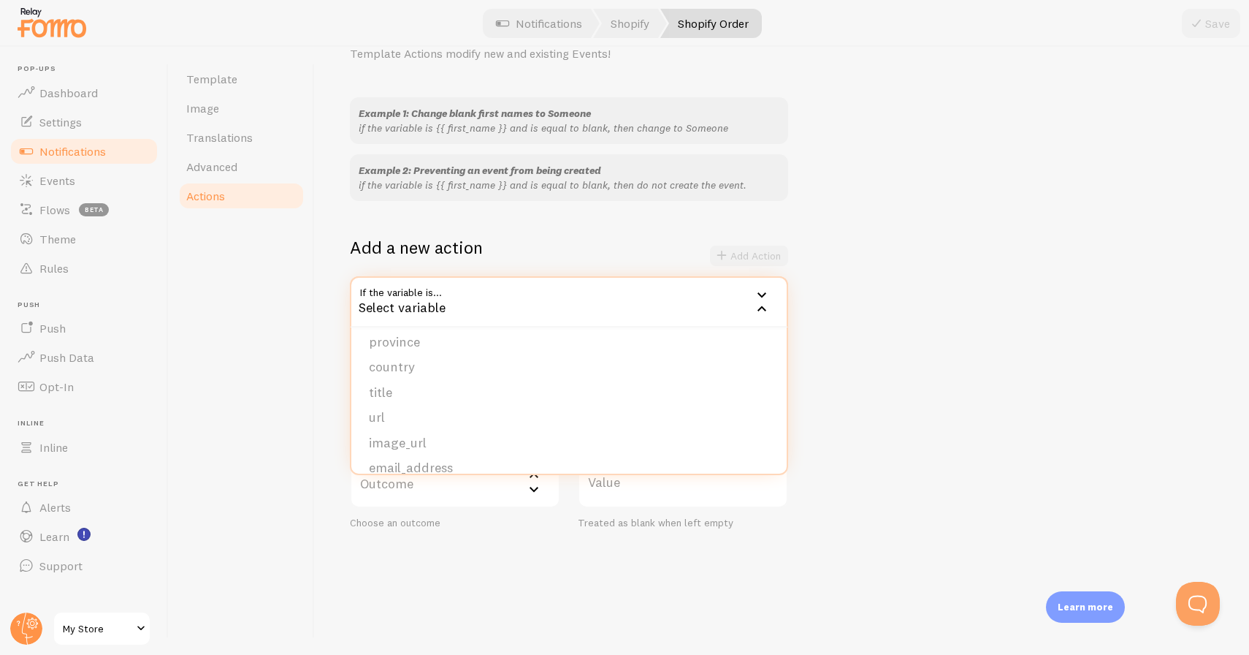
scroll to position [63, 0]
click at [838, 316] on div "Example 1: Change blank first names to Someone if the variable is {{ first_name…" at bounding box center [782, 313] width 864 height 432
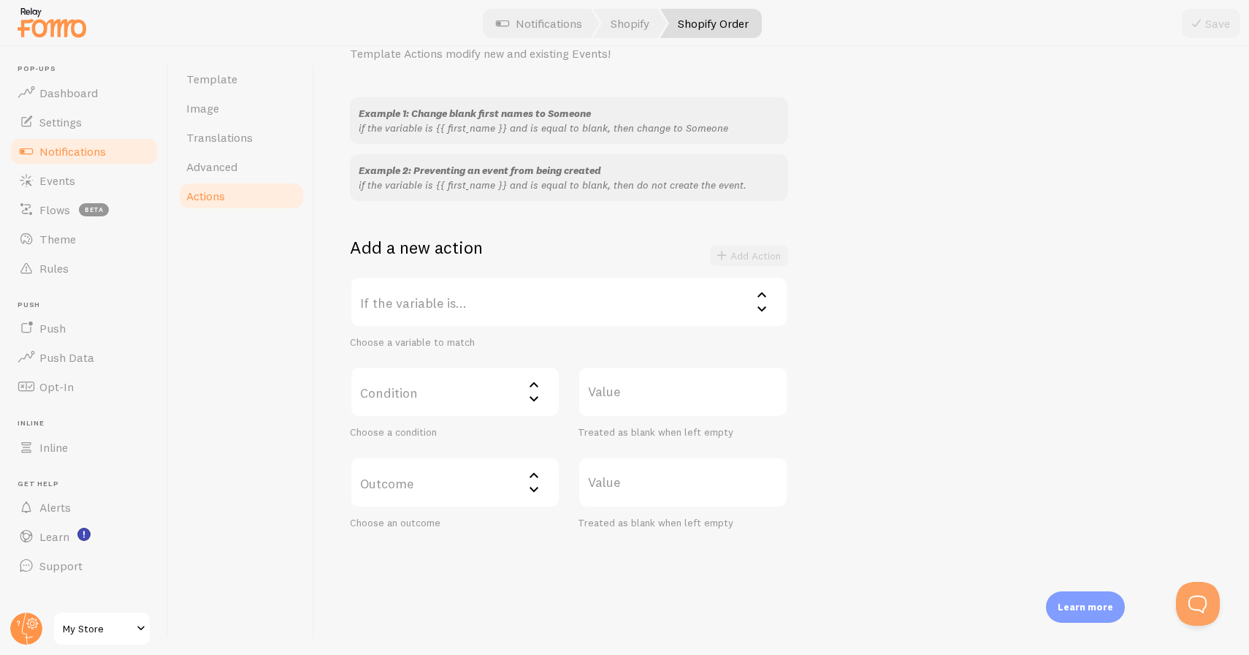
click at [470, 303] on label "If the variable is..." at bounding box center [569, 301] width 438 height 51
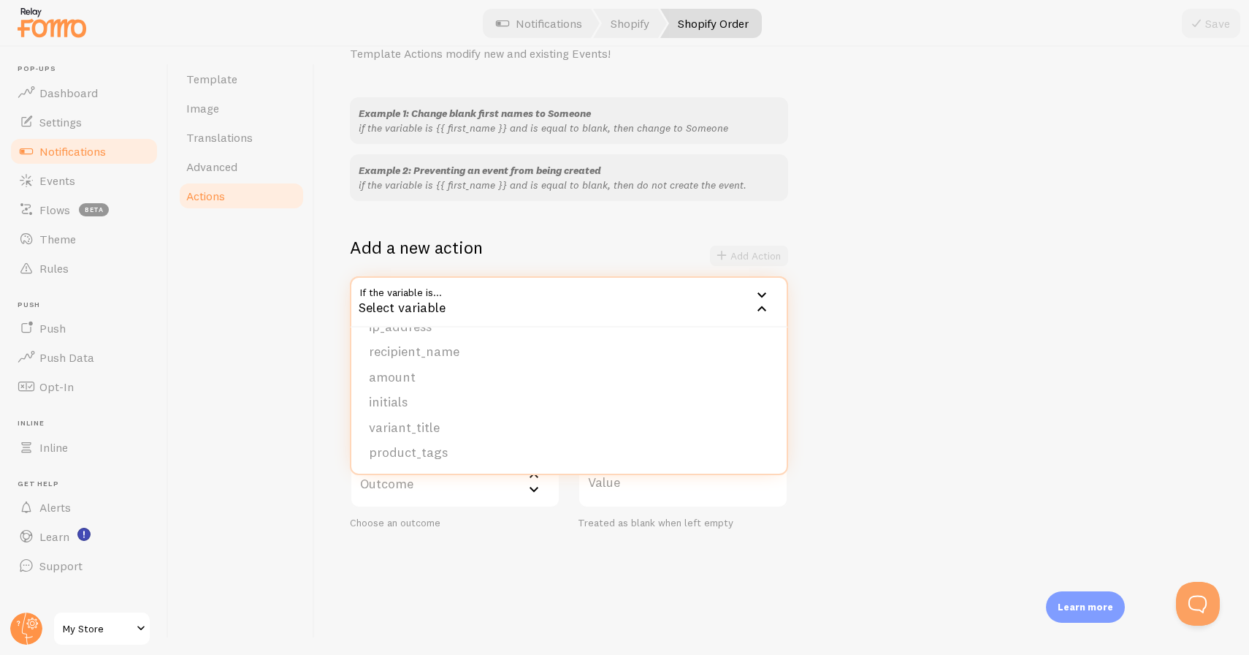
scroll to position [224, 0]
click at [911, 324] on div "Example 1: Change blank first names to Someone if the variable is {{ first_name…" at bounding box center [782, 313] width 864 height 432
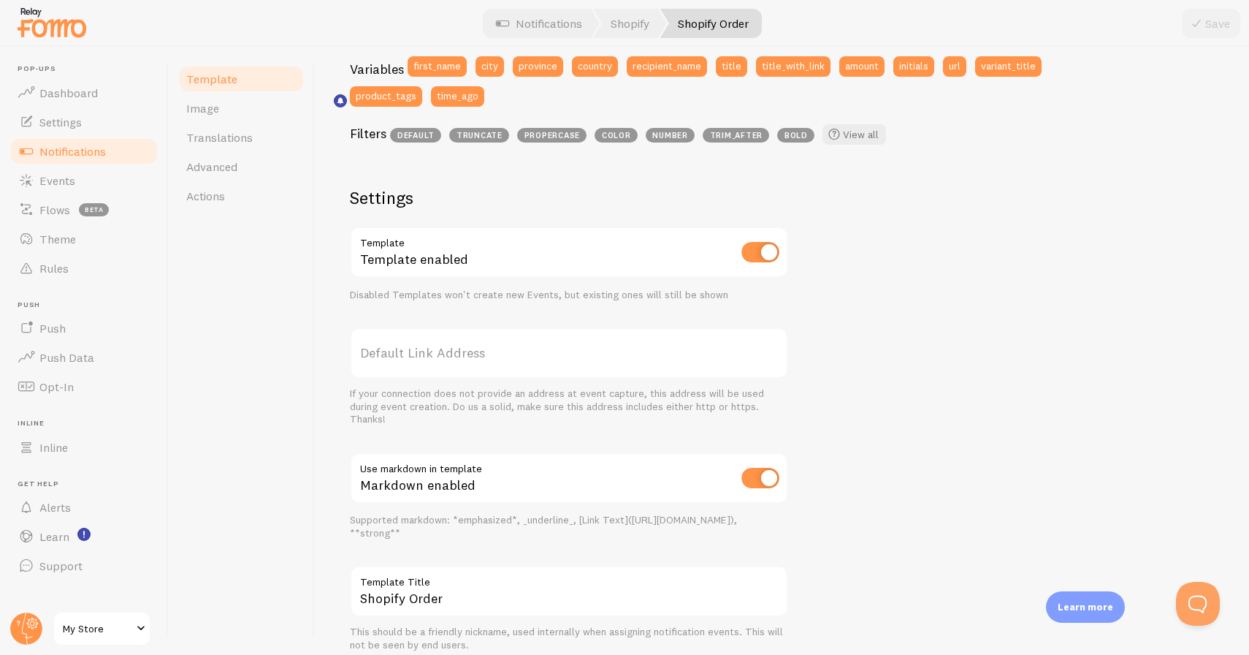
scroll to position [466, 0]
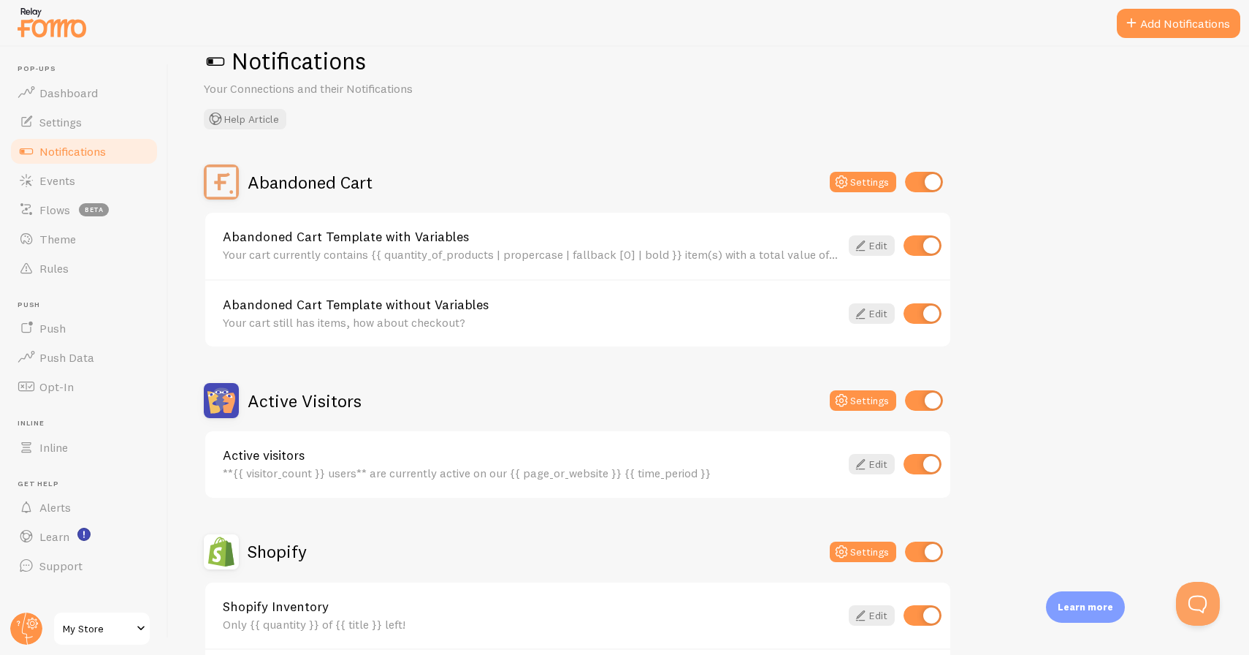
scroll to position [37, 0]
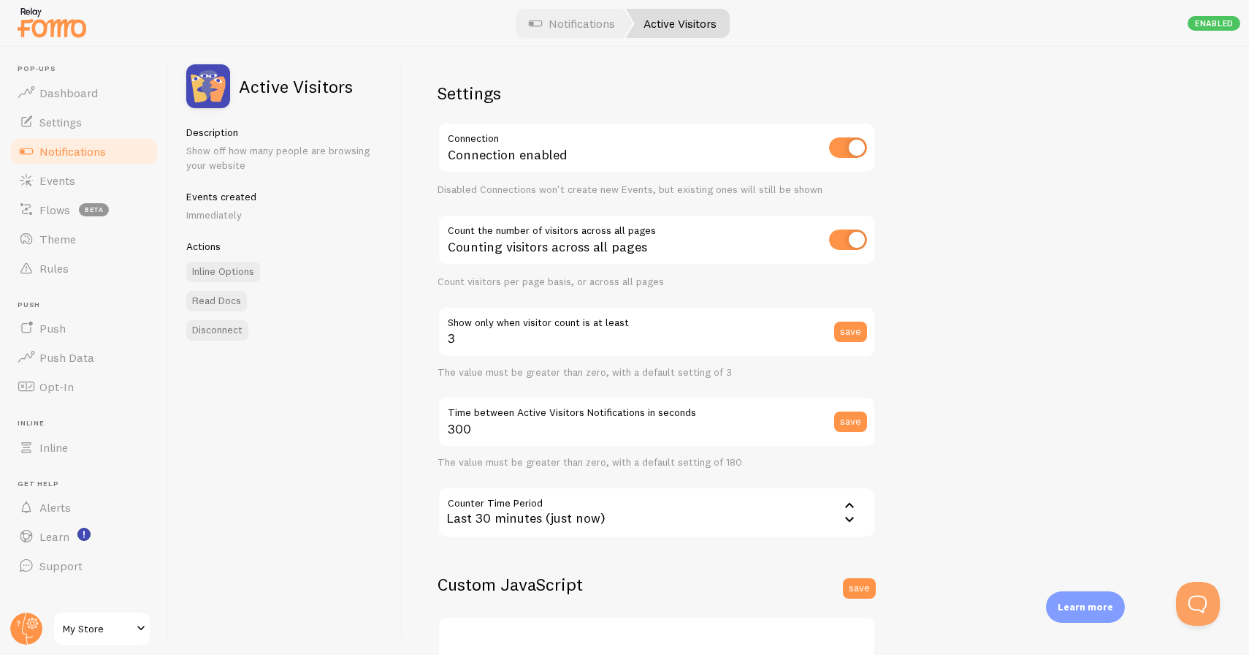
scroll to position [53, 0]
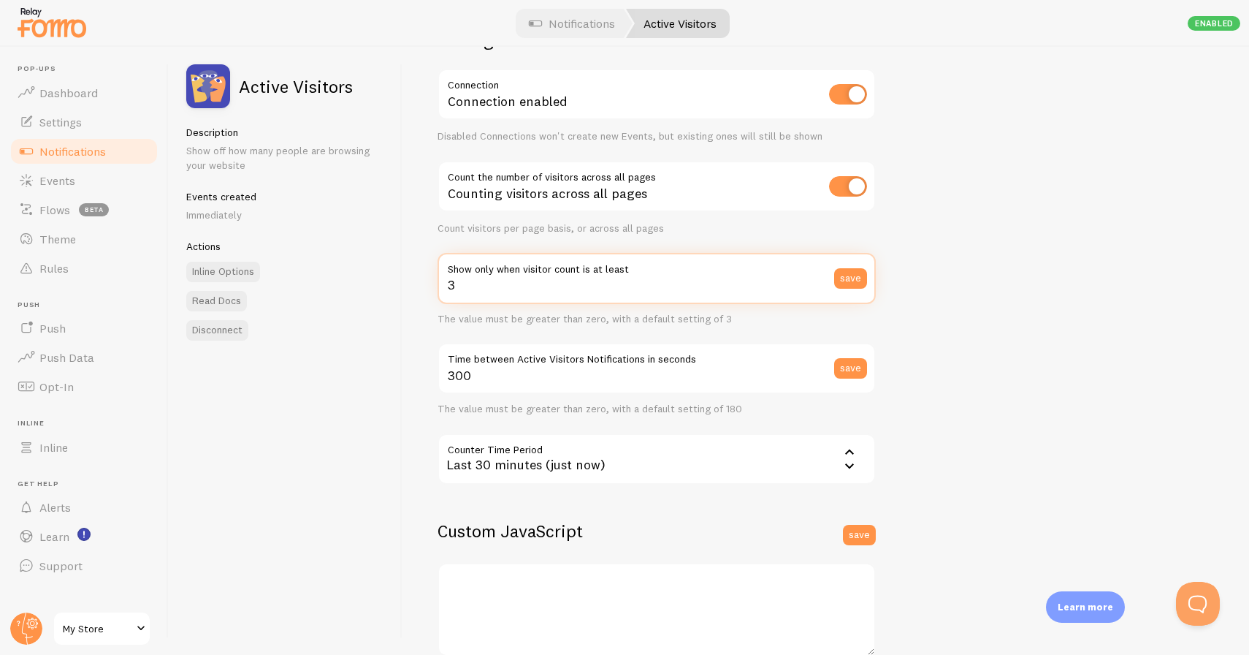
click at [525, 293] on input "3" at bounding box center [657, 278] width 438 height 51
click at [560, 326] on div "Settings Connection Connection enabled Disabled Connections won't create new Ev…" at bounding box center [657, 342] width 438 height 628
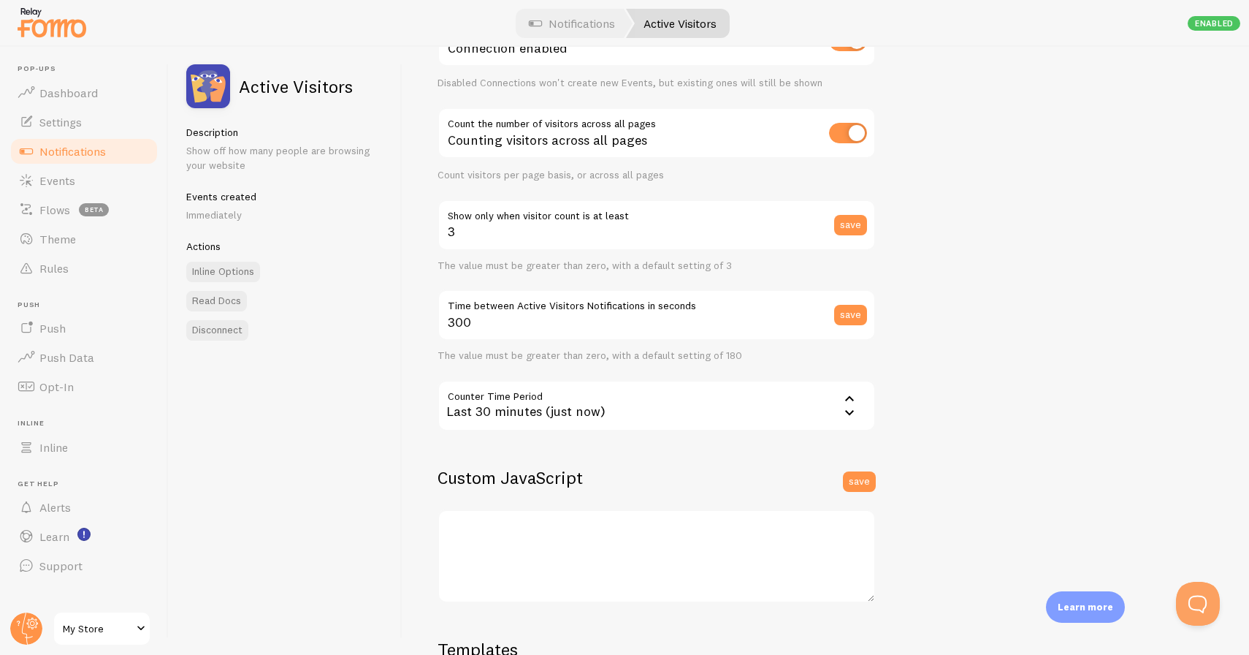
scroll to position [0, 0]
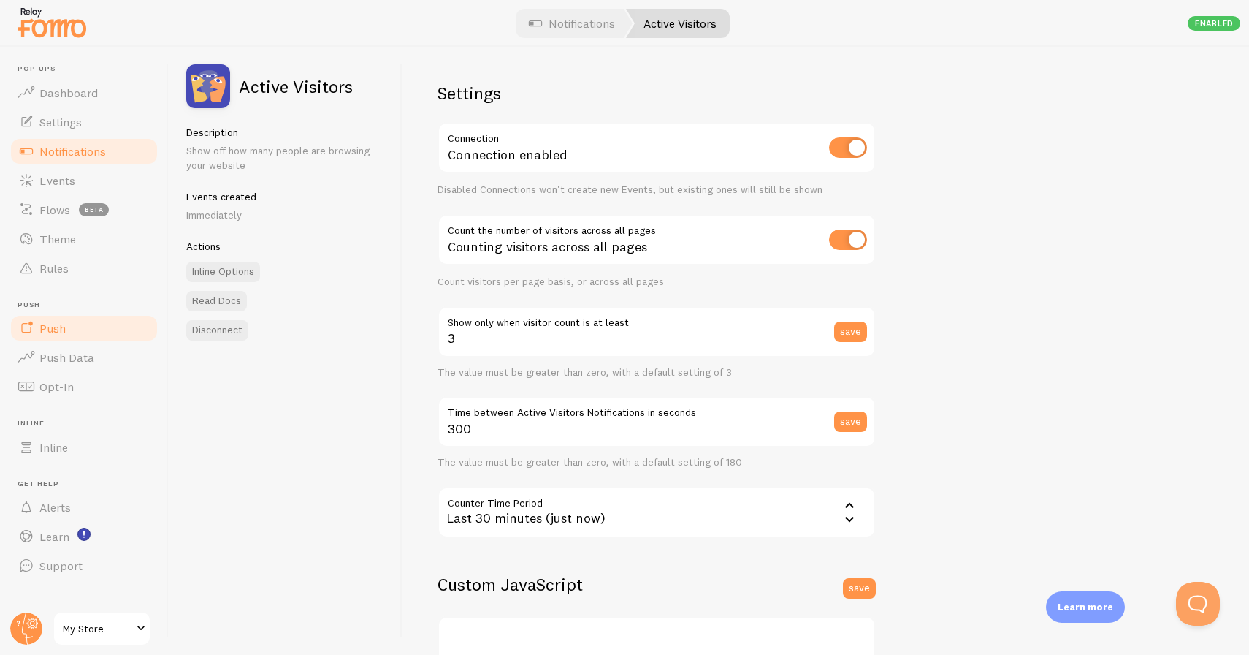
click at [65, 324] on link "Push" at bounding box center [84, 327] width 151 height 29
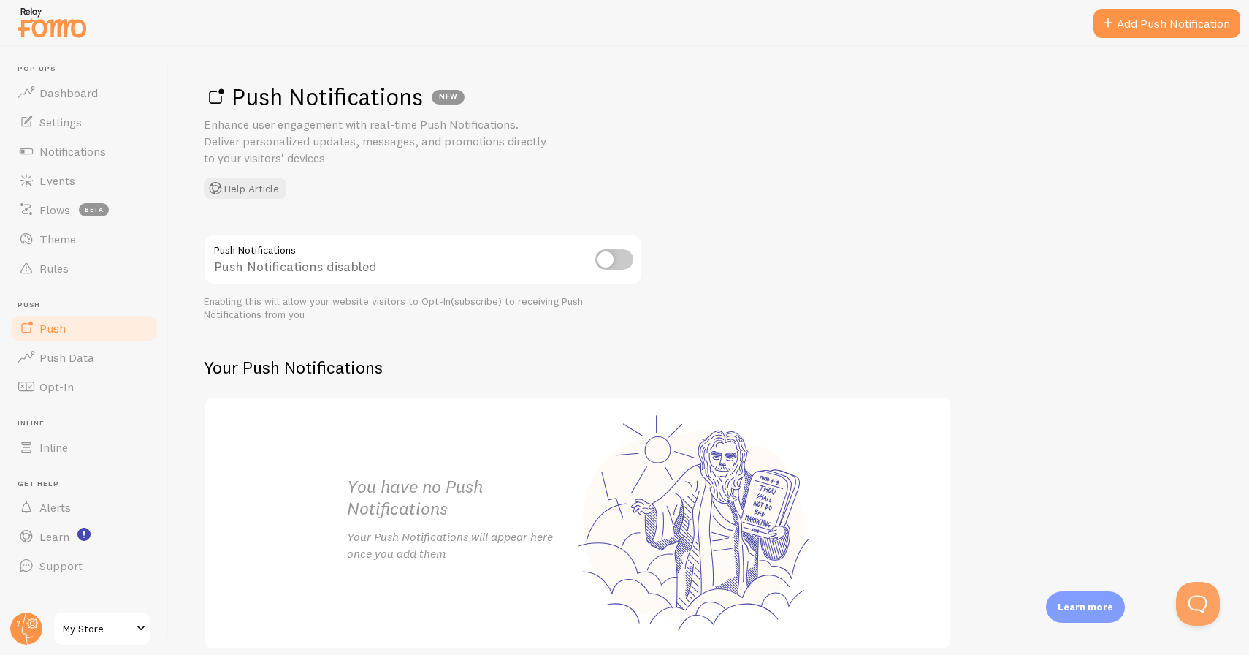
scroll to position [64, 0]
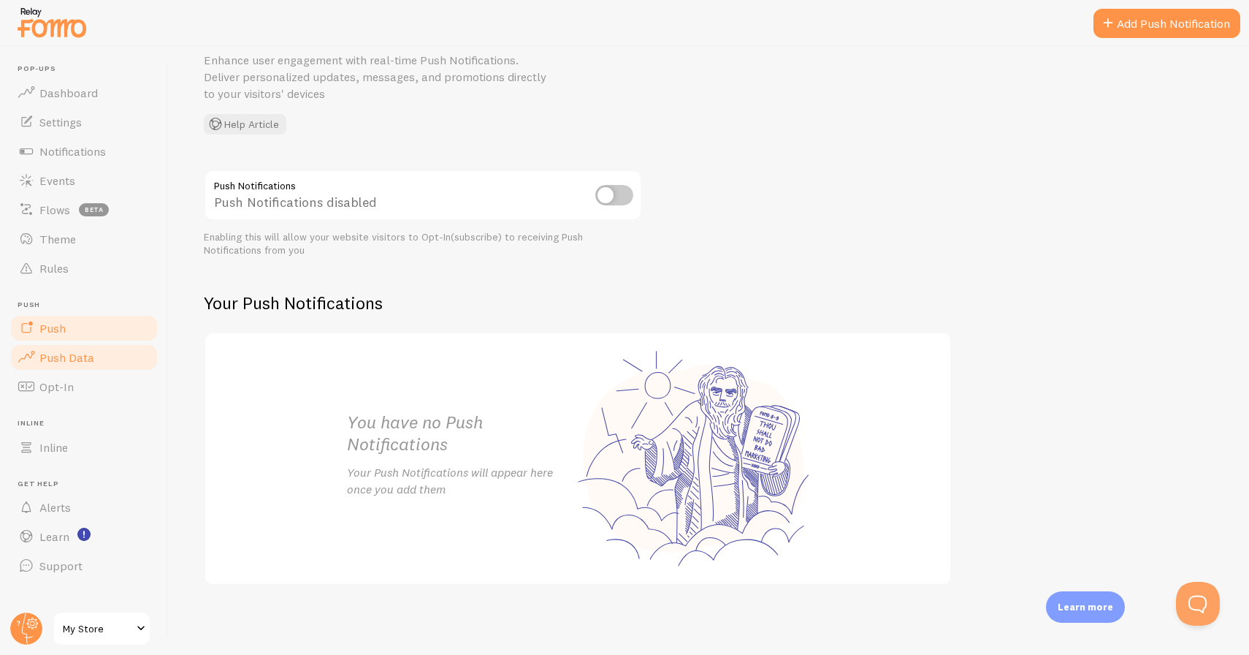
click at [88, 358] on span "Push Data" at bounding box center [66, 357] width 55 height 15
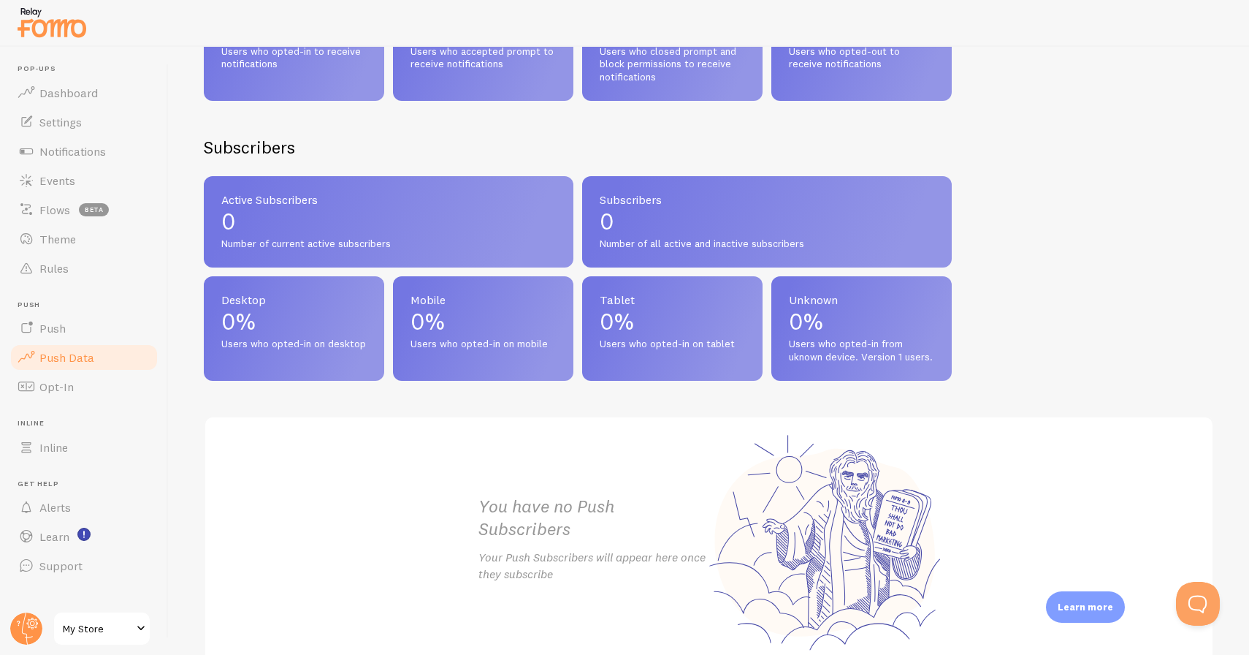
scroll to position [593, 0]
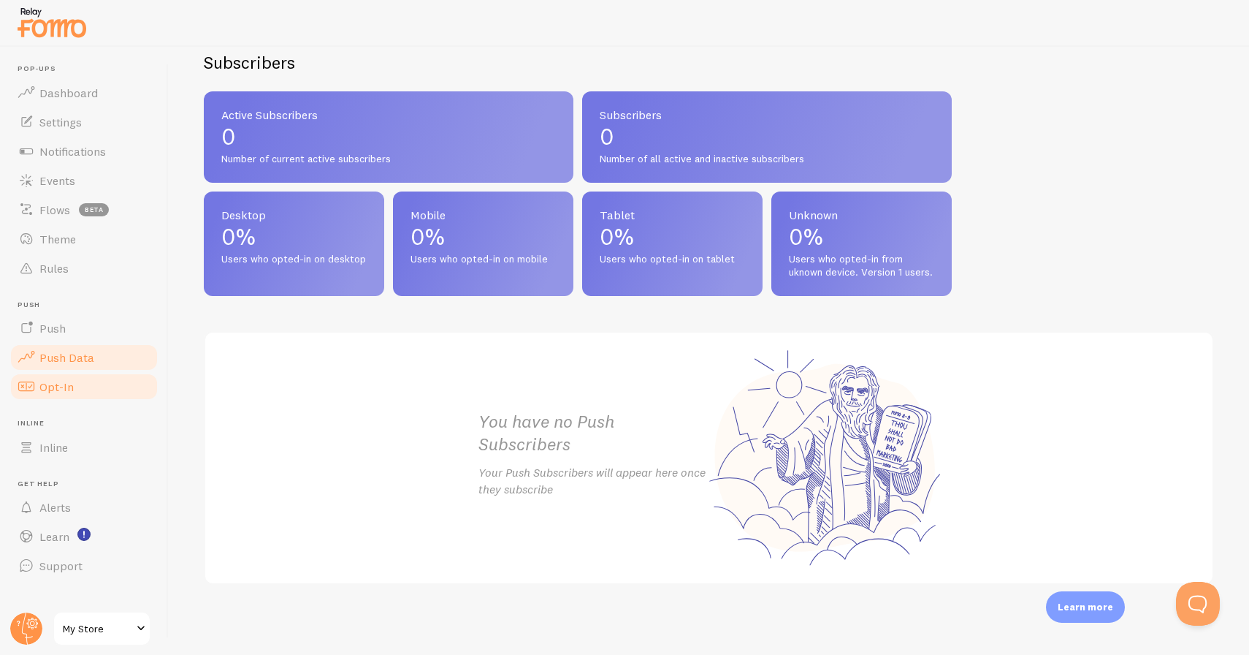
click at [39, 394] on link "Opt-In" at bounding box center [84, 386] width 151 height 29
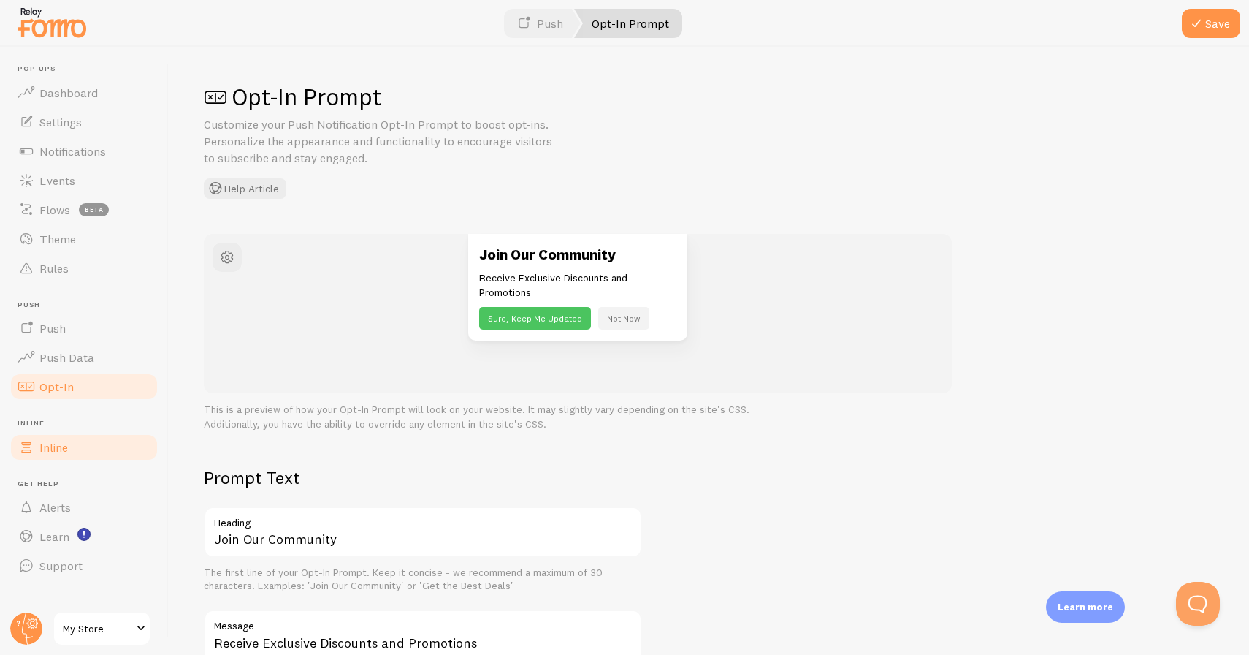
click at [94, 444] on link "Inline" at bounding box center [84, 447] width 151 height 29
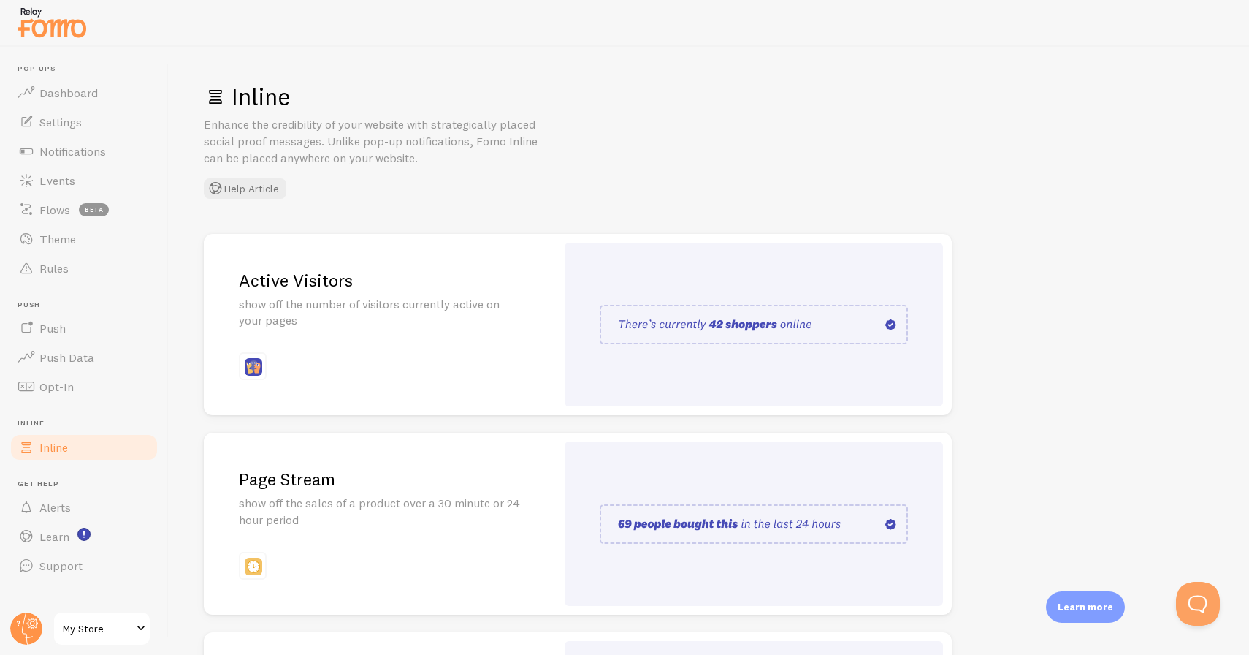
scroll to position [229, 0]
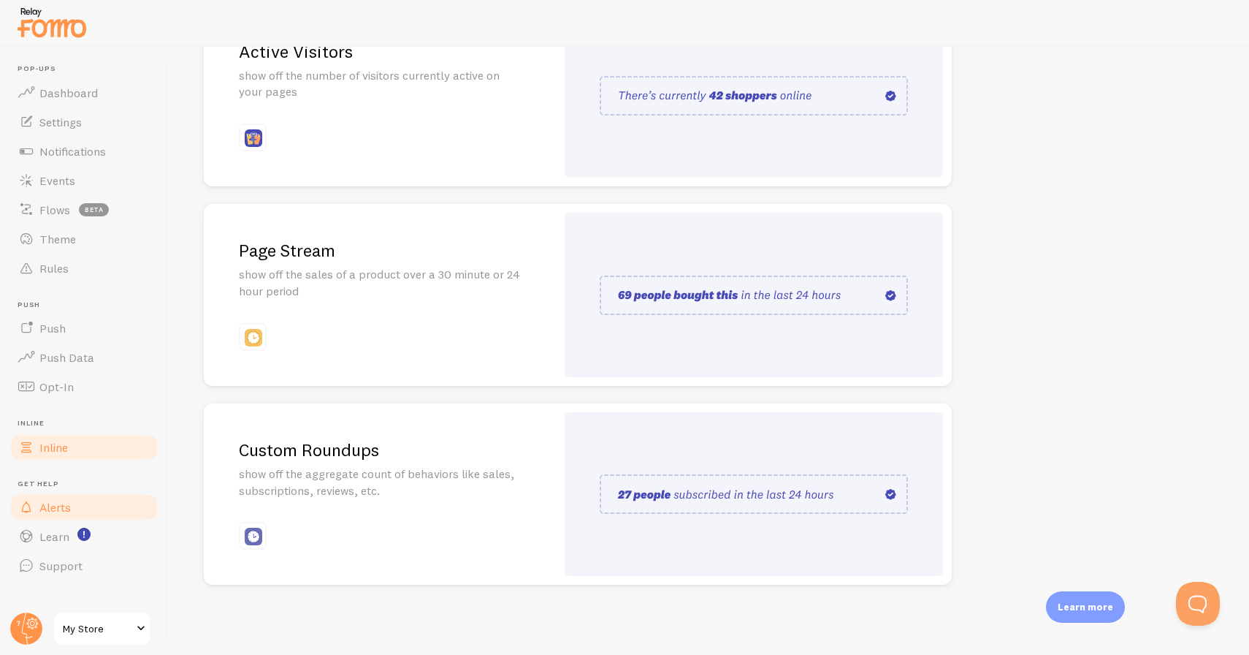
click at [96, 503] on link "Alerts" at bounding box center [84, 506] width 151 height 29
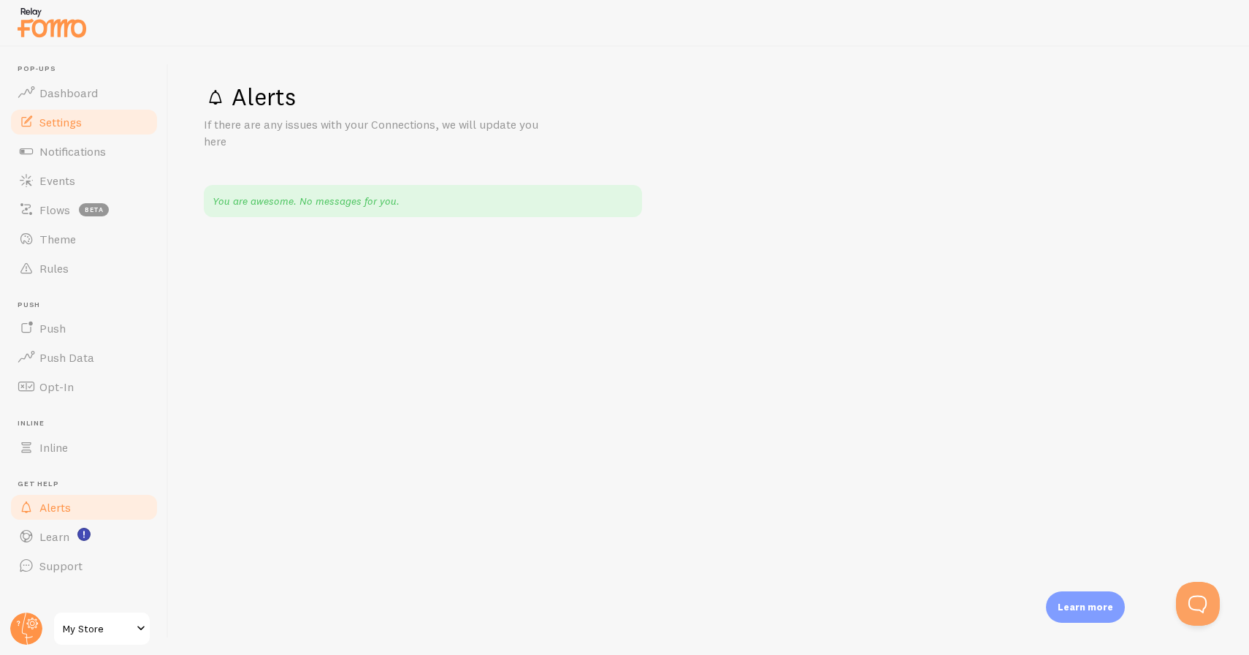
click at [69, 125] on span "Settings" at bounding box center [60, 122] width 42 height 15
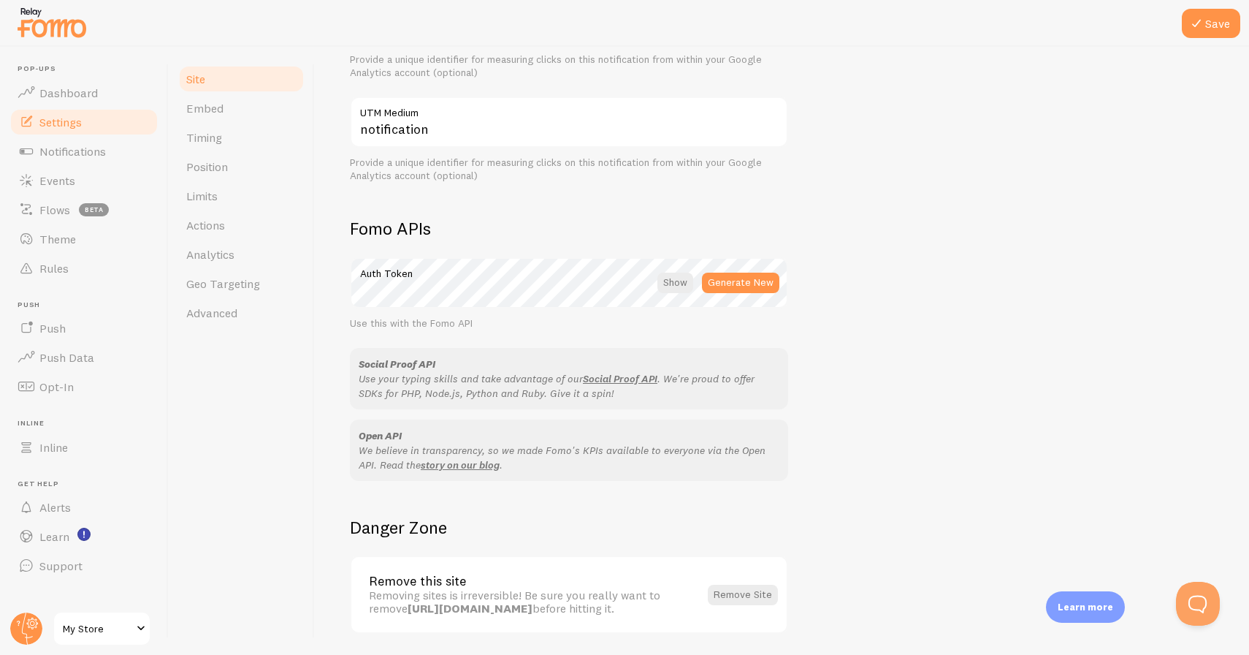
scroll to position [738, 0]
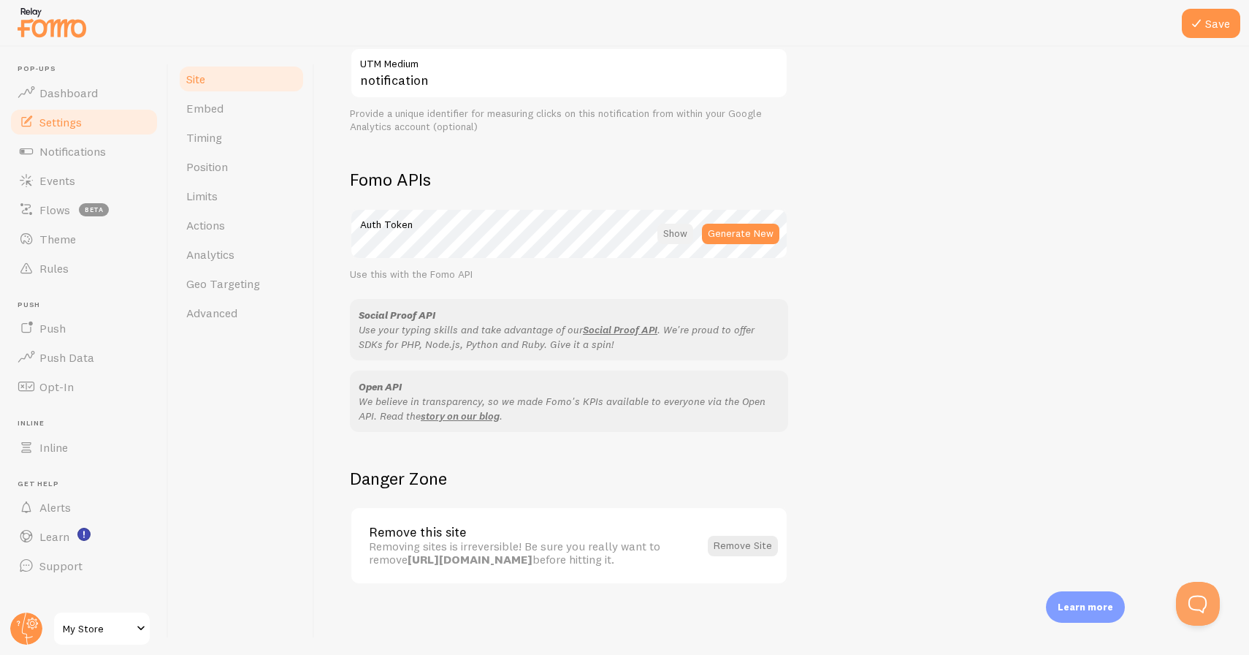
click at [680, 224] on div at bounding box center [676, 234] width 36 height 20
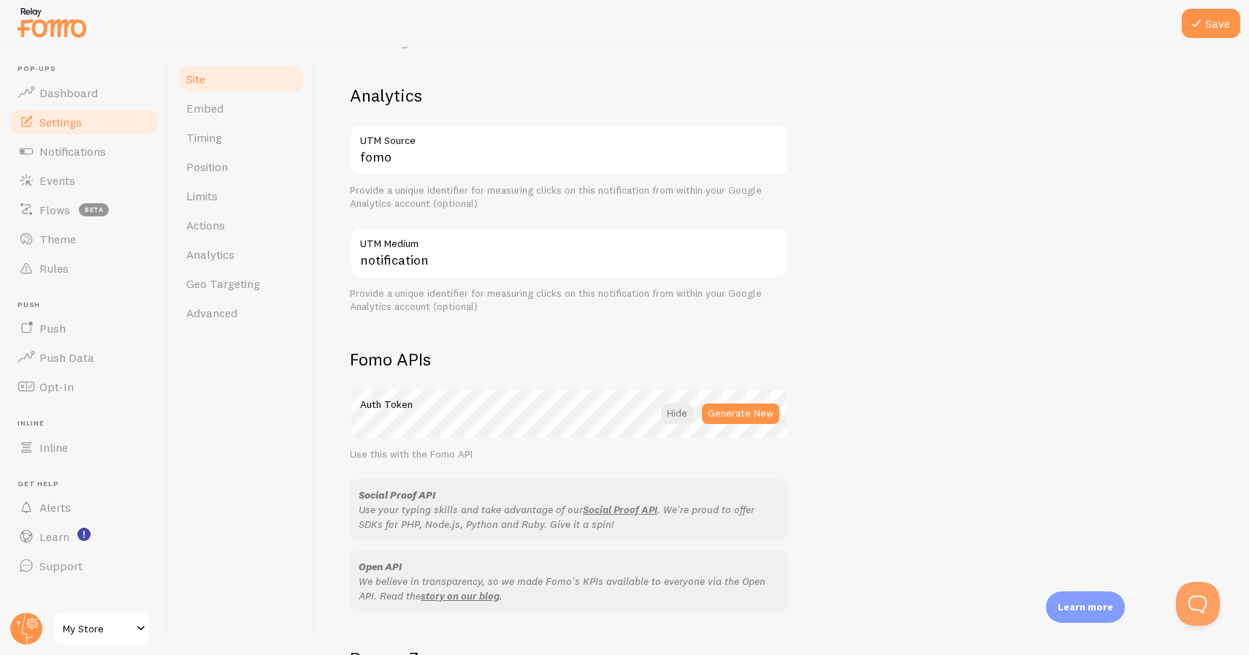
scroll to position [477, 0]
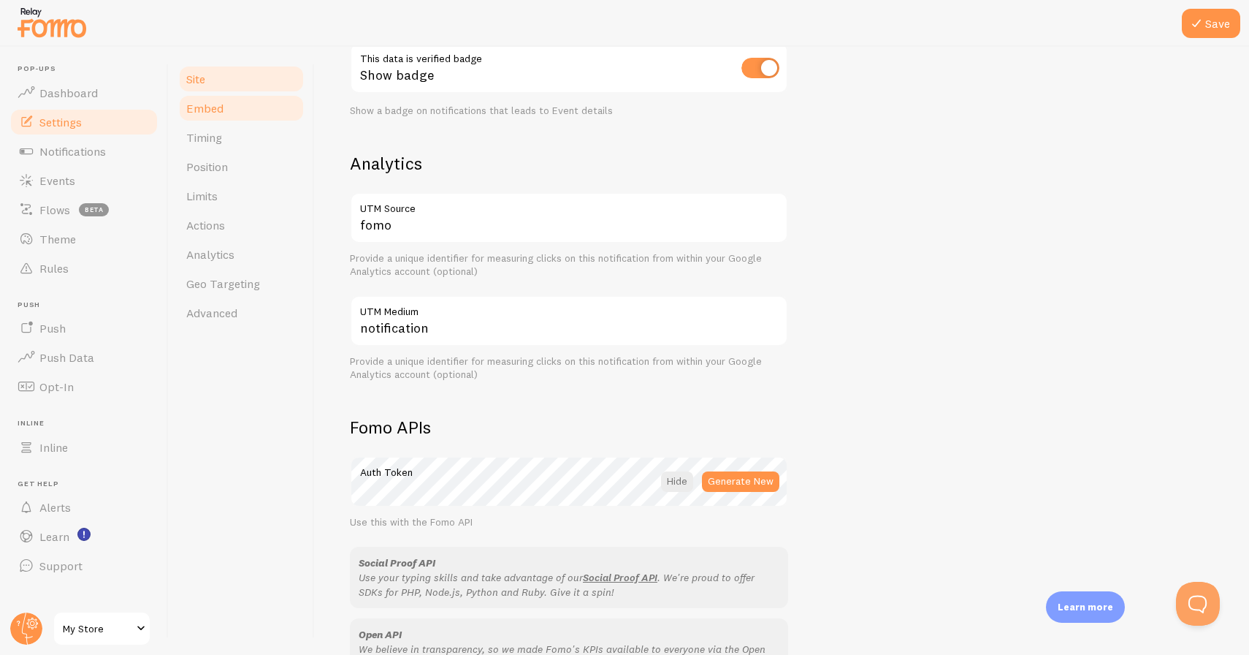
click at [242, 105] on link "Embed" at bounding box center [242, 108] width 128 height 29
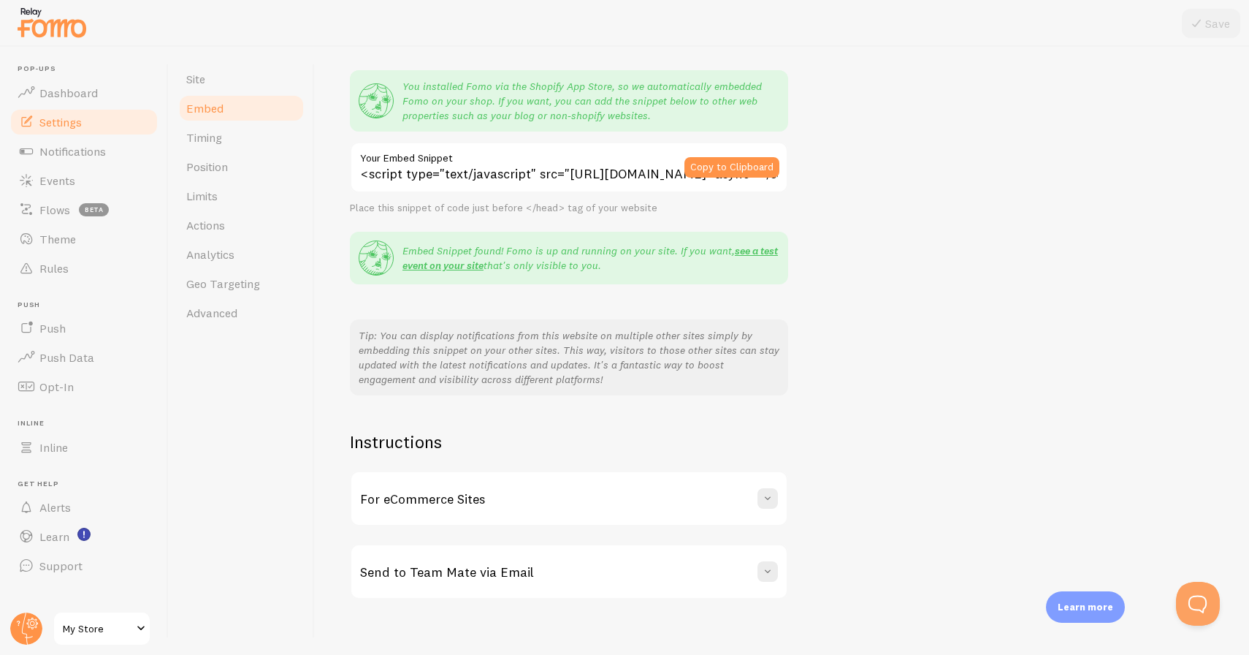
scroll to position [129, 0]
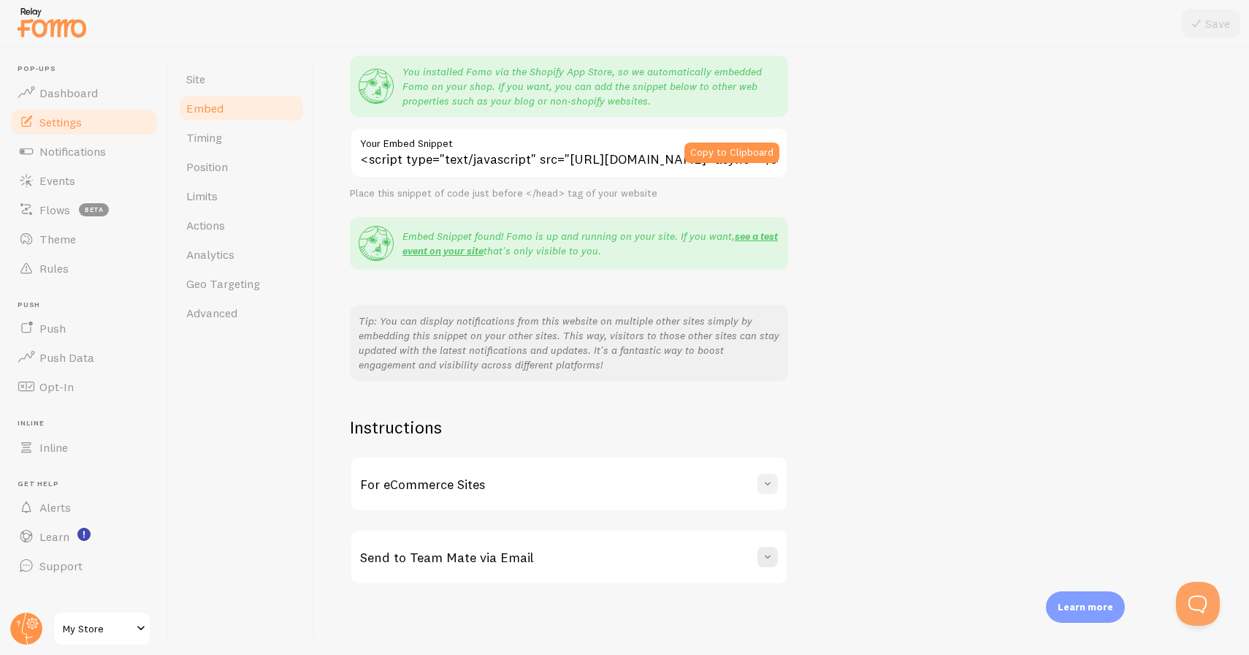
click at [772, 487] on span at bounding box center [768, 483] width 15 height 15
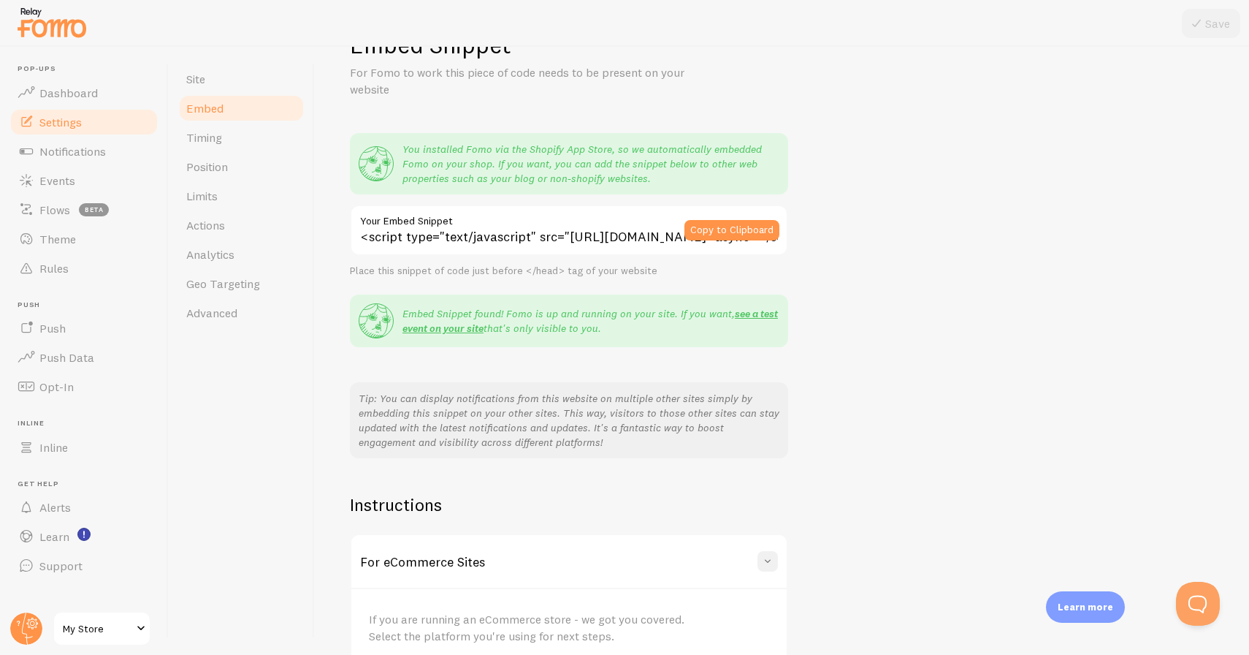
scroll to position [0, 0]
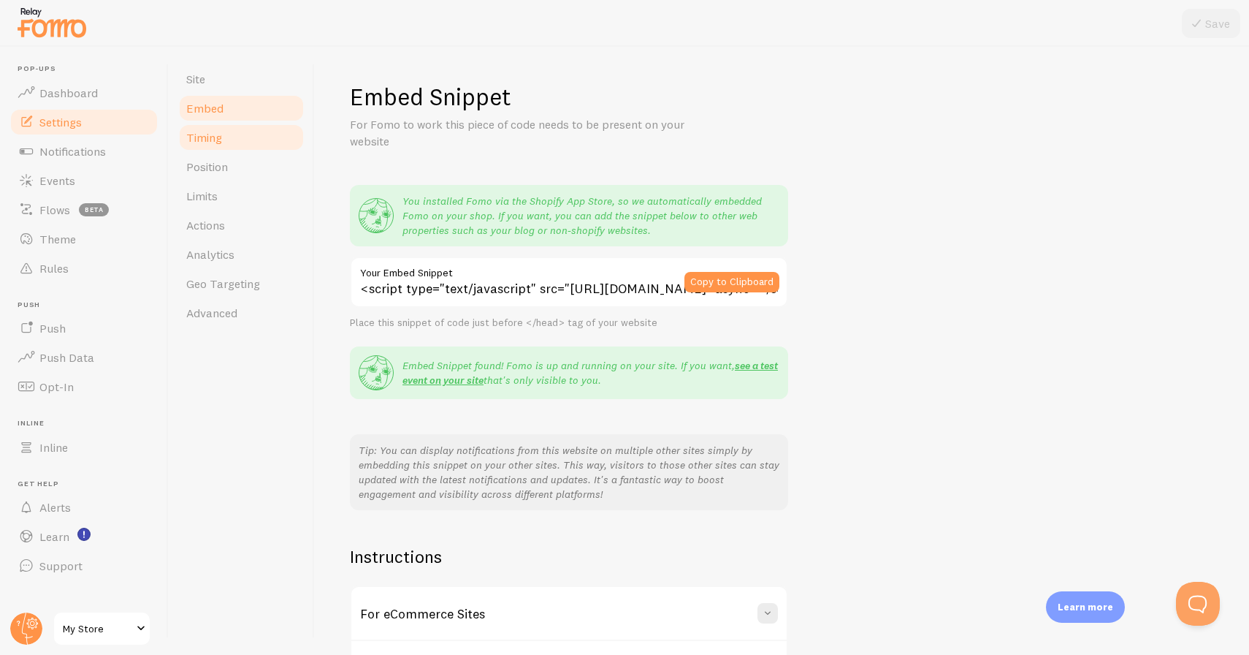
click at [250, 134] on link "Timing" at bounding box center [242, 137] width 128 height 29
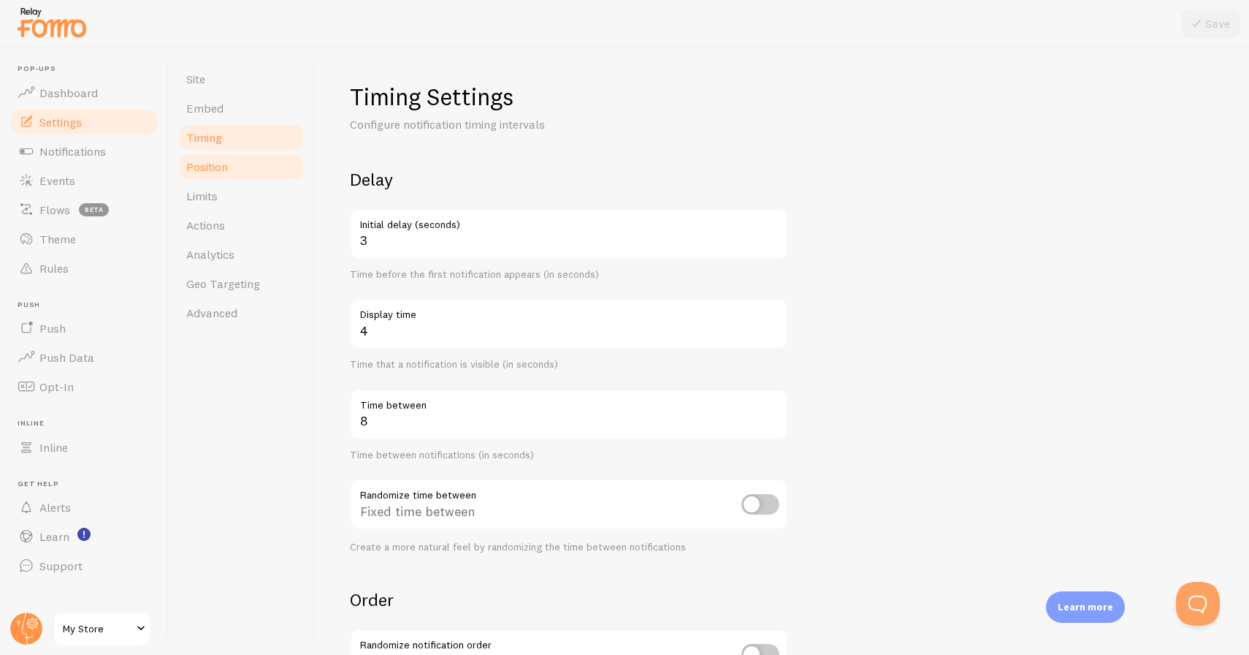
click at [210, 167] on span "Position" at bounding box center [207, 166] width 42 height 15
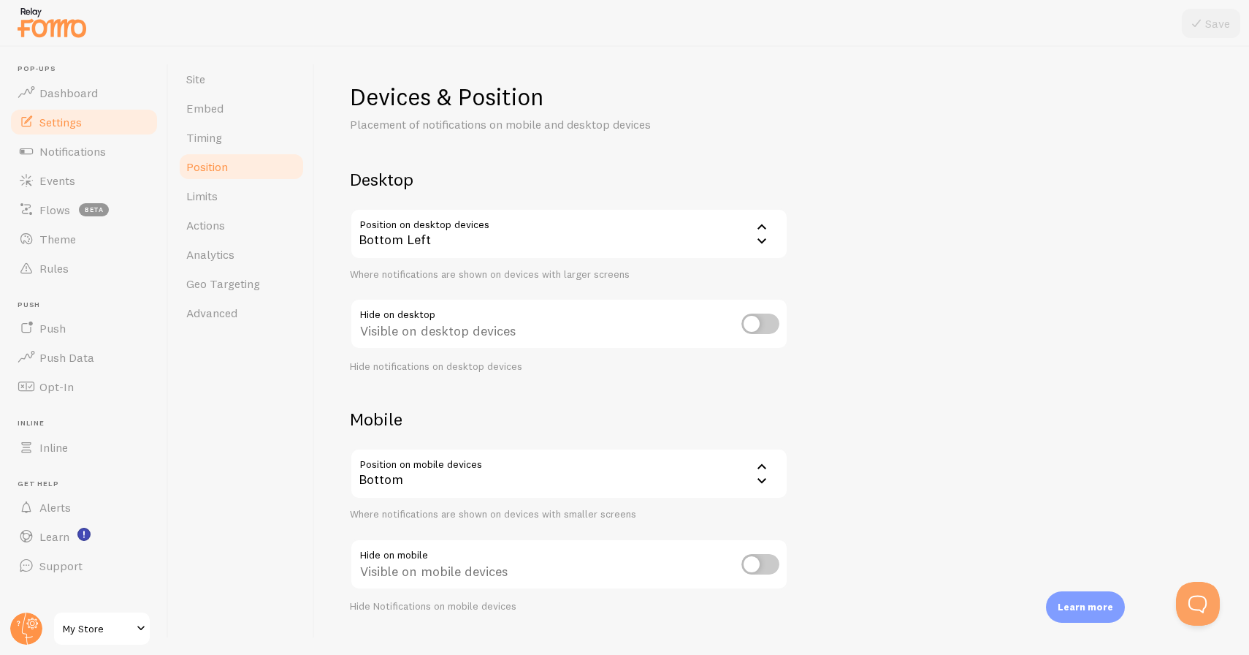
scroll to position [28, 0]
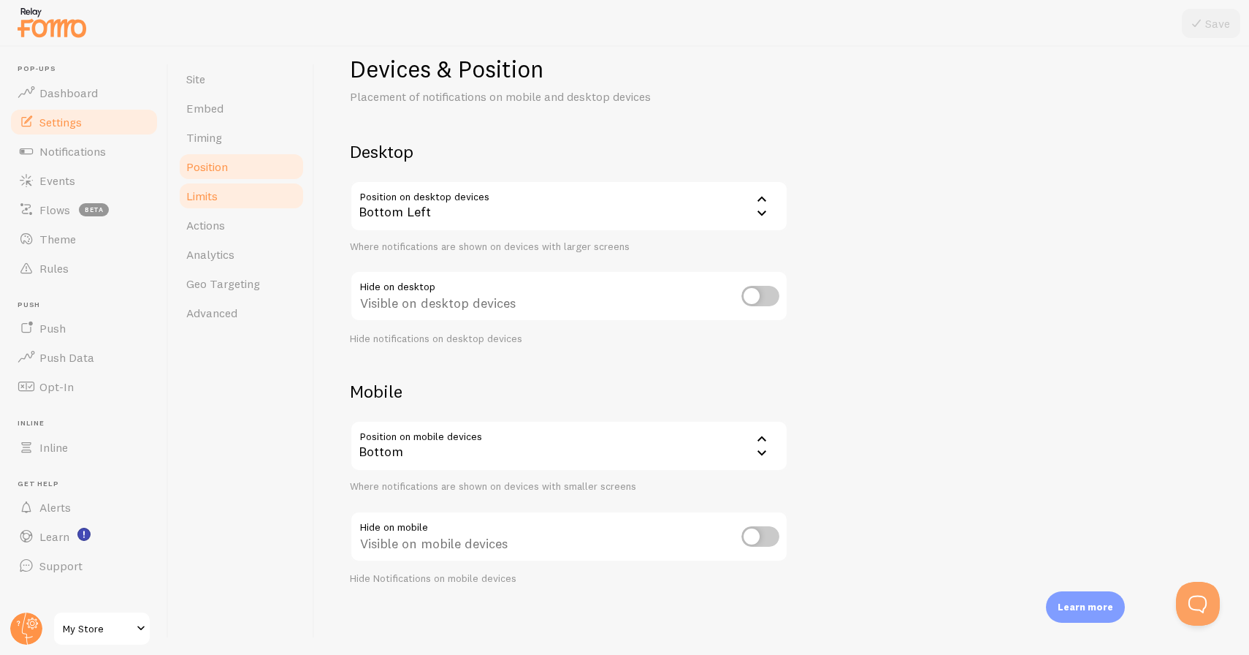
click at [222, 191] on link "Limits" at bounding box center [242, 195] width 128 height 29
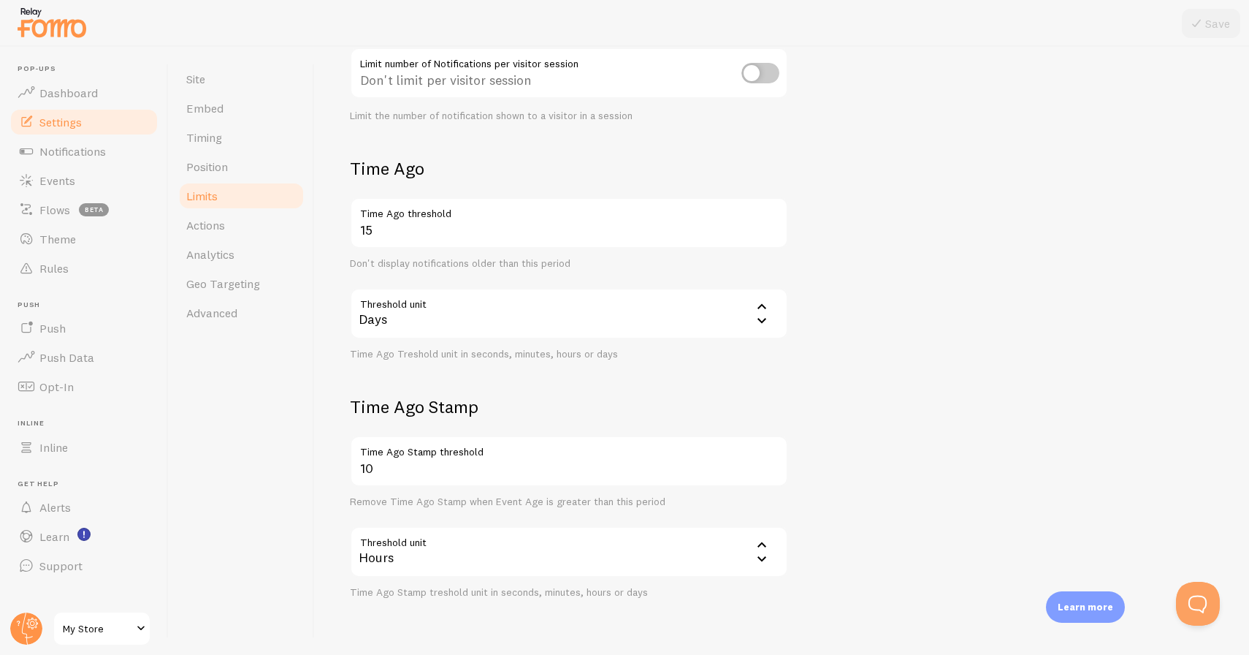
scroll to position [292, 0]
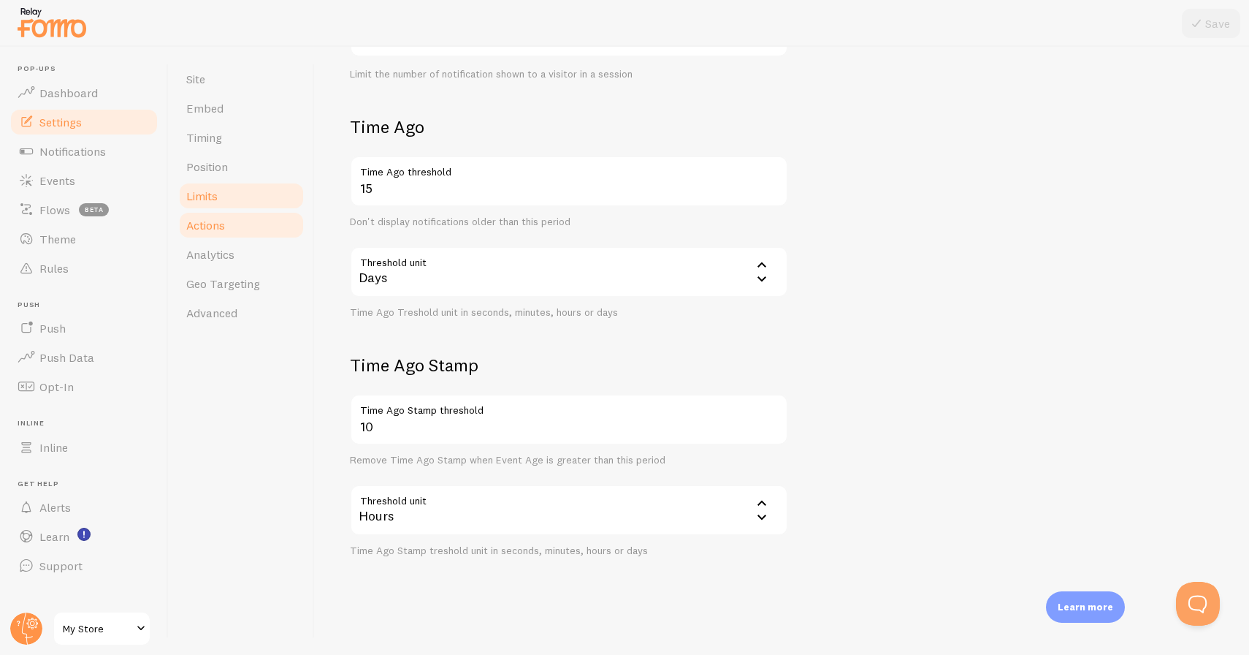
click at [253, 224] on link "Actions" at bounding box center [242, 224] width 128 height 29
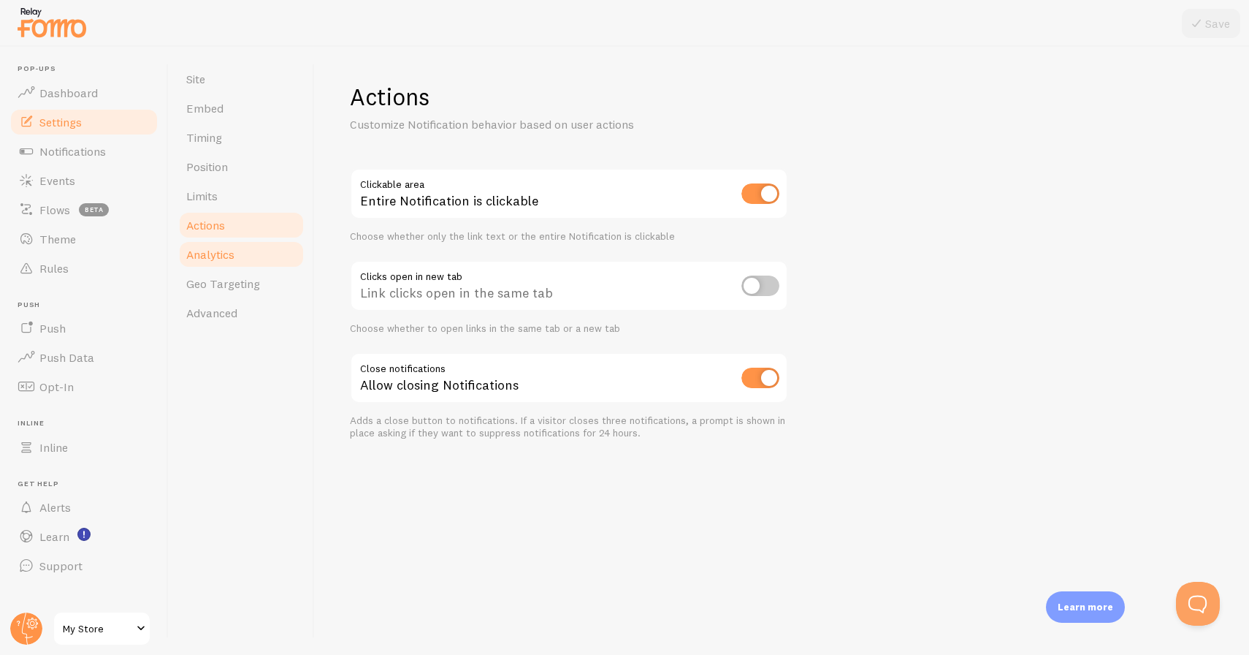
click at [254, 256] on link "Analytics" at bounding box center [242, 254] width 128 height 29
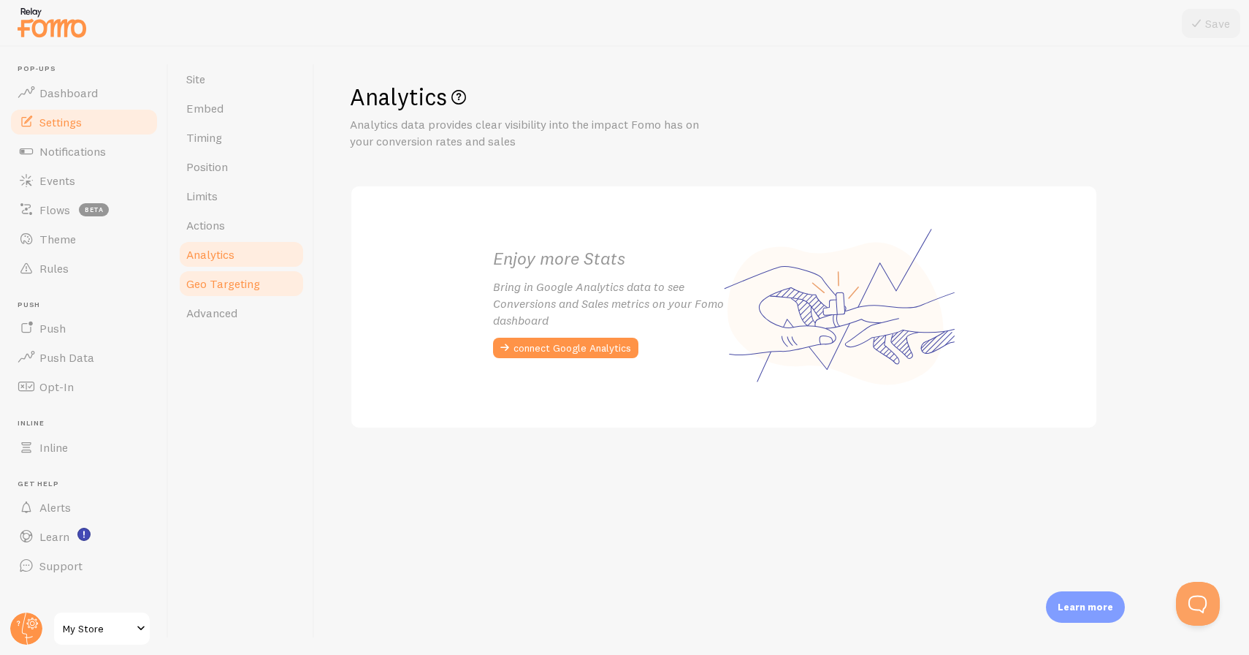
click at [265, 285] on link "Geo Targeting" at bounding box center [242, 283] width 128 height 29
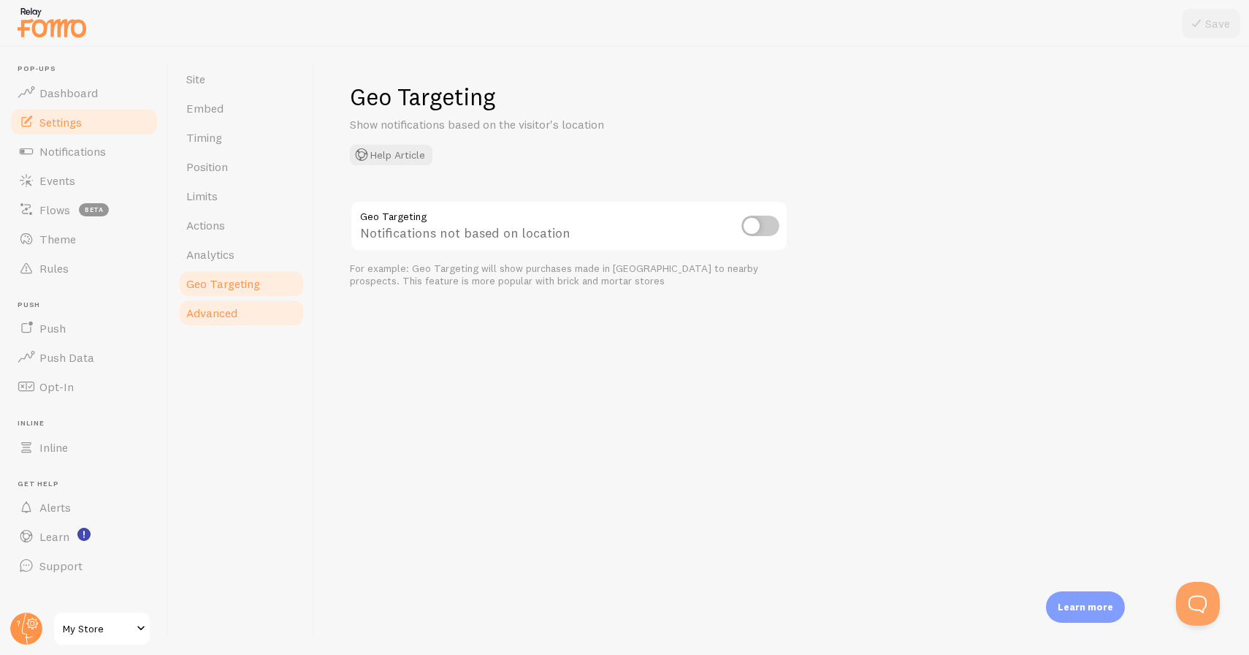
click at [241, 303] on link "Advanced" at bounding box center [242, 312] width 128 height 29
